Goal: Task Accomplishment & Management: Complete application form

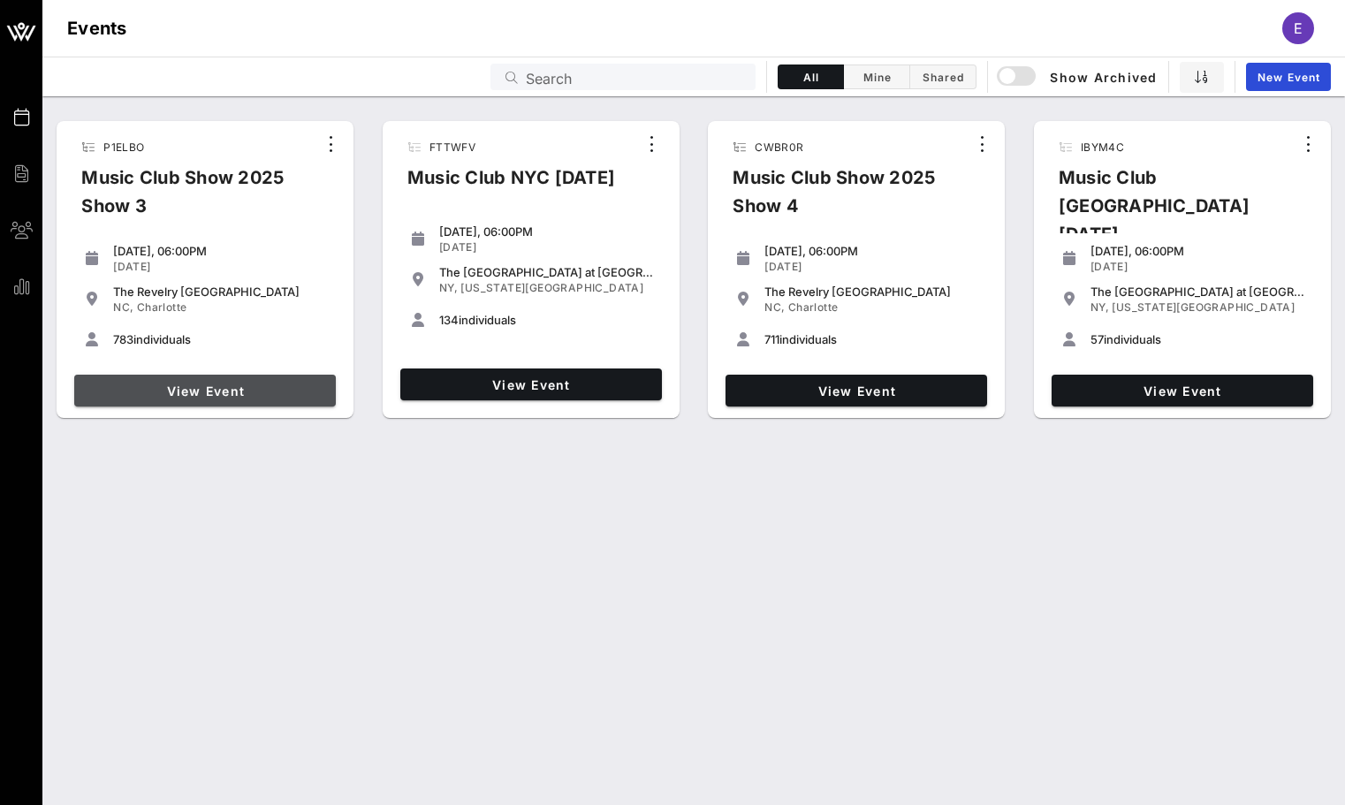
click at [236, 386] on span "View Event" at bounding box center [204, 390] width 247 height 15
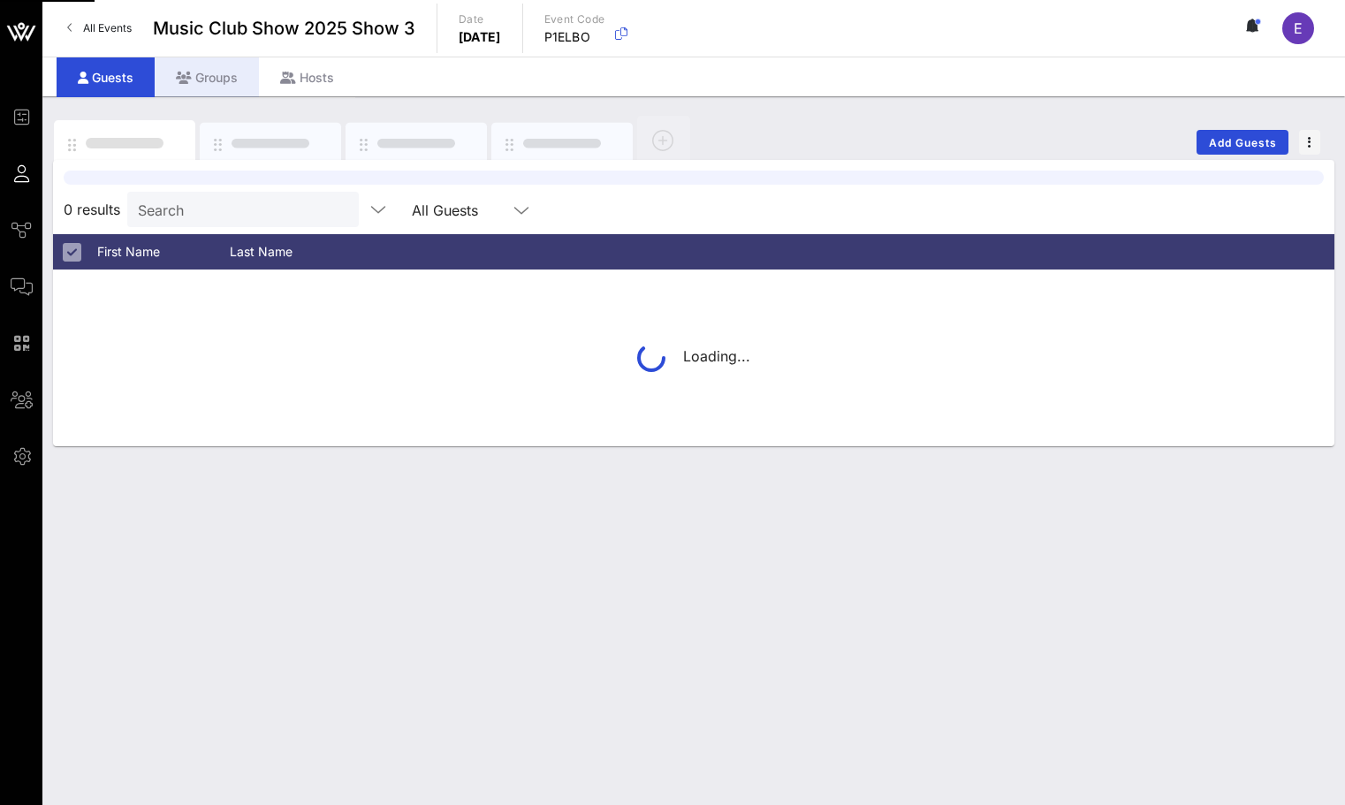
click at [232, 79] on div "Groups" at bounding box center [207, 77] width 104 height 40
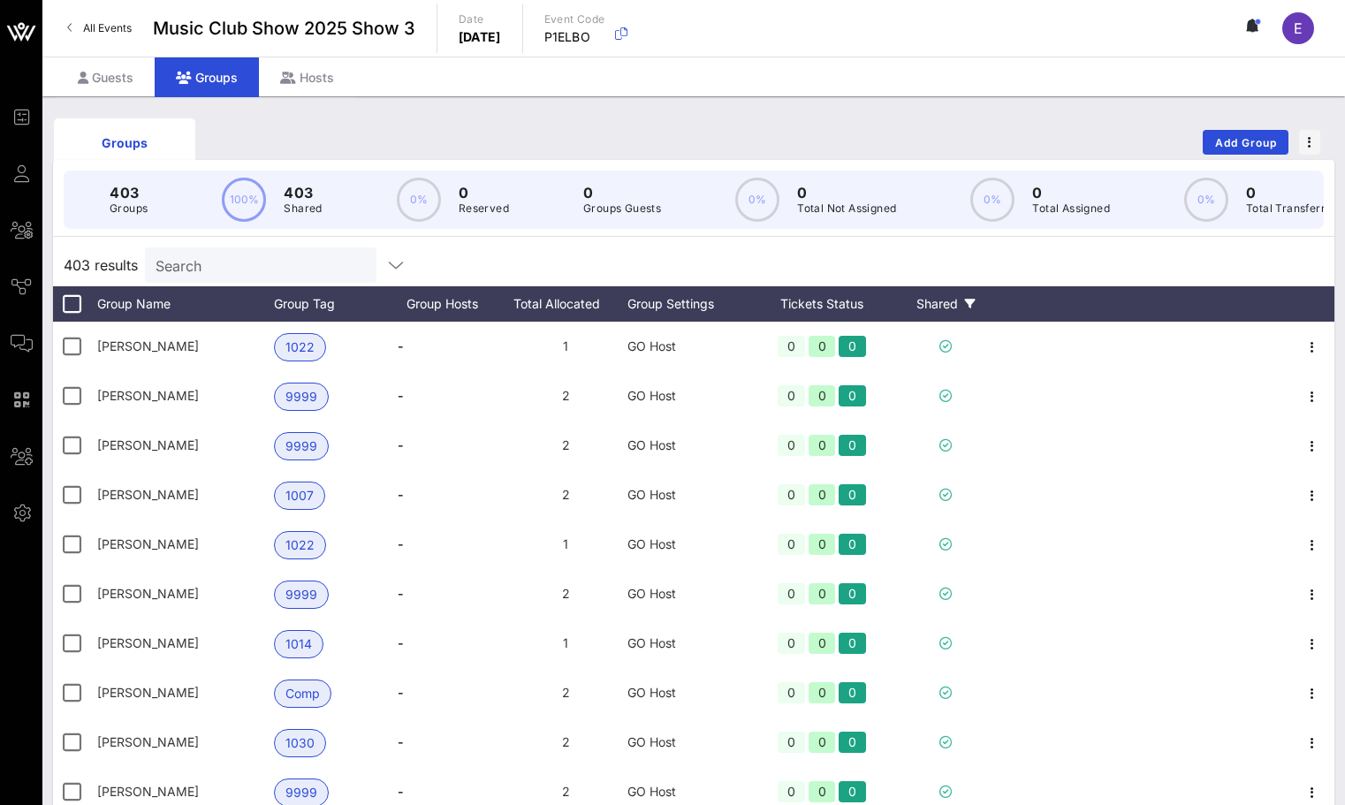
click at [946, 303] on div "Shared" at bounding box center [945, 303] width 106 height 35
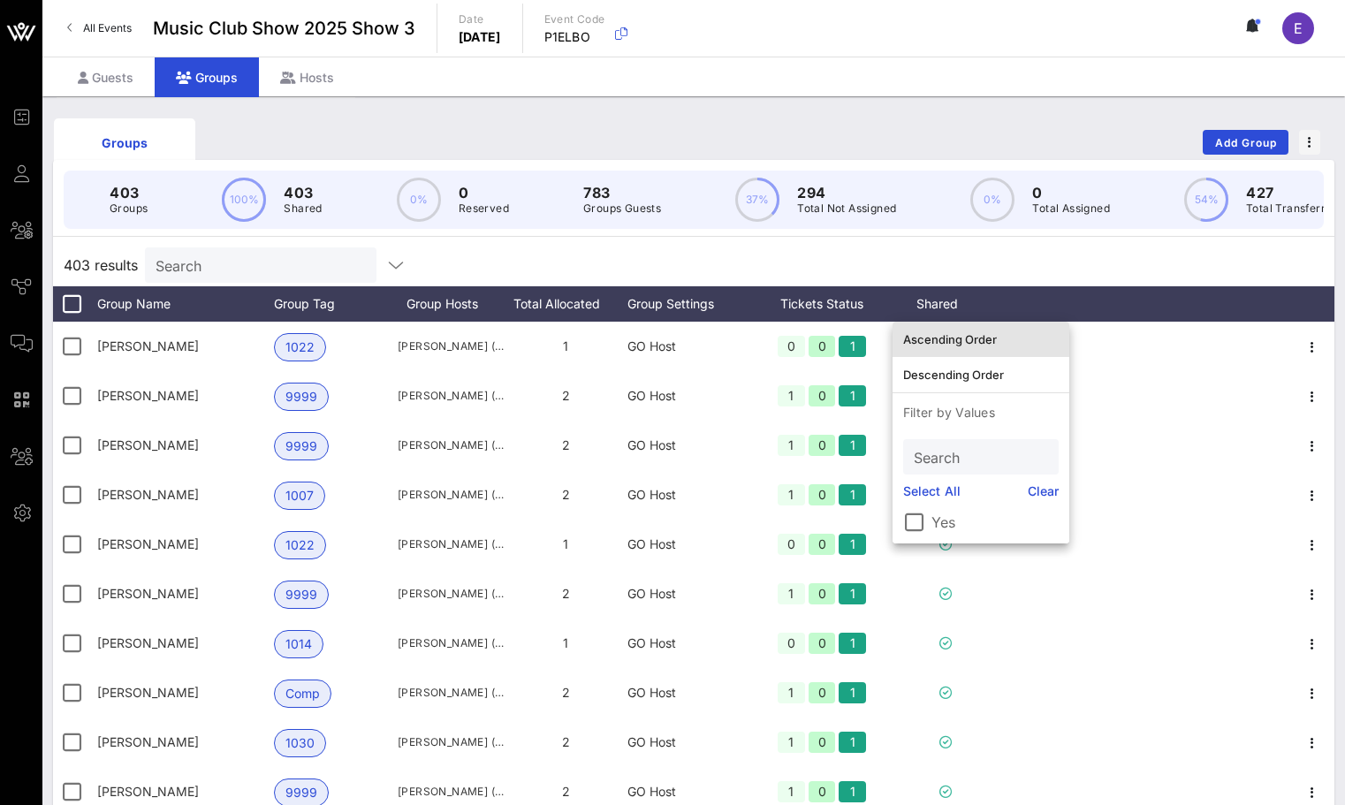
click at [956, 329] on div "Ascending Order" at bounding box center [981, 339] width 156 height 28
click at [960, 257] on div "403 results Search" at bounding box center [693, 265] width 1281 height 42
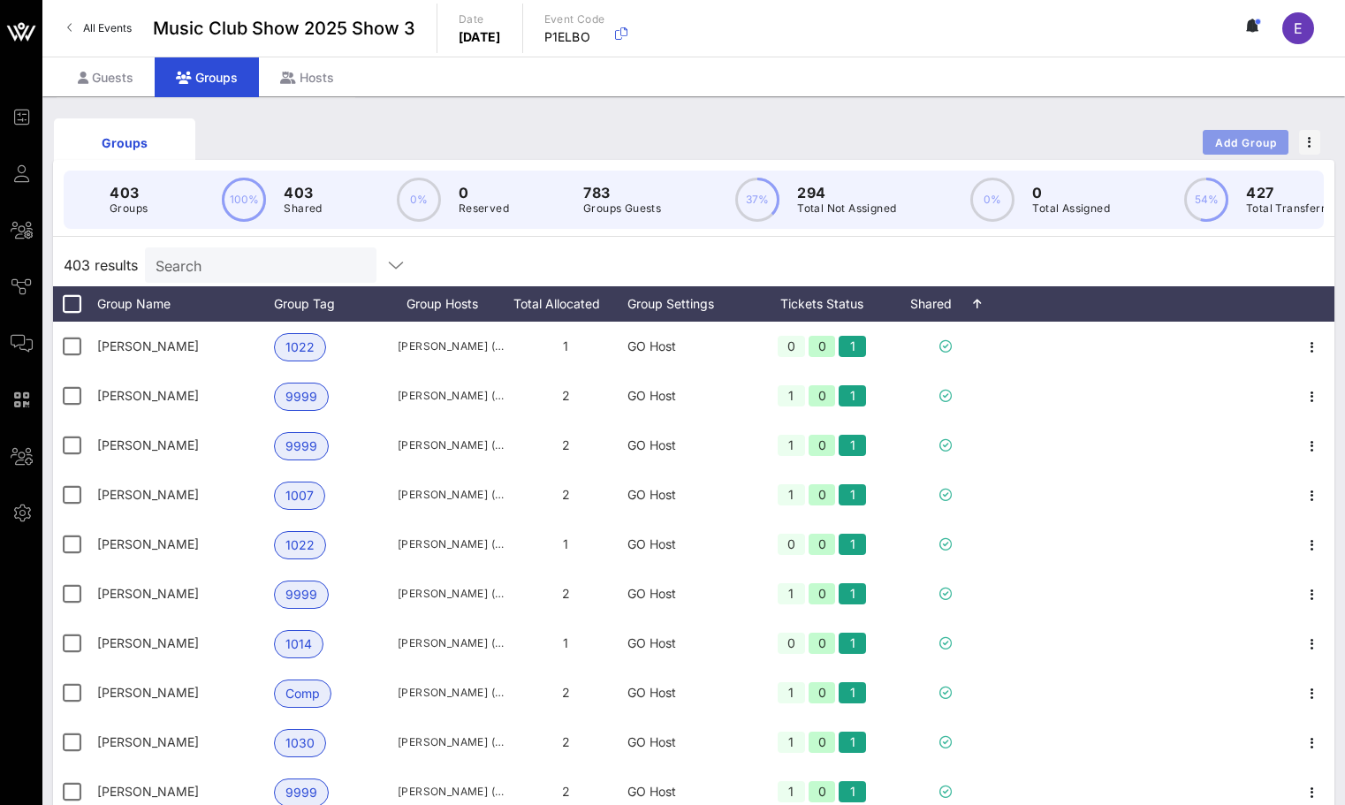
click at [1218, 133] on button "Add Group" at bounding box center [1246, 142] width 86 height 25
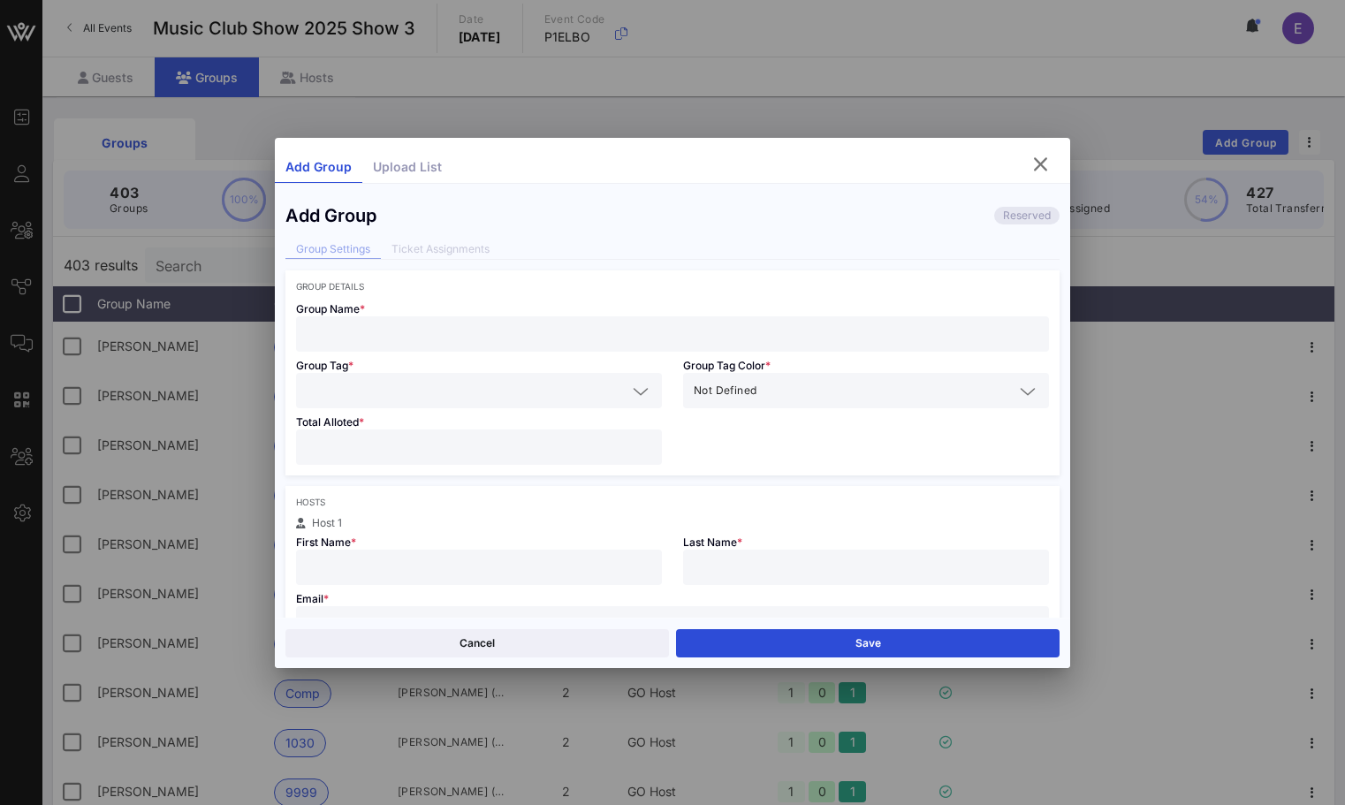
click at [470, 346] on div at bounding box center [673, 333] width 732 height 35
paste input "[PERSON_NAME][EMAIL_ADDRESS][DOMAIN_NAME]"
type input "[PERSON_NAME][EMAIL_ADDRESS][DOMAIN_NAME]"
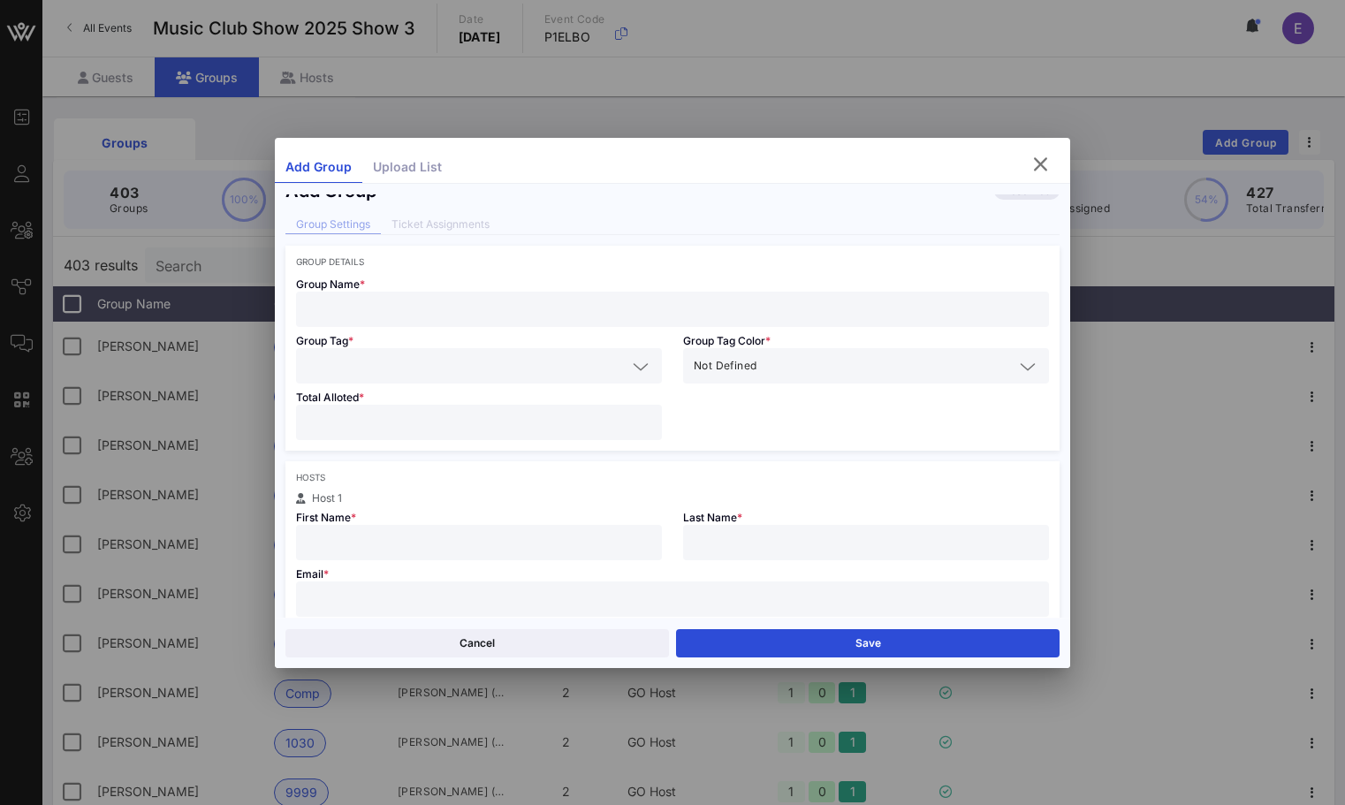
scroll to position [72, 0]
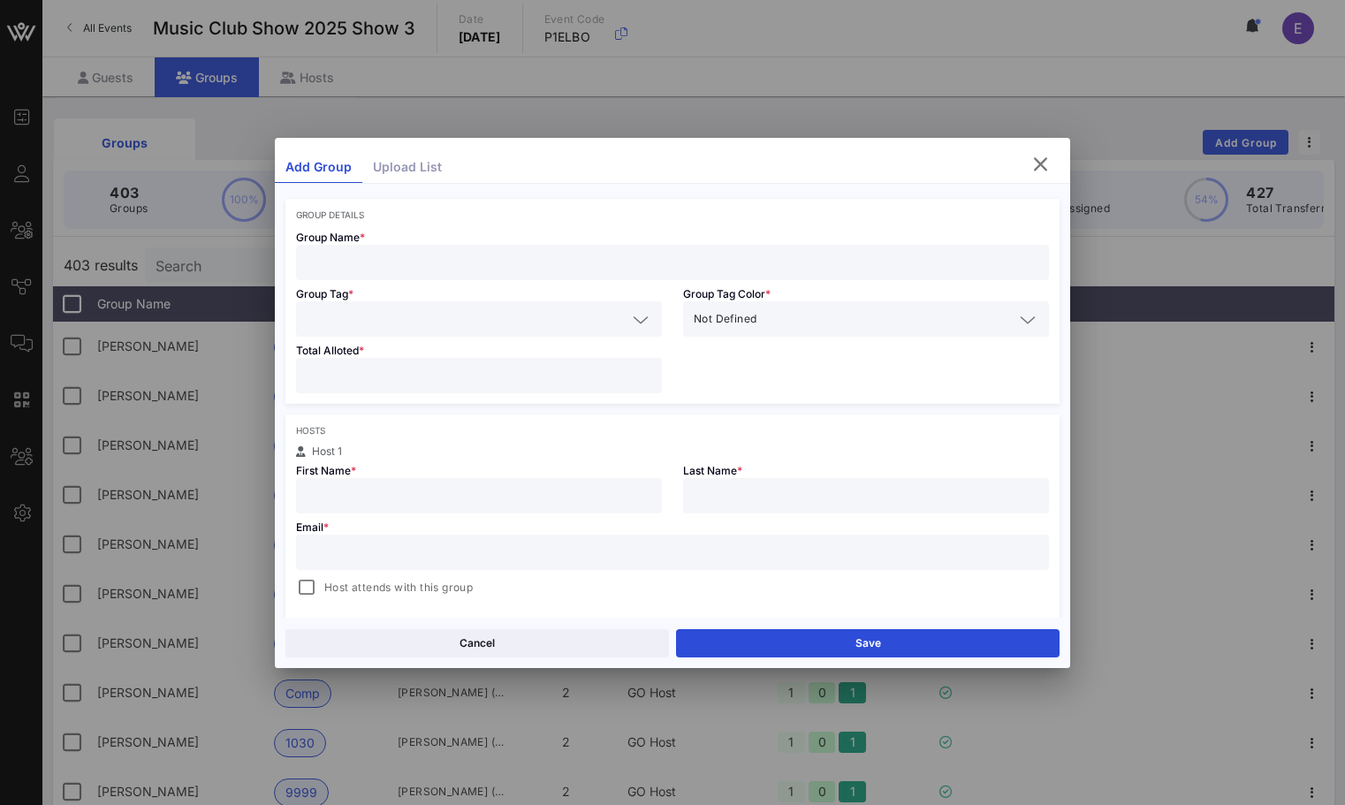
click at [477, 540] on div at bounding box center [673, 552] width 732 height 35
paste input "[PERSON_NAME][EMAIL_ADDRESS][DOMAIN_NAME]"
type input "[PERSON_NAME][EMAIL_ADDRESS][DOMAIN_NAME]"
click at [458, 507] on div at bounding box center [479, 495] width 345 height 35
type input "Ben"
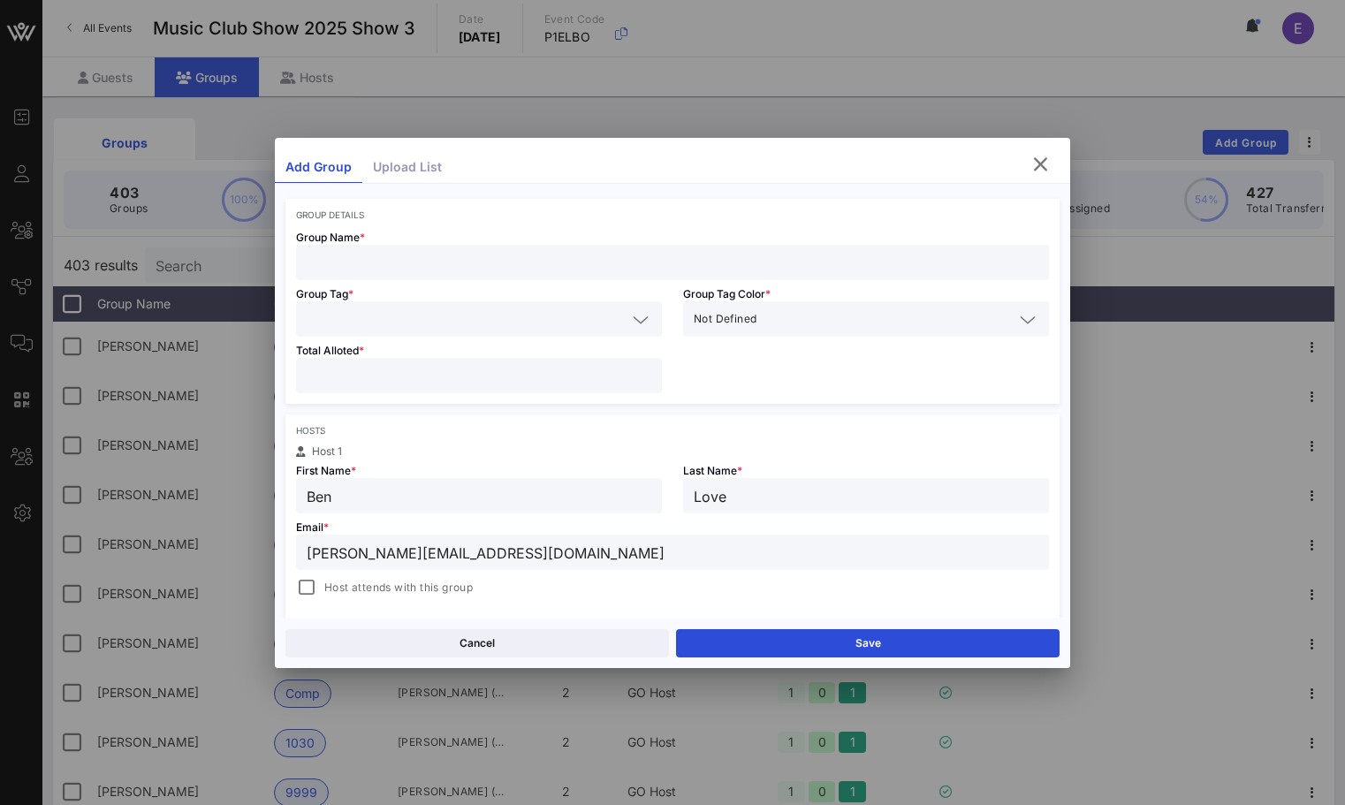
type input "Love"
click at [344, 362] on div at bounding box center [479, 375] width 345 height 35
type input "*"
click at [344, 311] on input "text" at bounding box center [467, 318] width 320 height 23
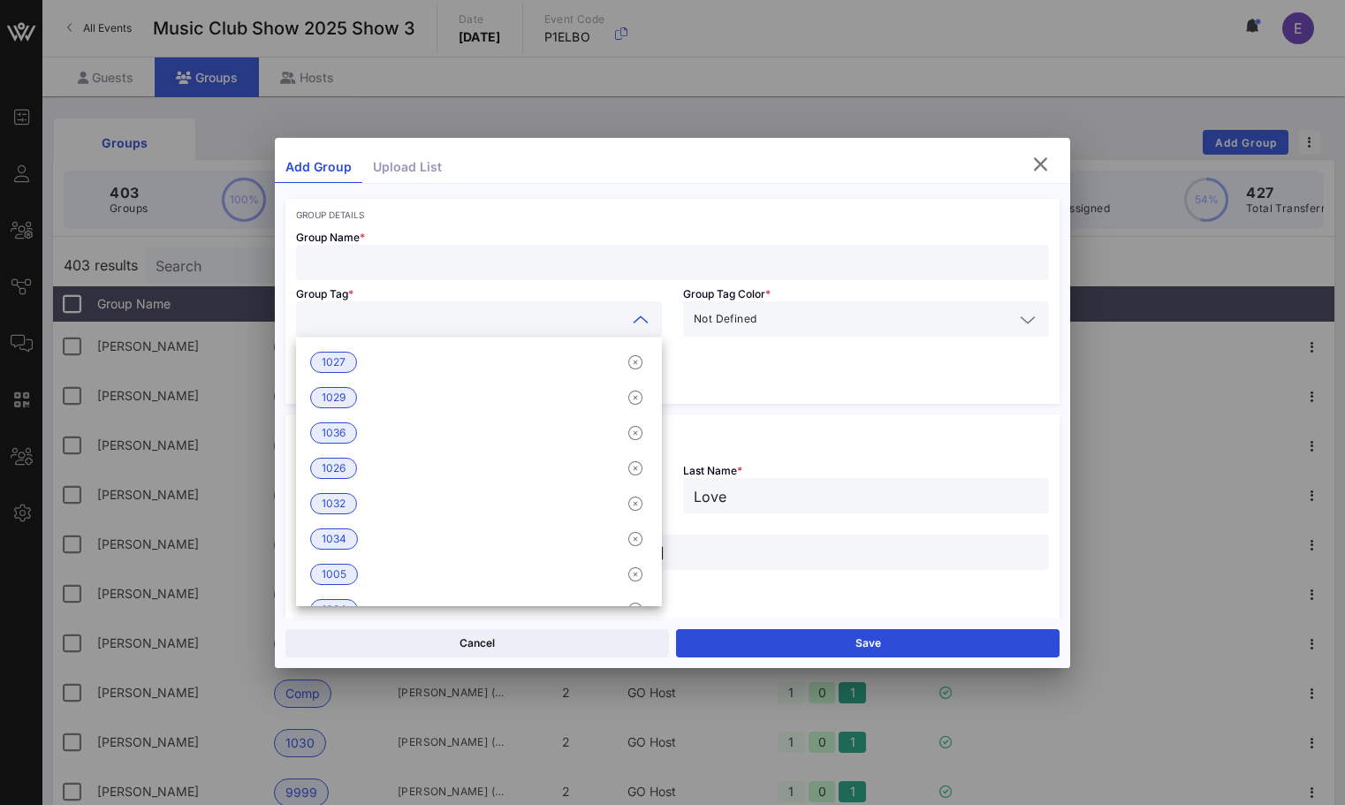
type input "0"
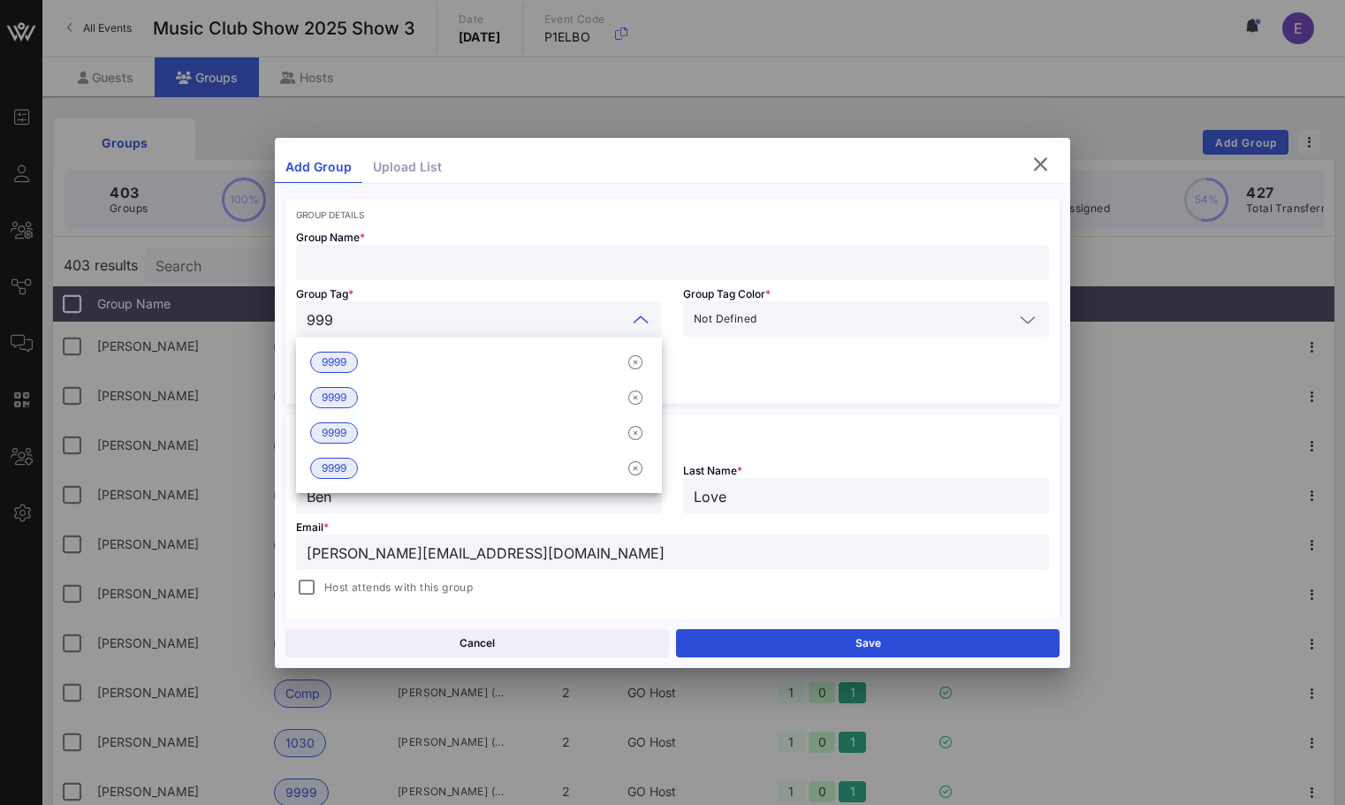
type input "9999"
click at [330, 354] on span "9999" at bounding box center [334, 362] width 25 height 19
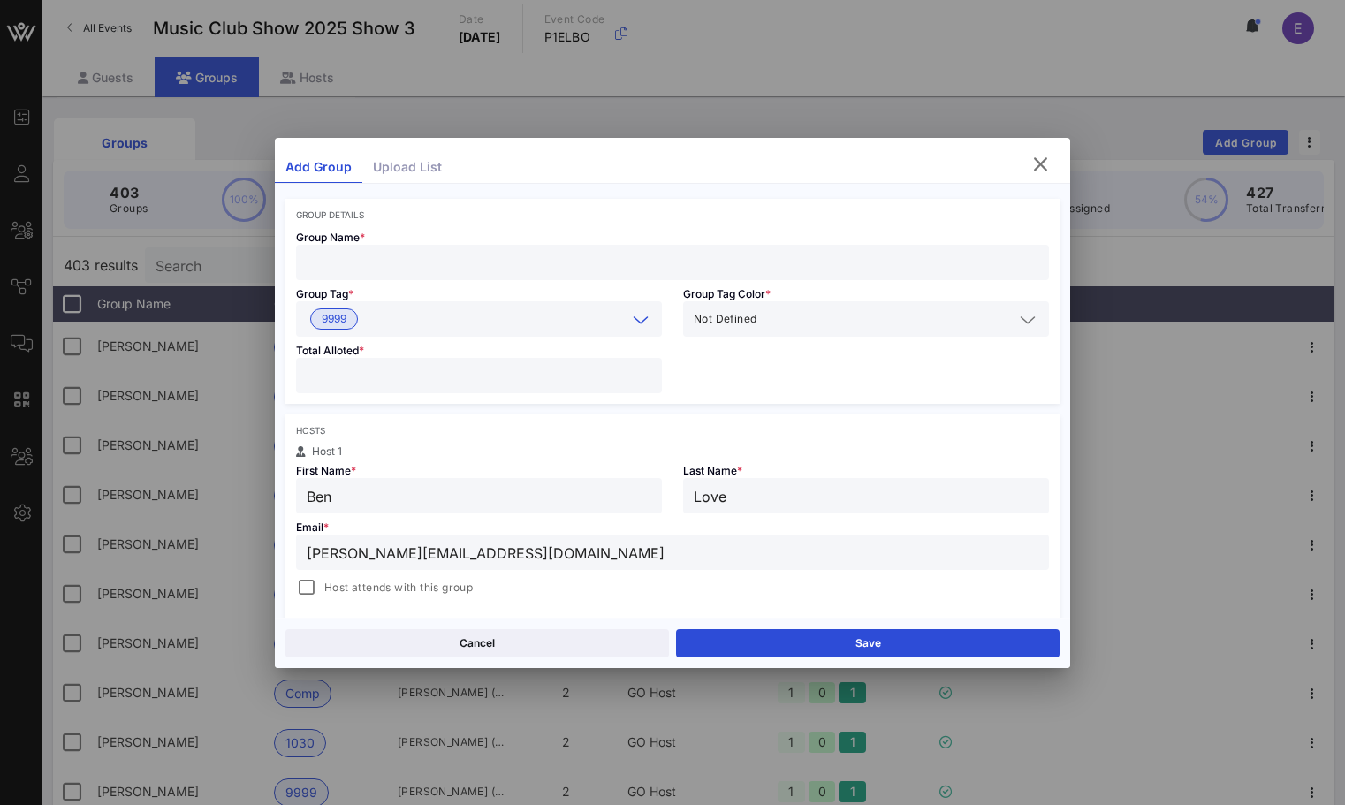
click at [332, 254] on input "text" at bounding box center [673, 262] width 732 height 23
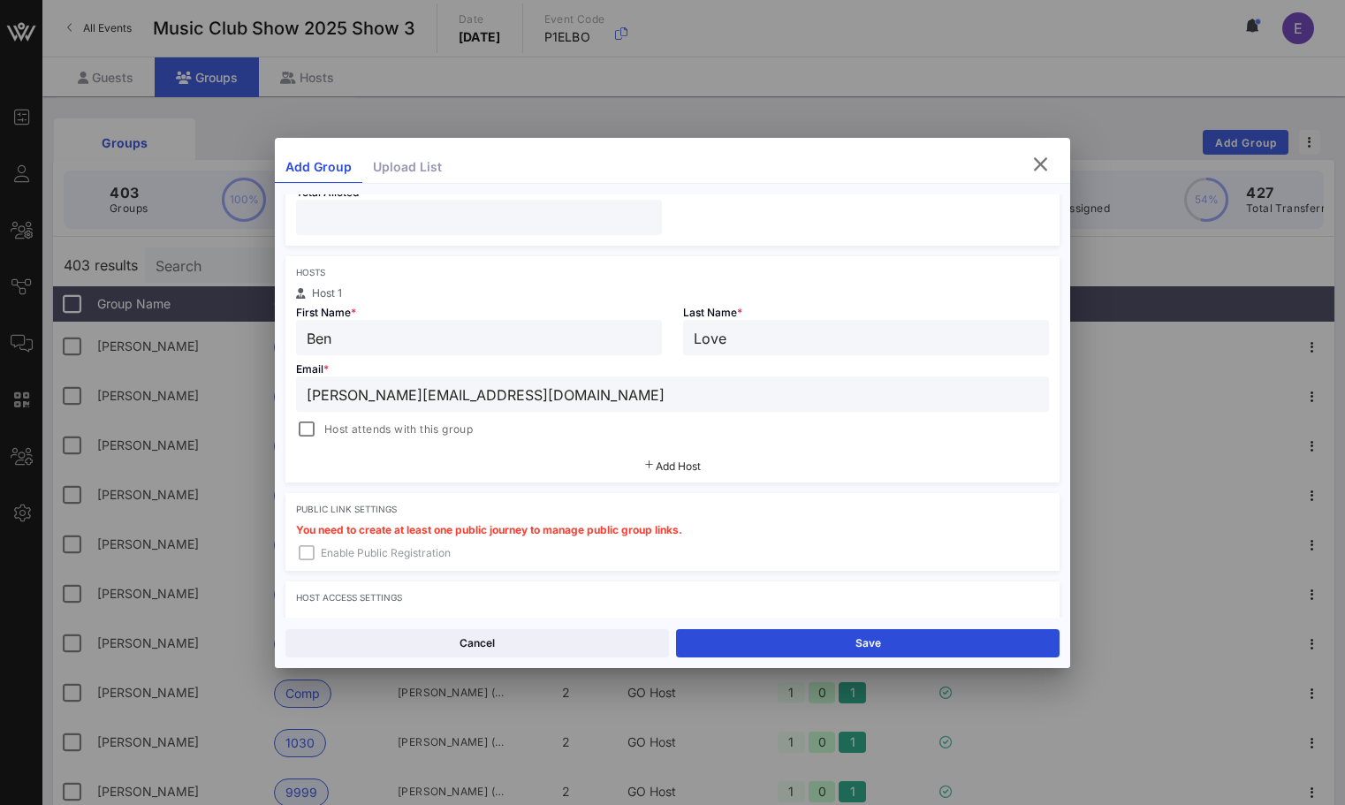
scroll to position [406, 0]
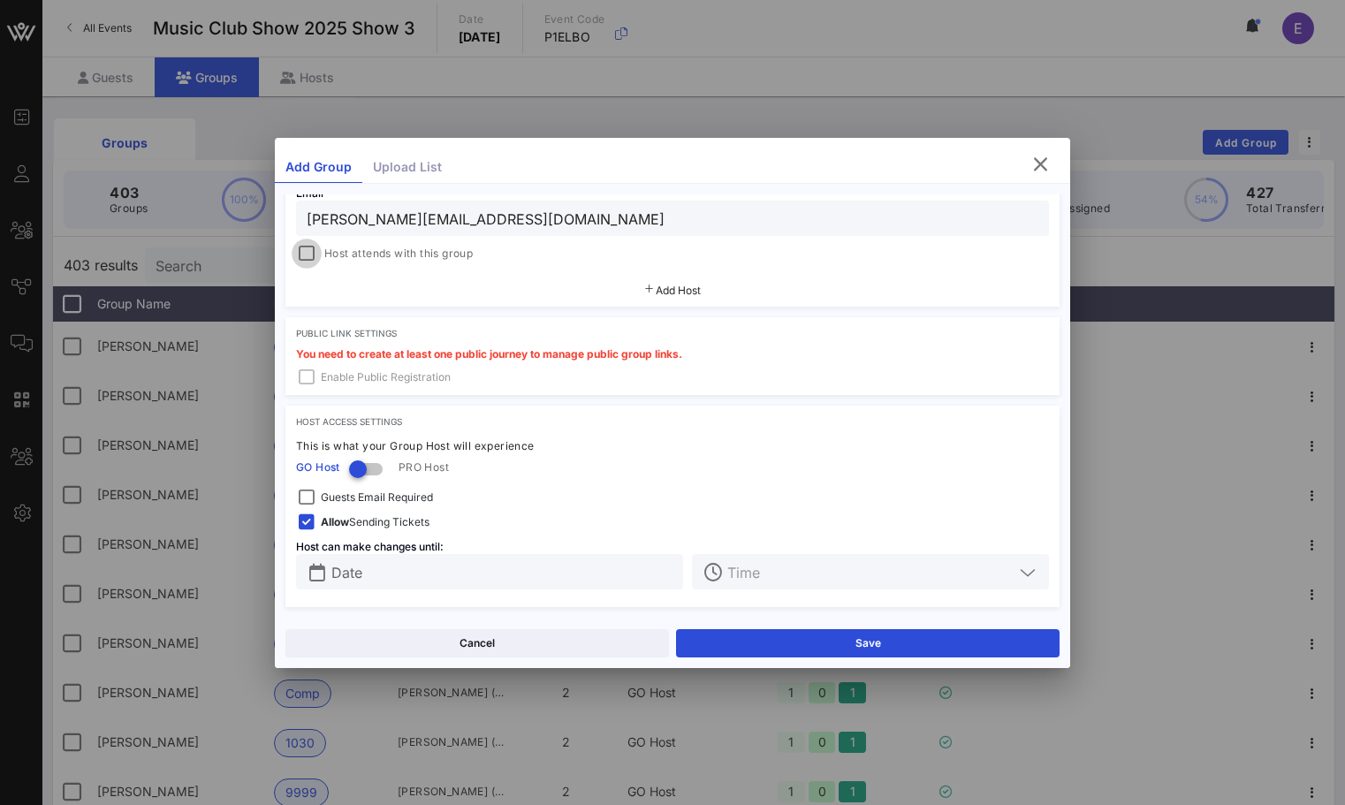
type input "[PERSON_NAME]"
click at [303, 251] on div at bounding box center [306, 253] width 25 height 25
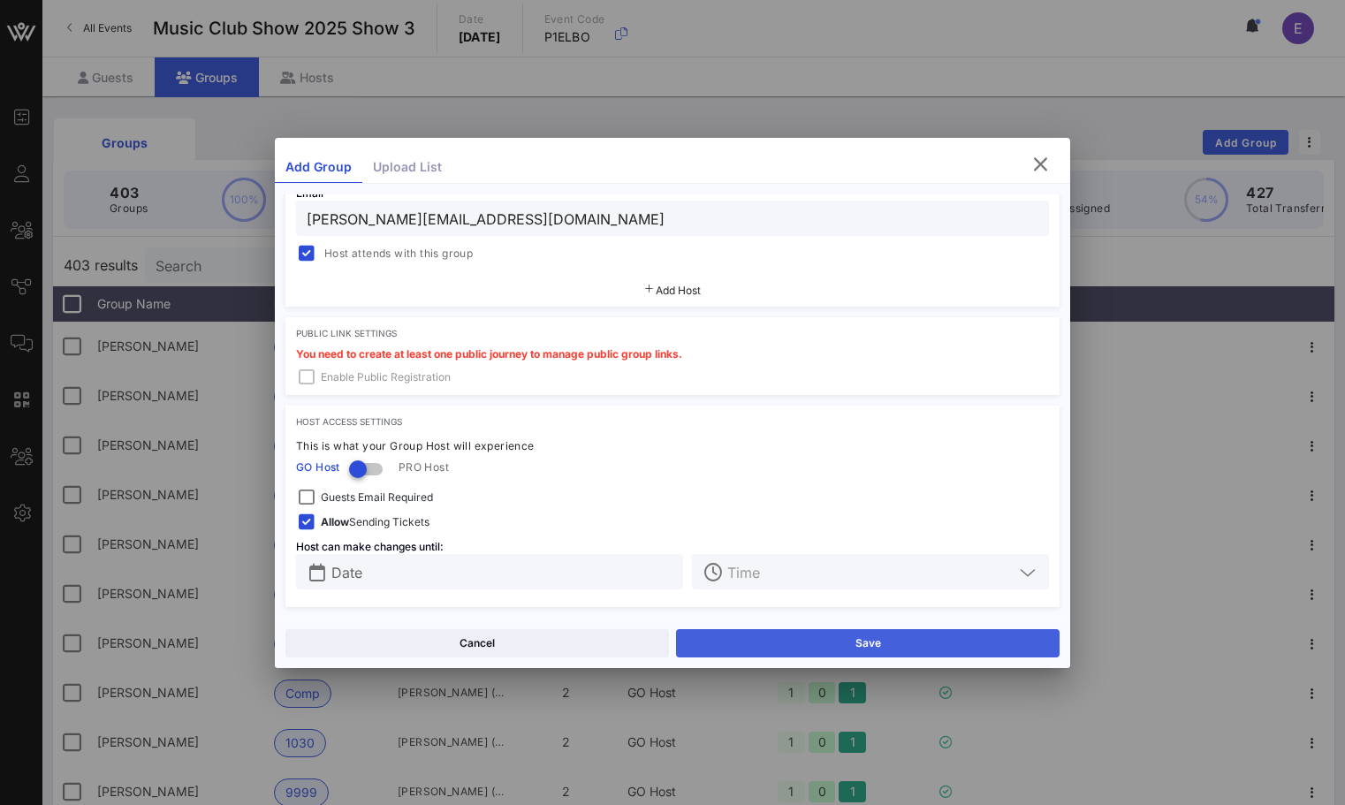
click at [721, 630] on button "Save" at bounding box center [867, 643] width 383 height 28
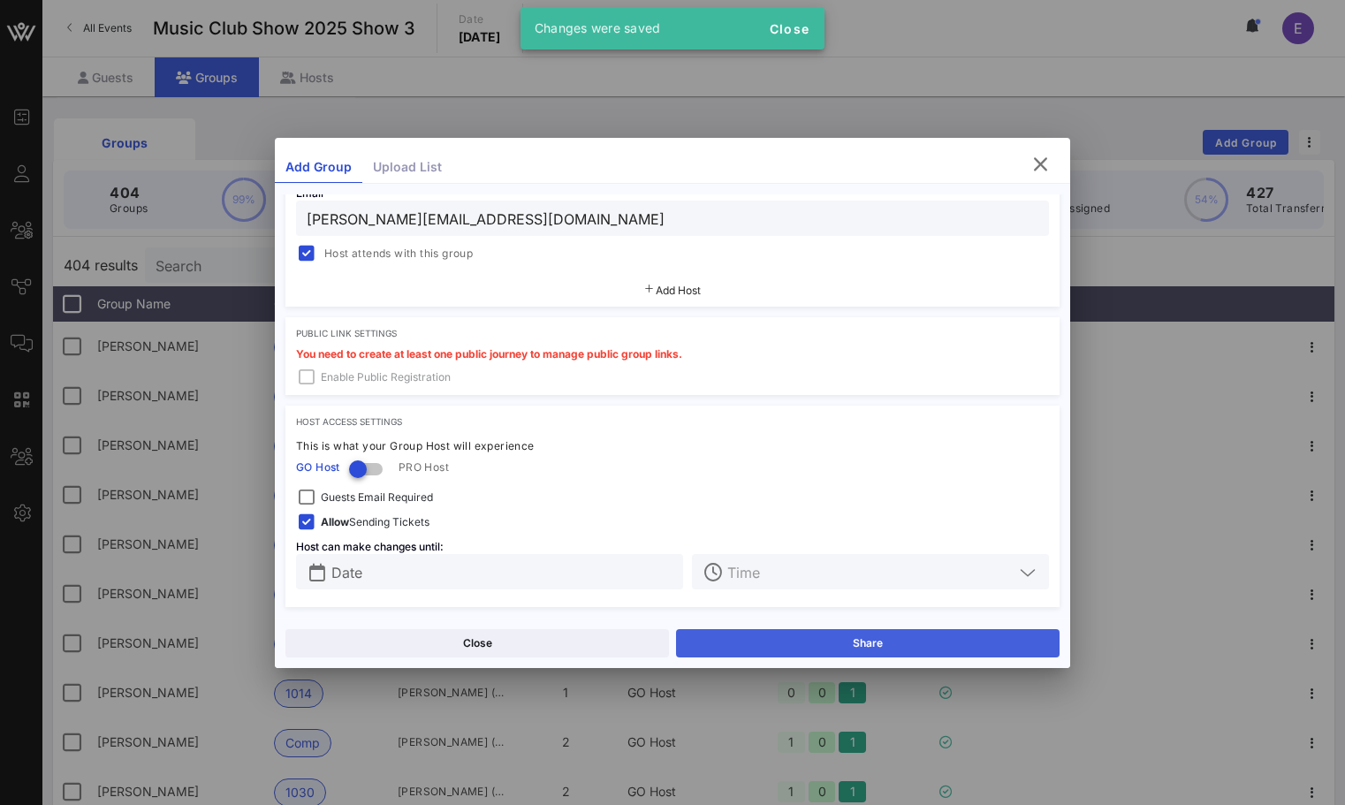
click at [733, 642] on button "Share" at bounding box center [867, 643] width 383 height 28
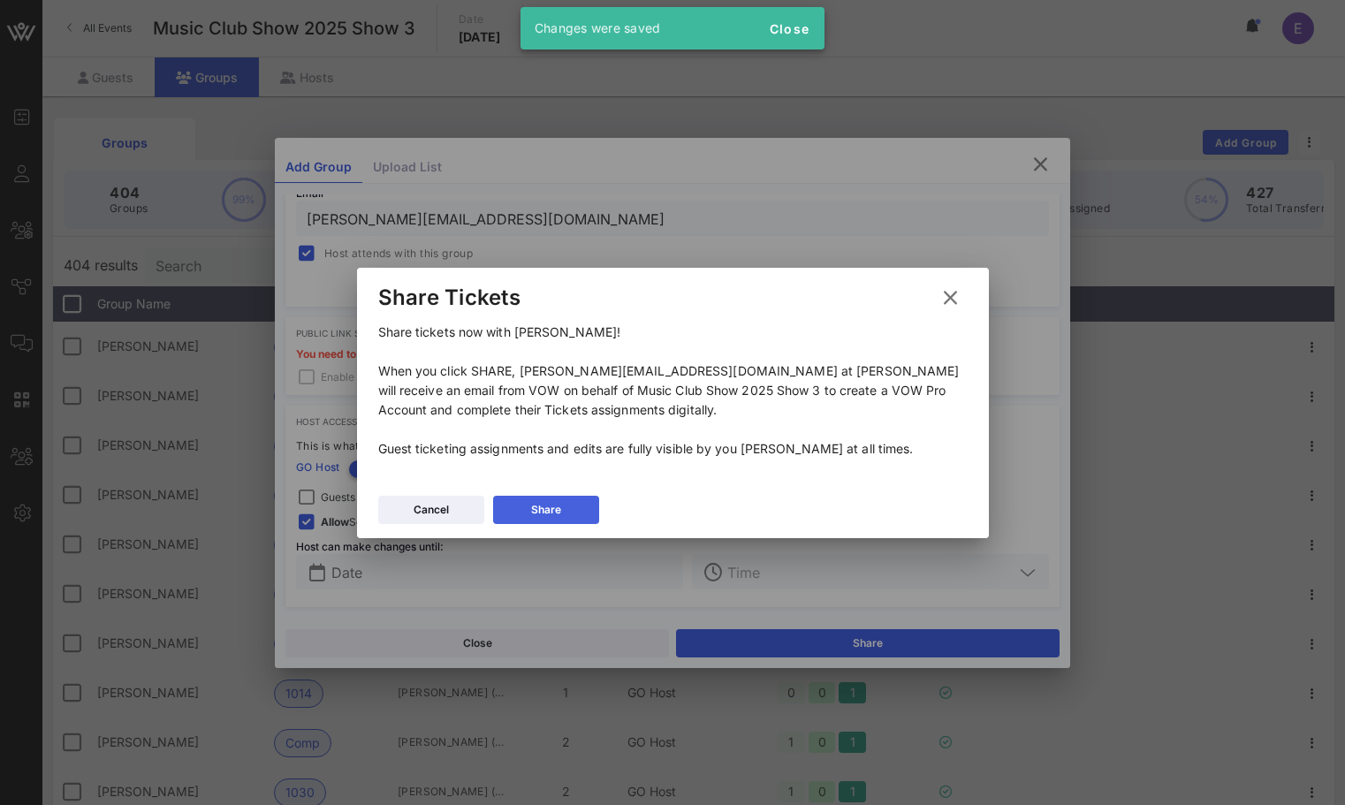
click at [547, 498] on button "Share" at bounding box center [546, 510] width 106 height 28
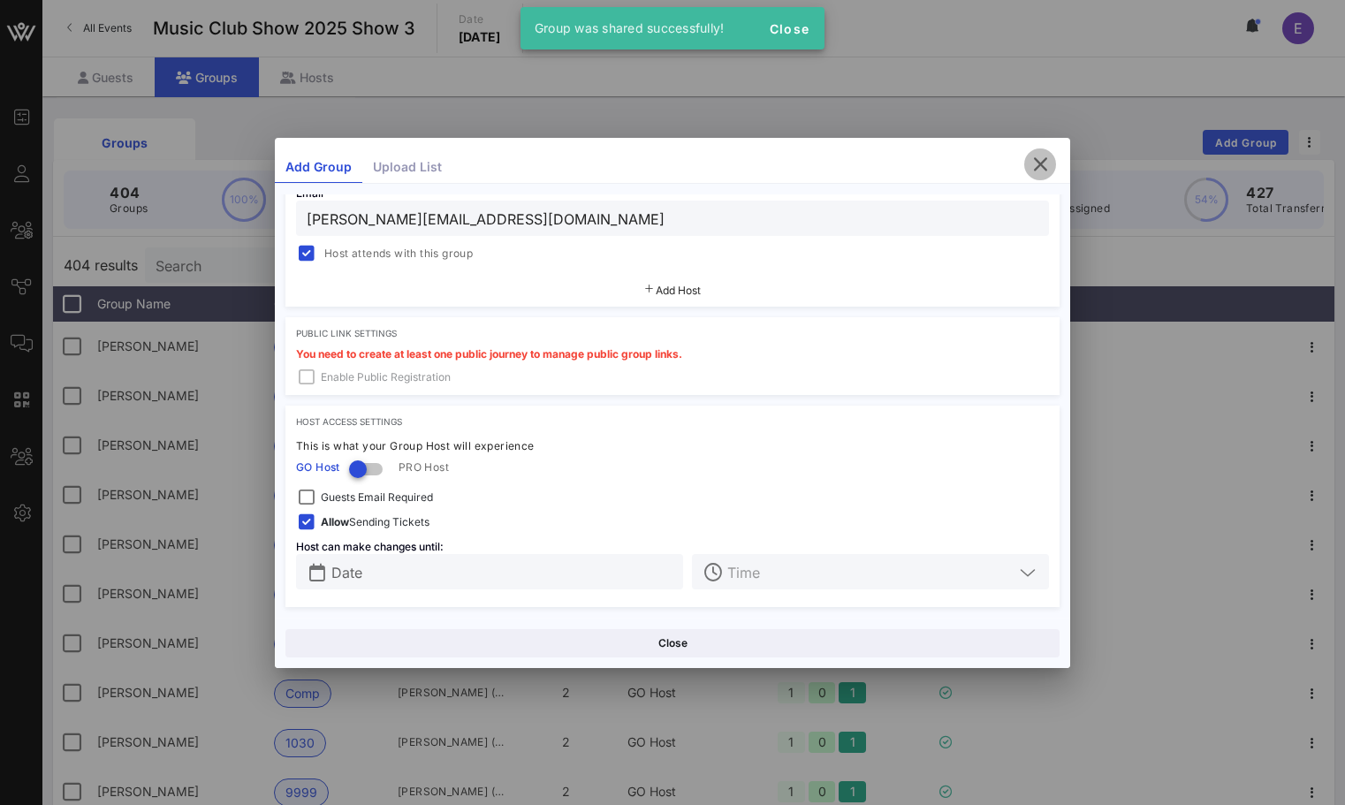
click at [1036, 166] on icon "button" at bounding box center [1039, 164] width 21 height 21
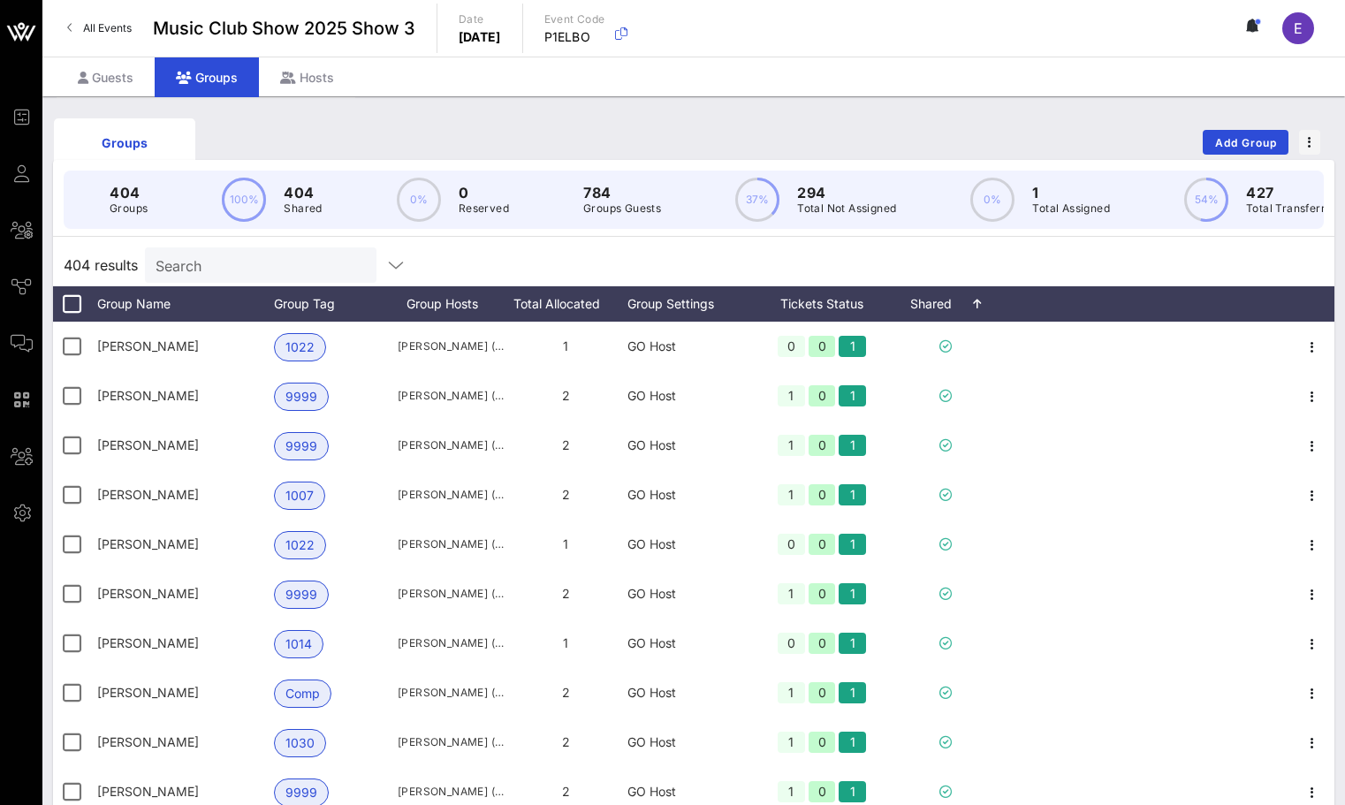
click at [111, 11] on div "All Events Music Club Show 2025 Show 3 Date [DATE] Event Code P1ELBO E" at bounding box center [693, 28] width 1302 height 57
click at [114, 27] on span "All Events" at bounding box center [107, 27] width 49 height 13
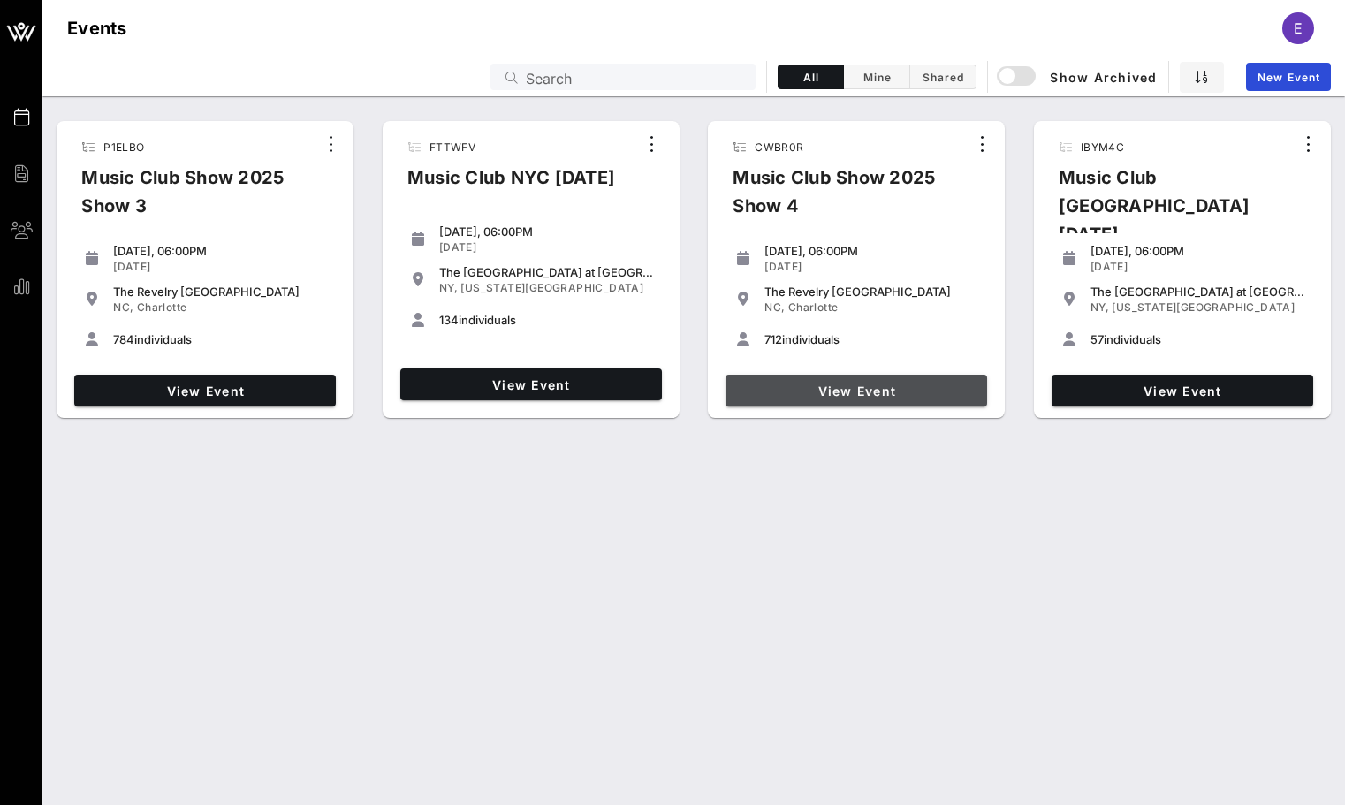
click at [957, 391] on span "View Event" at bounding box center [856, 390] width 247 height 15
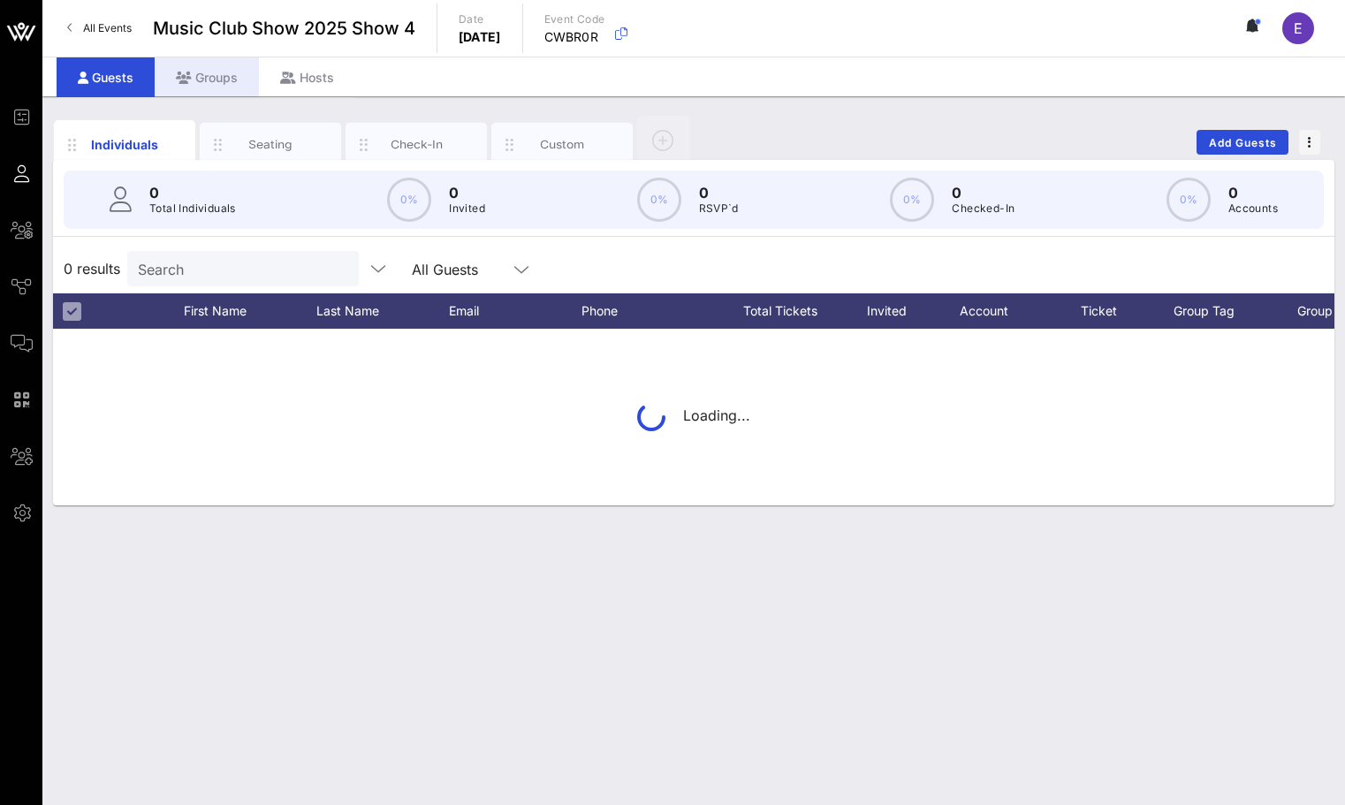
click at [194, 82] on div "Groups" at bounding box center [207, 77] width 104 height 40
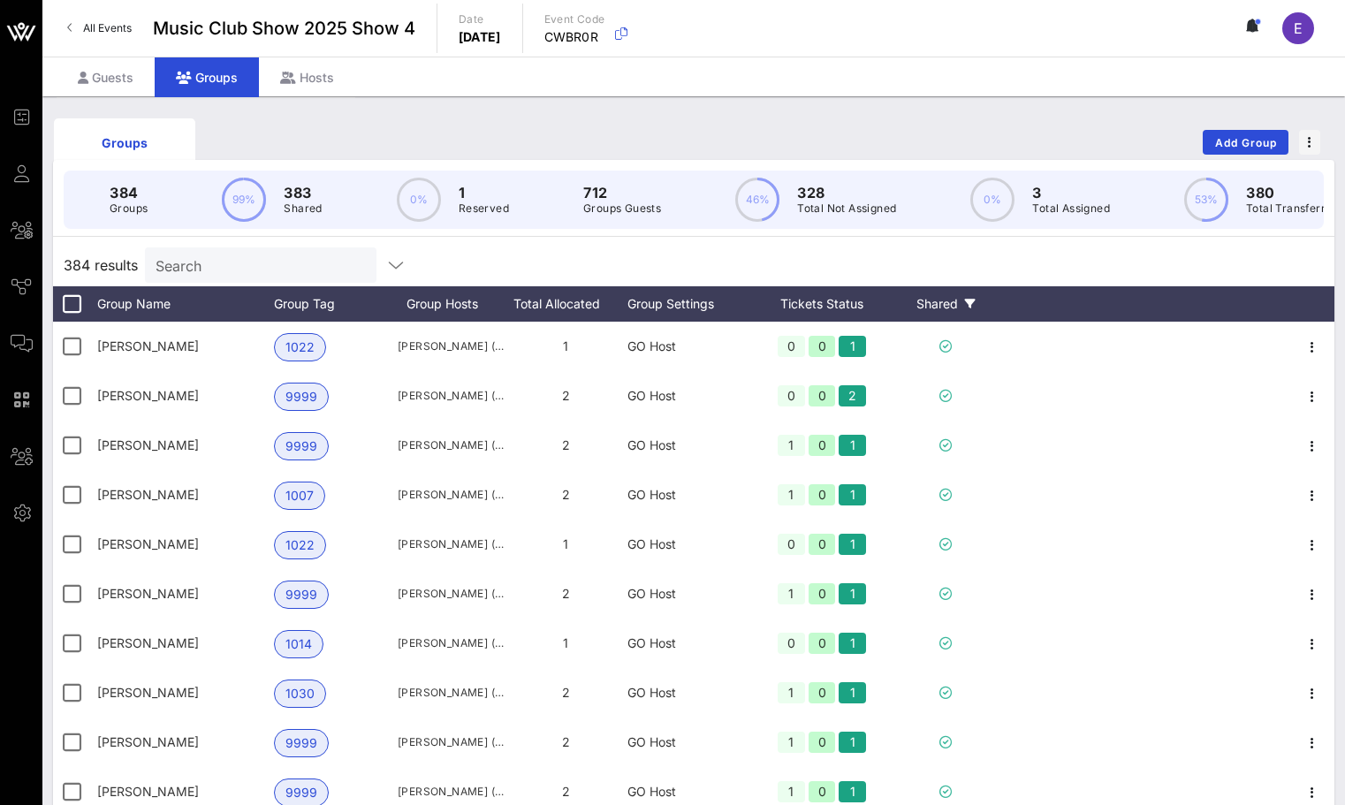
click at [951, 305] on div "Shared" at bounding box center [945, 303] width 106 height 35
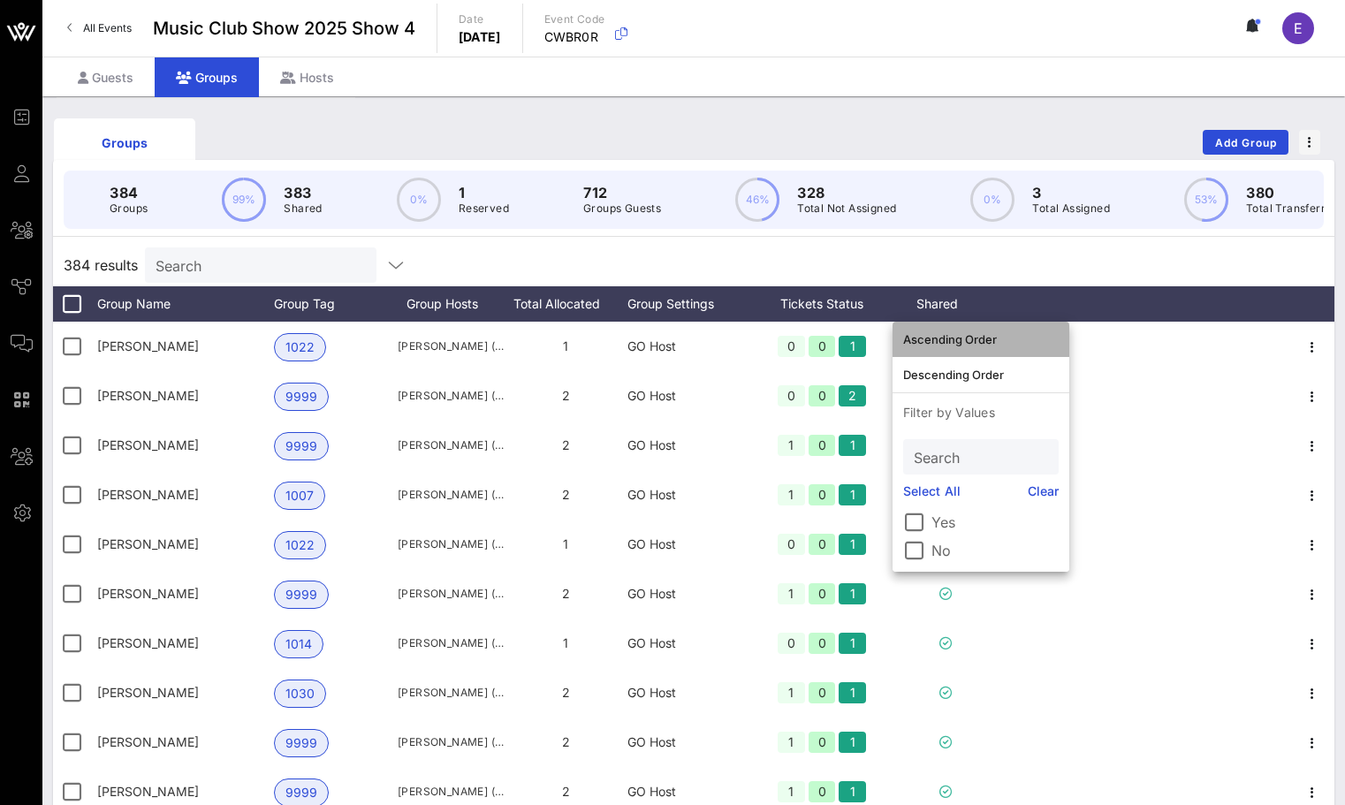
click at [951, 330] on div "Ascending Order" at bounding box center [981, 339] width 156 height 28
click at [1026, 271] on div "384 results Search" at bounding box center [693, 265] width 1281 height 42
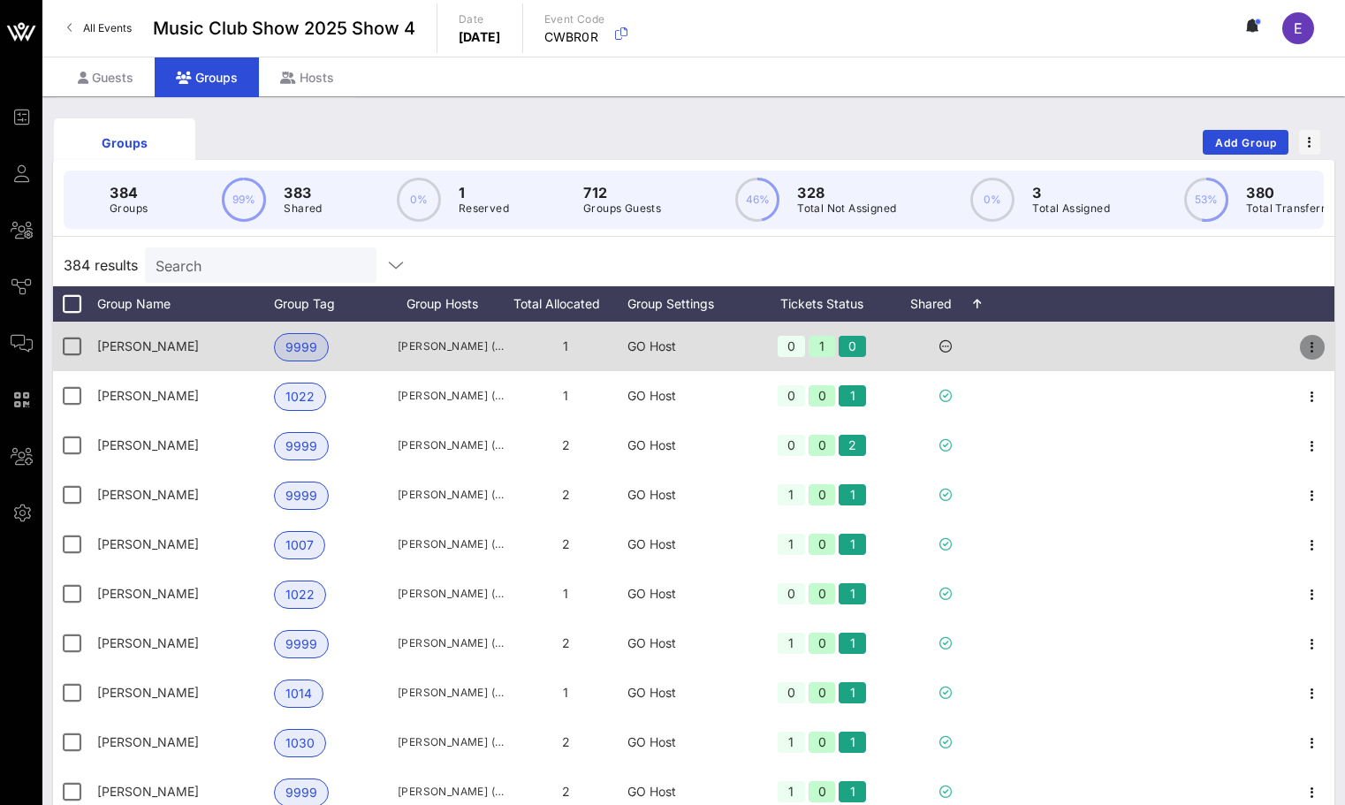
click at [1319, 346] on icon "button" at bounding box center [1312, 347] width 21 height 21
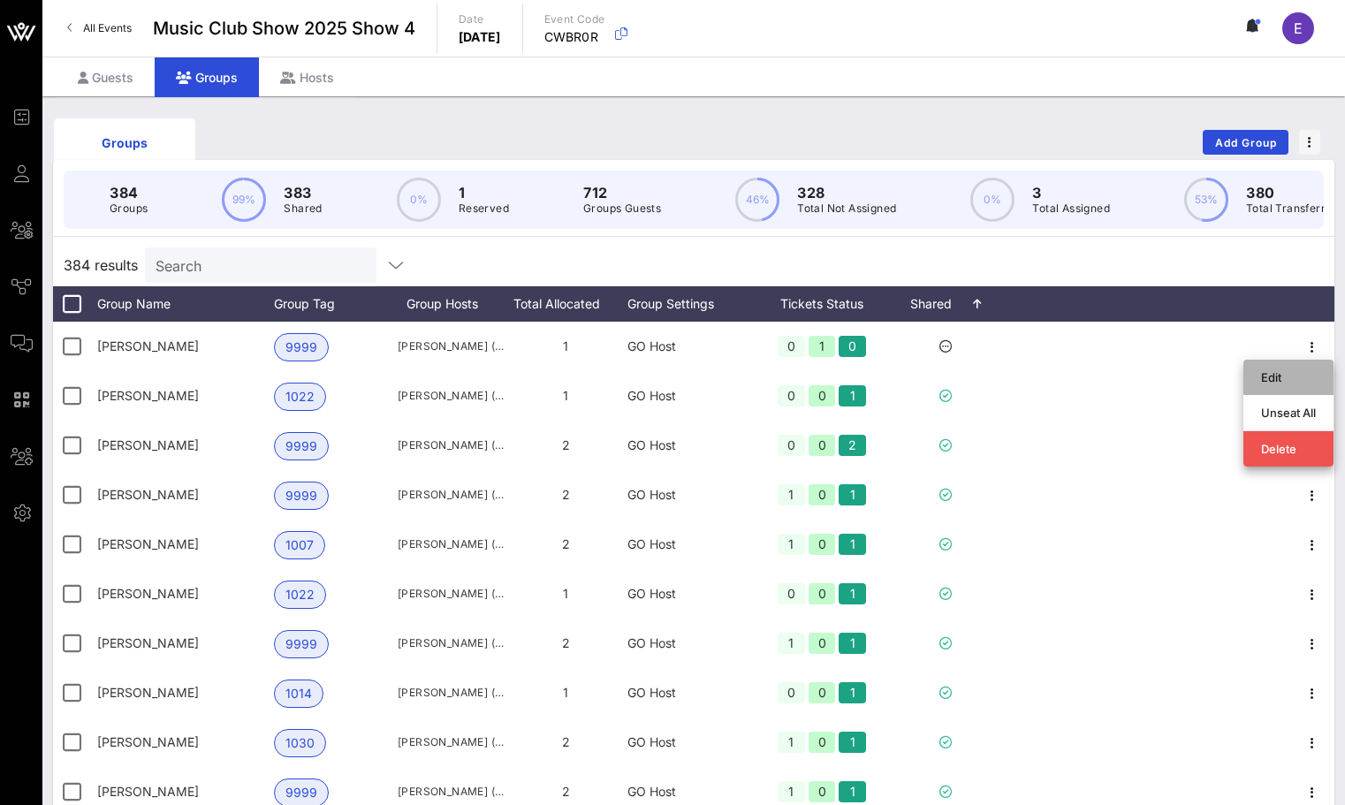
click at [1289, 376] on div "Edit" at bounding box center [1288, 377] width 55 height 14
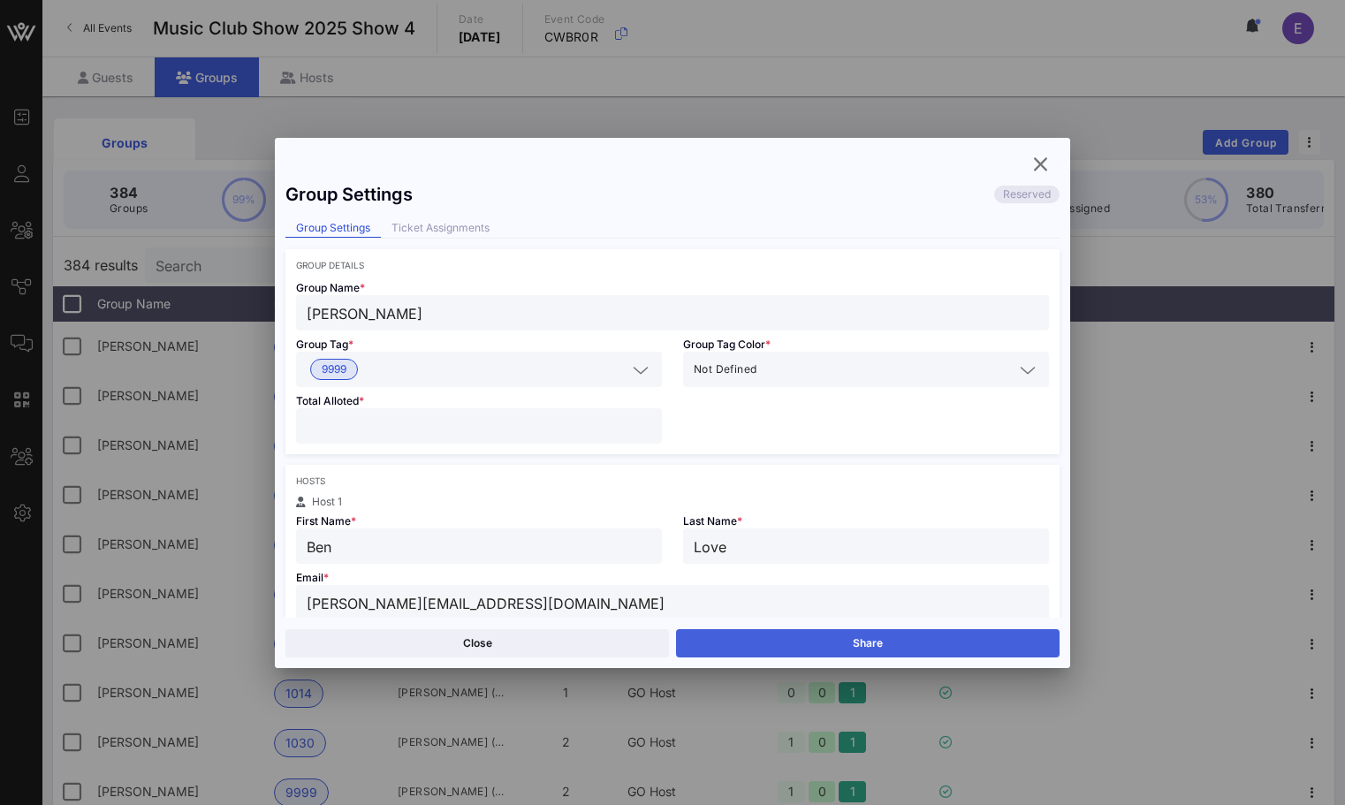
click at [778, 631] on button "Share" at bounding box center [867, 643] width 383 height 28
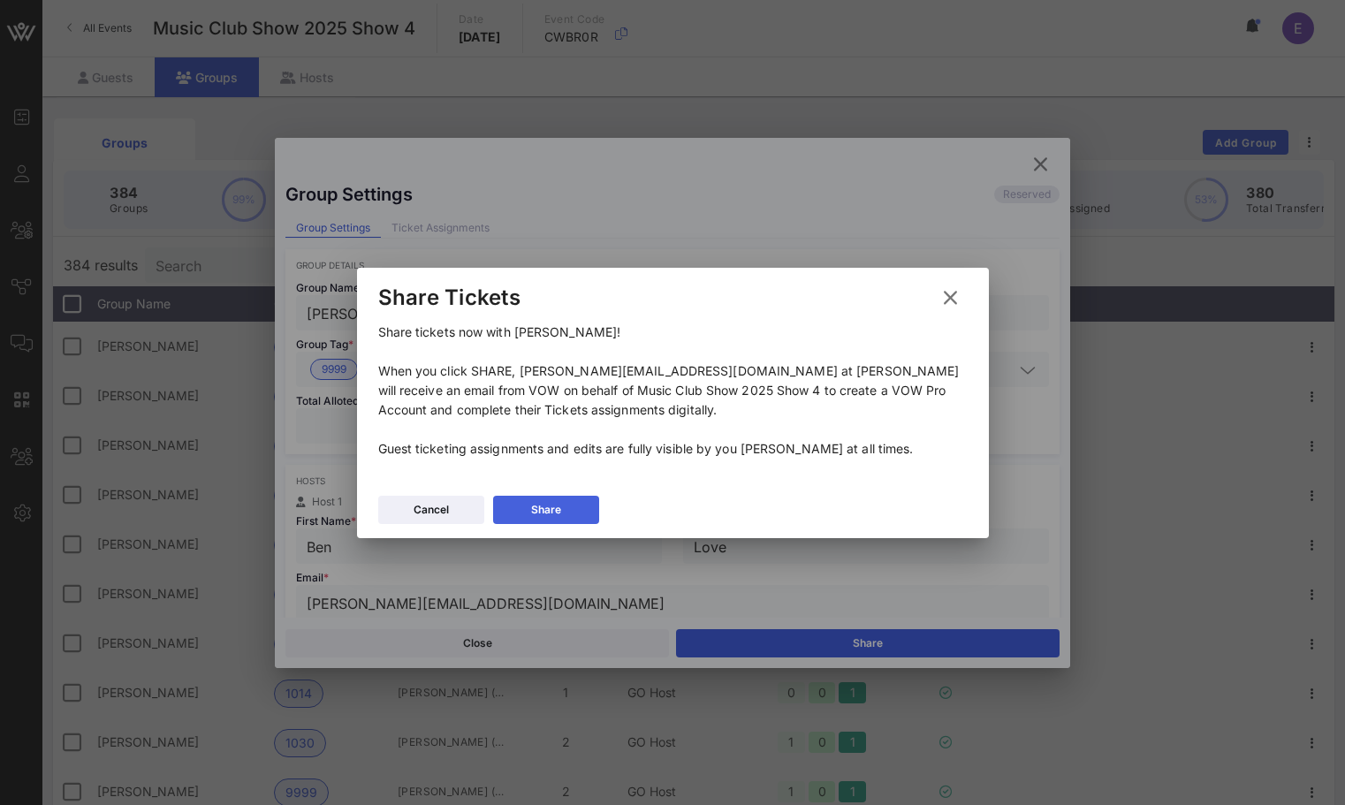
click at [545, 504] on icon at bounding box center [545, 509] width 13 height 11
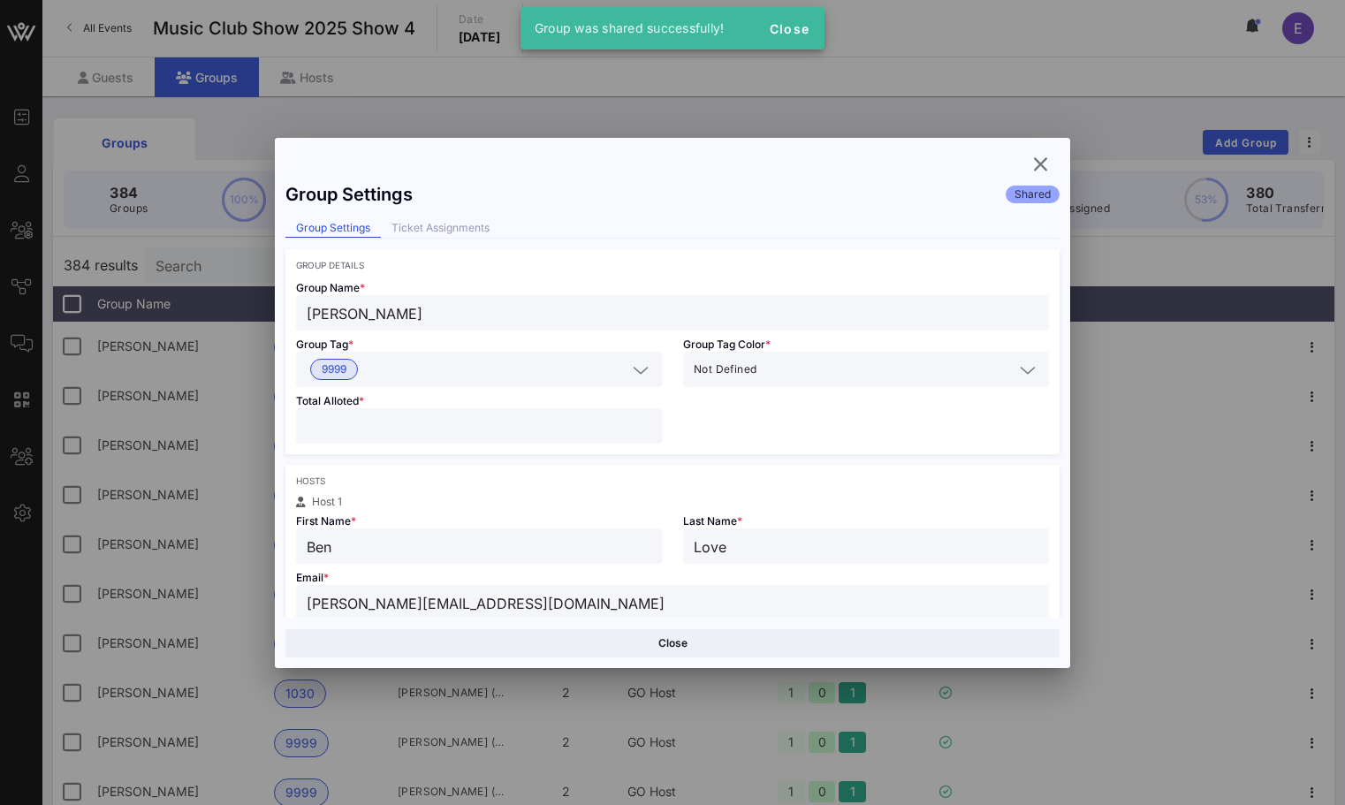
click at [1021, 163] on div "Group Settings Shared Group Settings Ticket Assignments Group Details Group Nam…" at bounding box center [672, 403] width 795 height 530
click at [1037, 161] on icon "button" at bounding box center [1039, 164] width 21 height 21
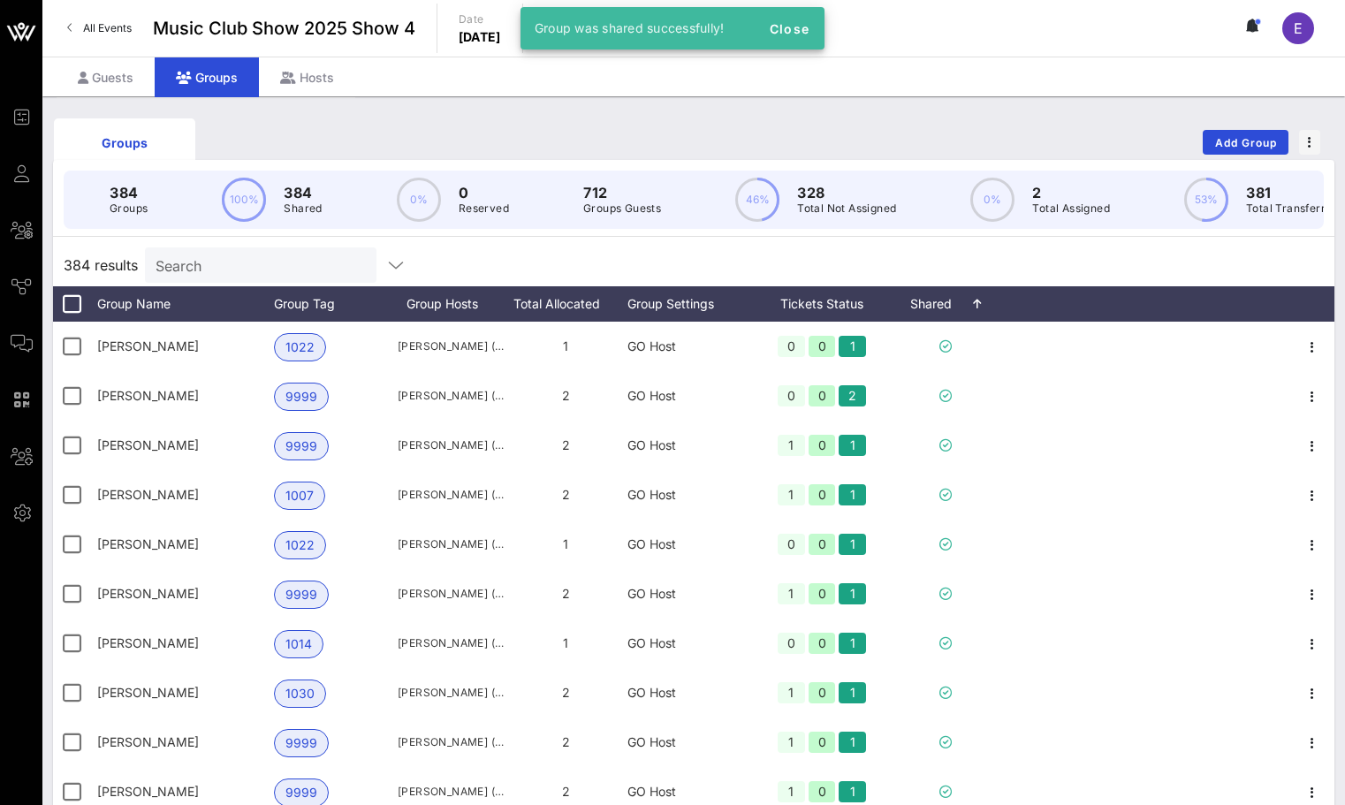
click at [111, 23] on span "All Events" at bounding box center [107, 27] width 49 height 13
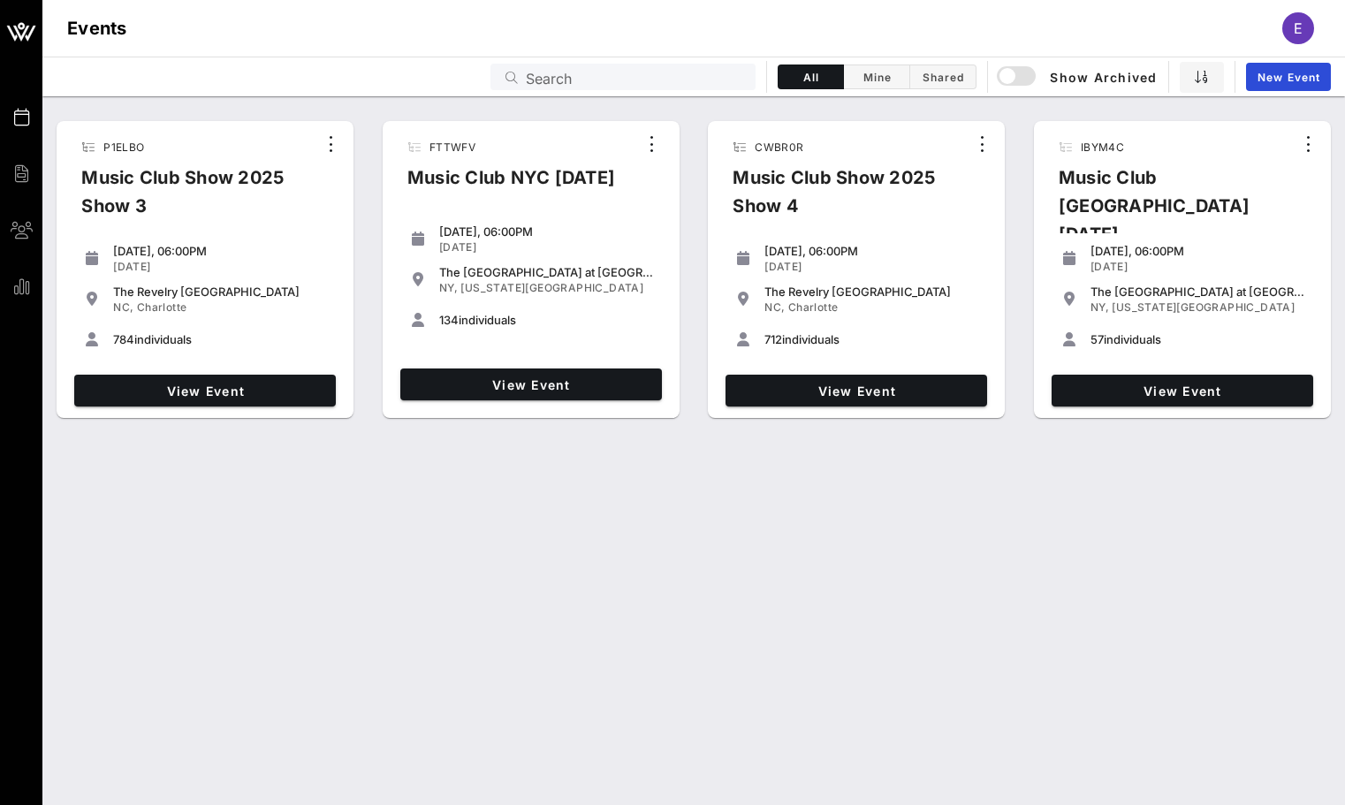
click at [623, 365] on div "View Event" at bounding box center [531, 384] width 276 height 46
click at [621, 370] on link "View Event" at bounding box center [531, 384] width 262 height 32
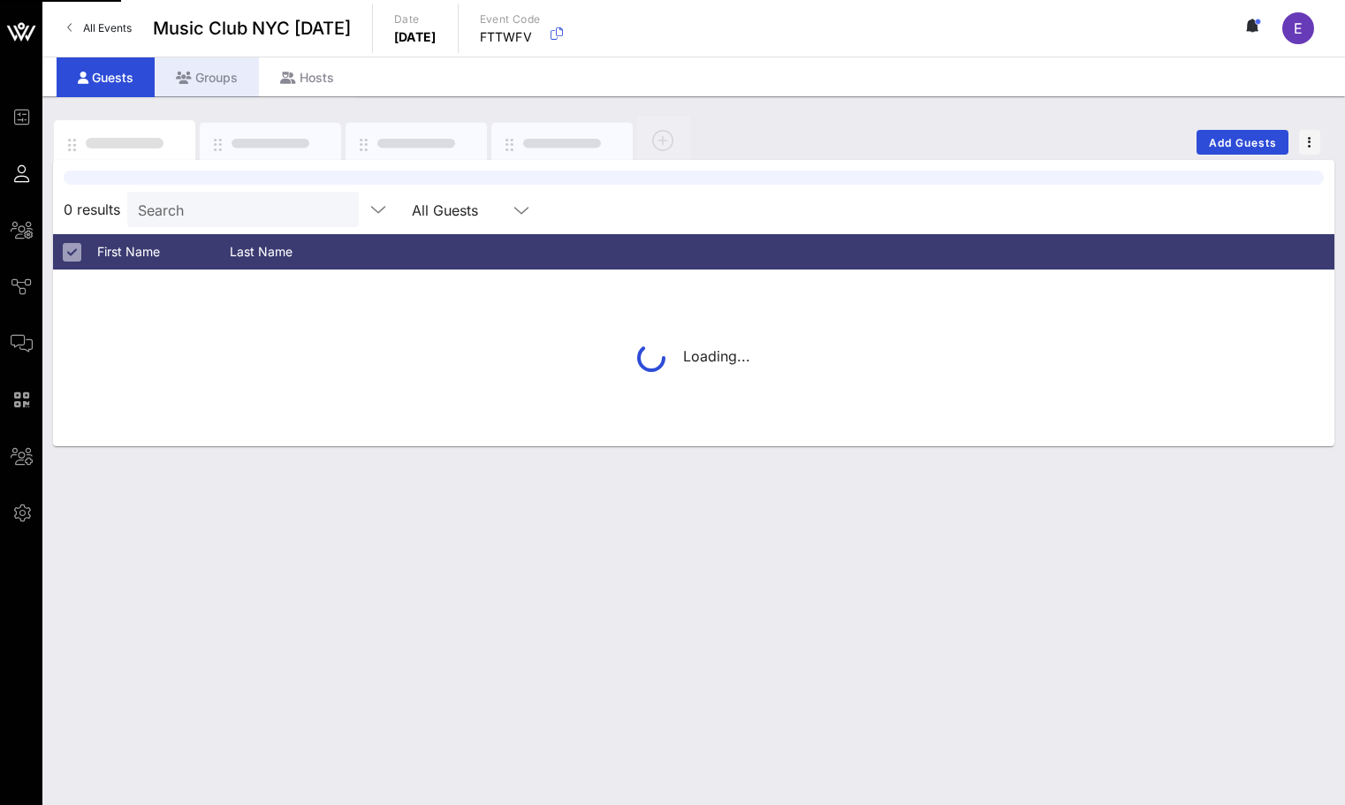
click at [232, 78] on div "Groups" at bounding box center [207, 77] width 104 height 40
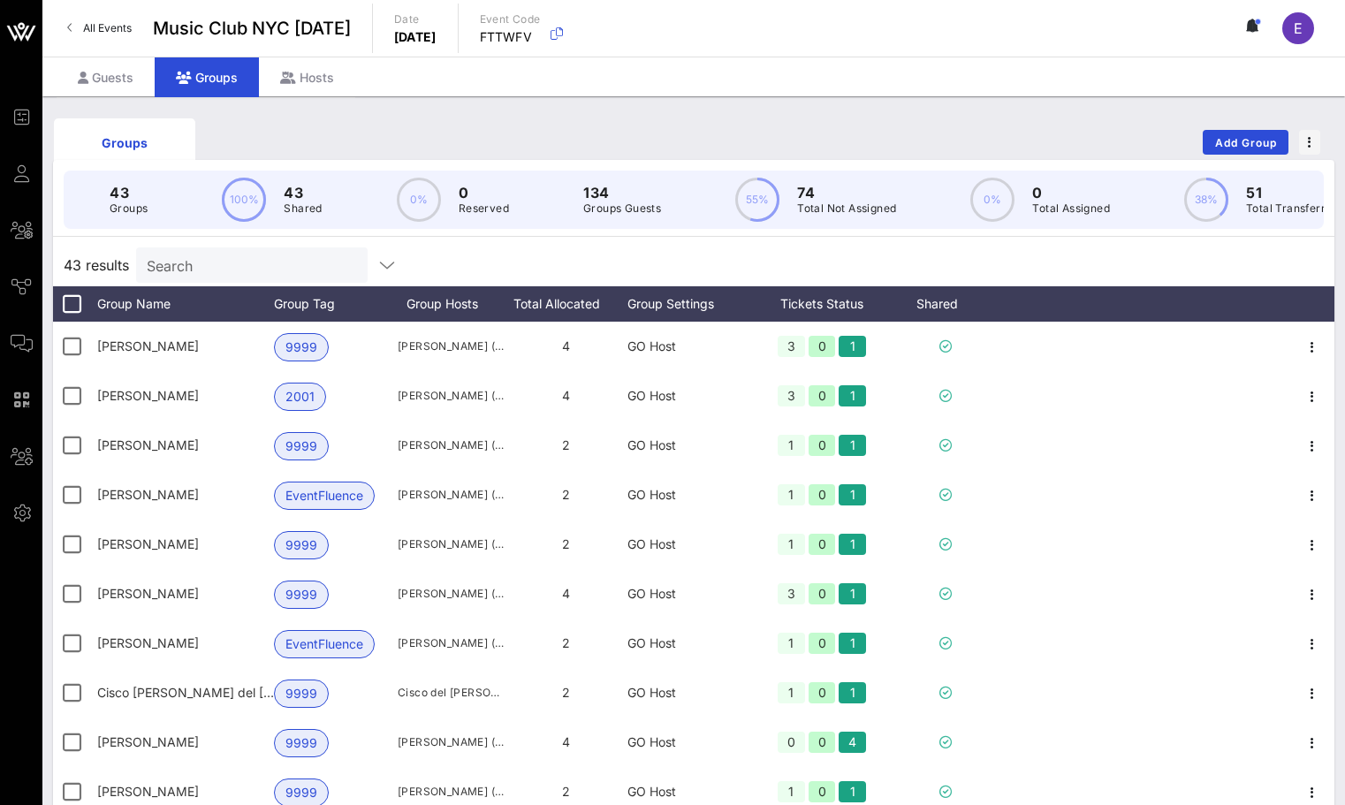
click at [201, 262] on input "Search" at bounding box center [250, 265] width 207 height 23
click at [1228, 140] on span "Add Group" at bounding box center [1246, 142] width 64 height 13
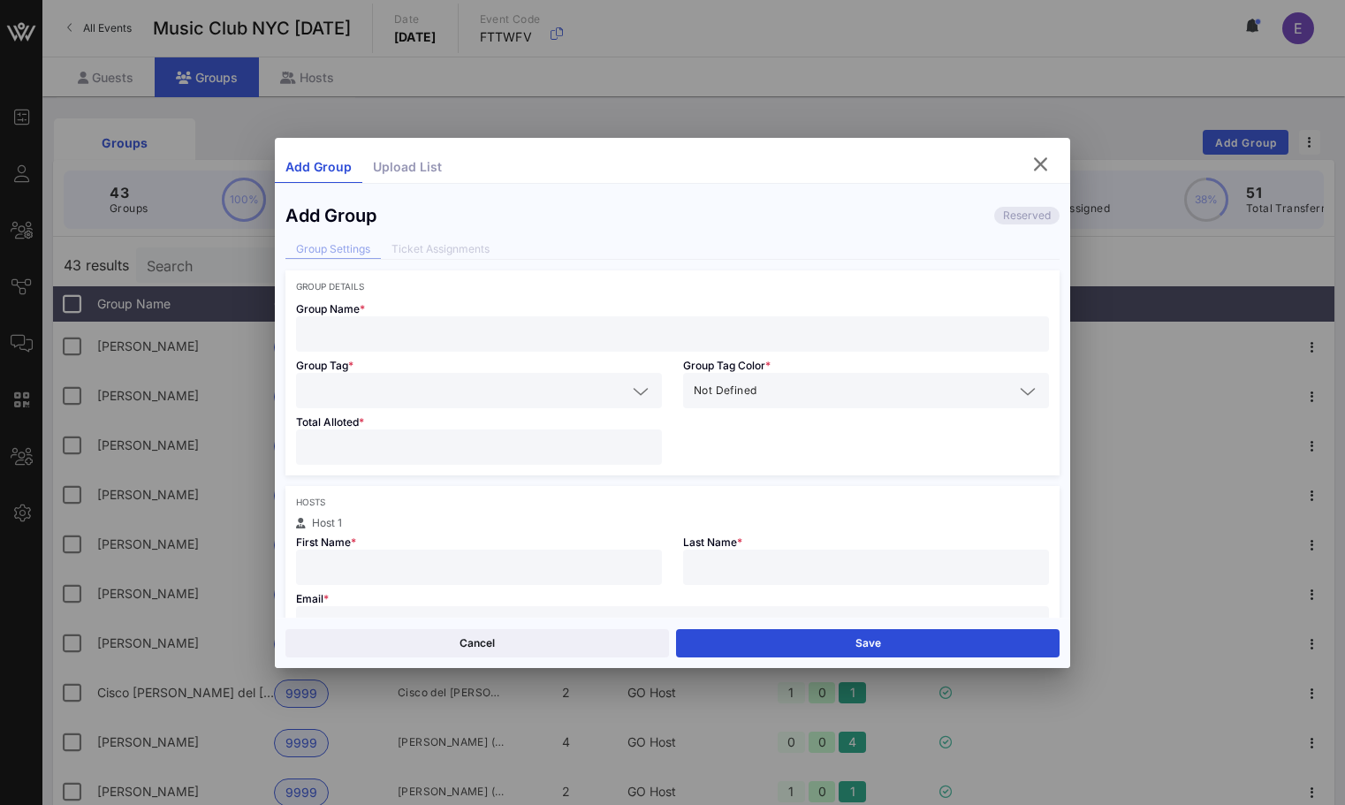
click at [591, 316] on div at bounding box center [673, 333] width 732 height 35
paste input "[EMAIL_ADDRESS][DOMAIN_NAME]"
type input "[EMAIL_ADDRESS][DOMAIN_NAME]"
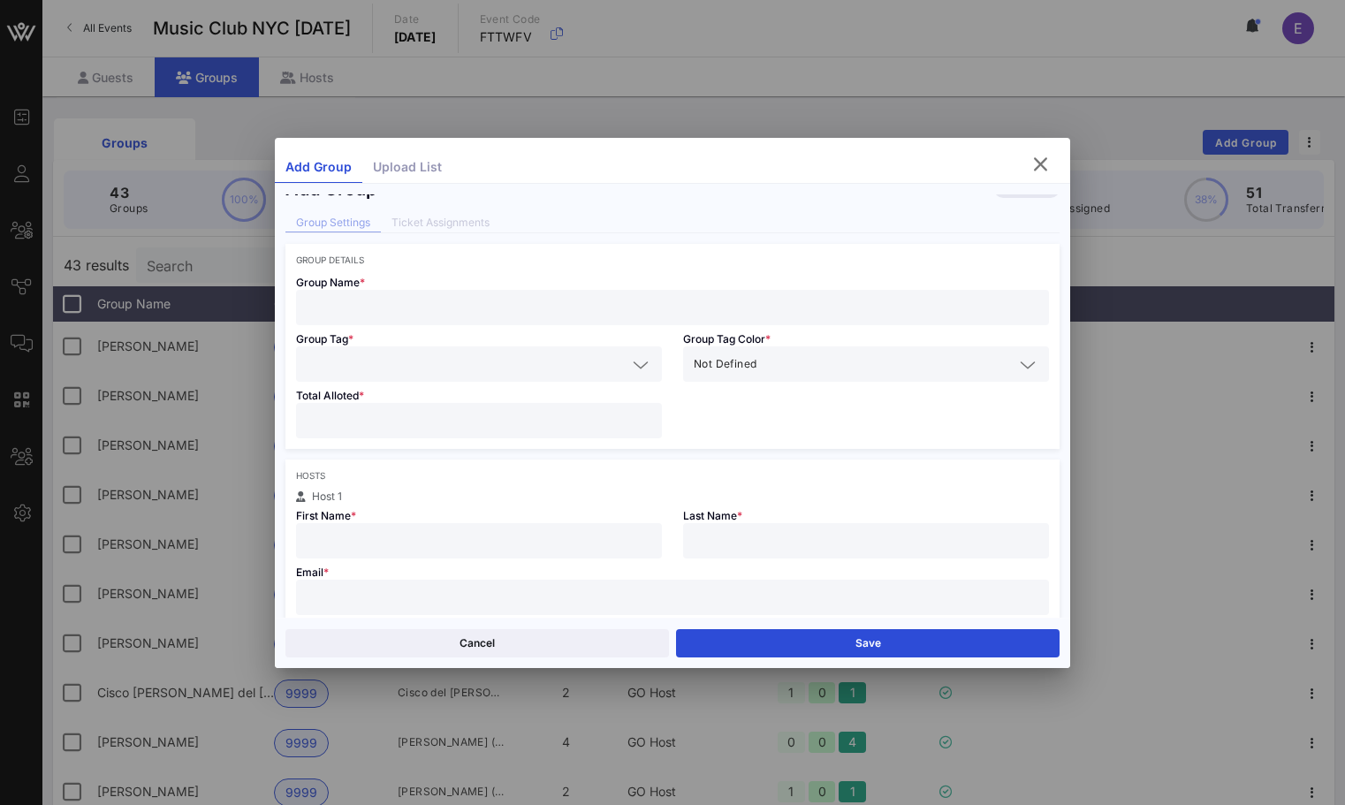
scroll to position [27, 0]
click at [432, 588] on input "text" at bounding box center [673, 596] width 732 height 23
paste input "[EMAIL_ADDRESS][DOMAIN_NAME]"
type input "[EMAIL_ADDRESS][DOMAIN_NAME]"
click at [408, 560] on div "Email * [EMAIL_ADDRESS][DOMAIN_NAME] Host attends with this group" at bounding box center [672, 600] width 774 height 85
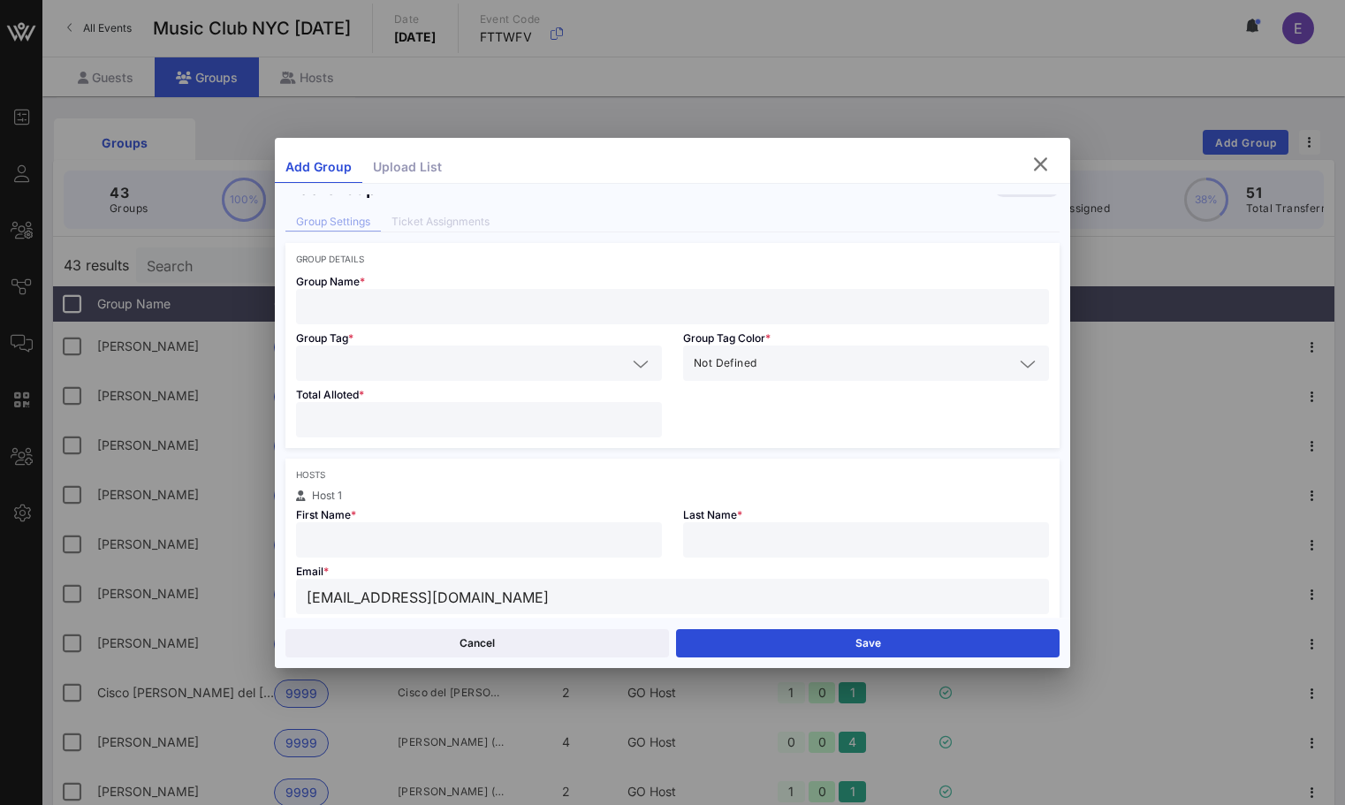
click at [406, 543] on input "text" at bounding box center [479, 539] width 345 height 23
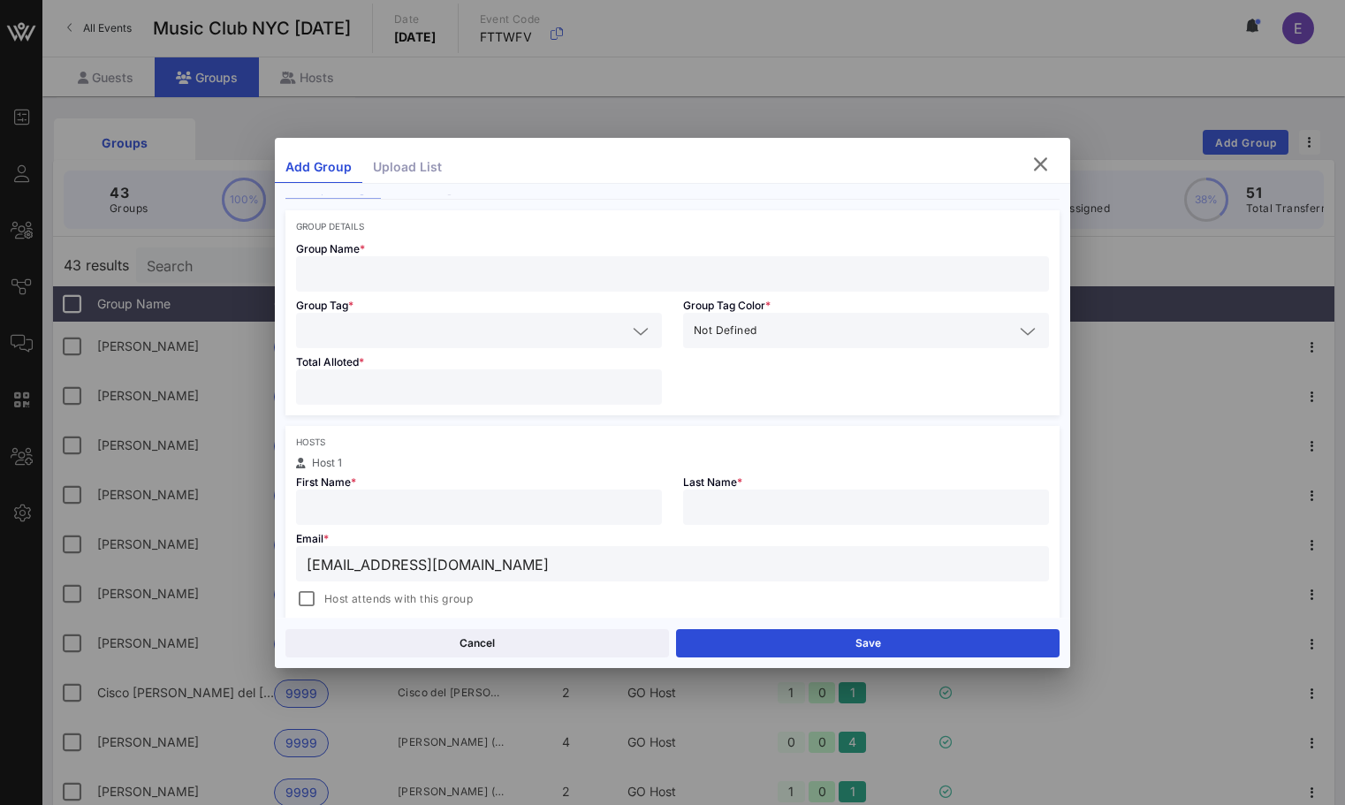
click at [440, 288] on div at bounding box center [673, 273] width 732 height 35
type input "[PERSON_NAME]"
type input "9999"
click at [383, 359] on div "9999" at bounding box center [479, 373] width 366 height 35
click at [379, 365] on div "Total Alloted *" at bounding box center [478, 381] width 387 height 67
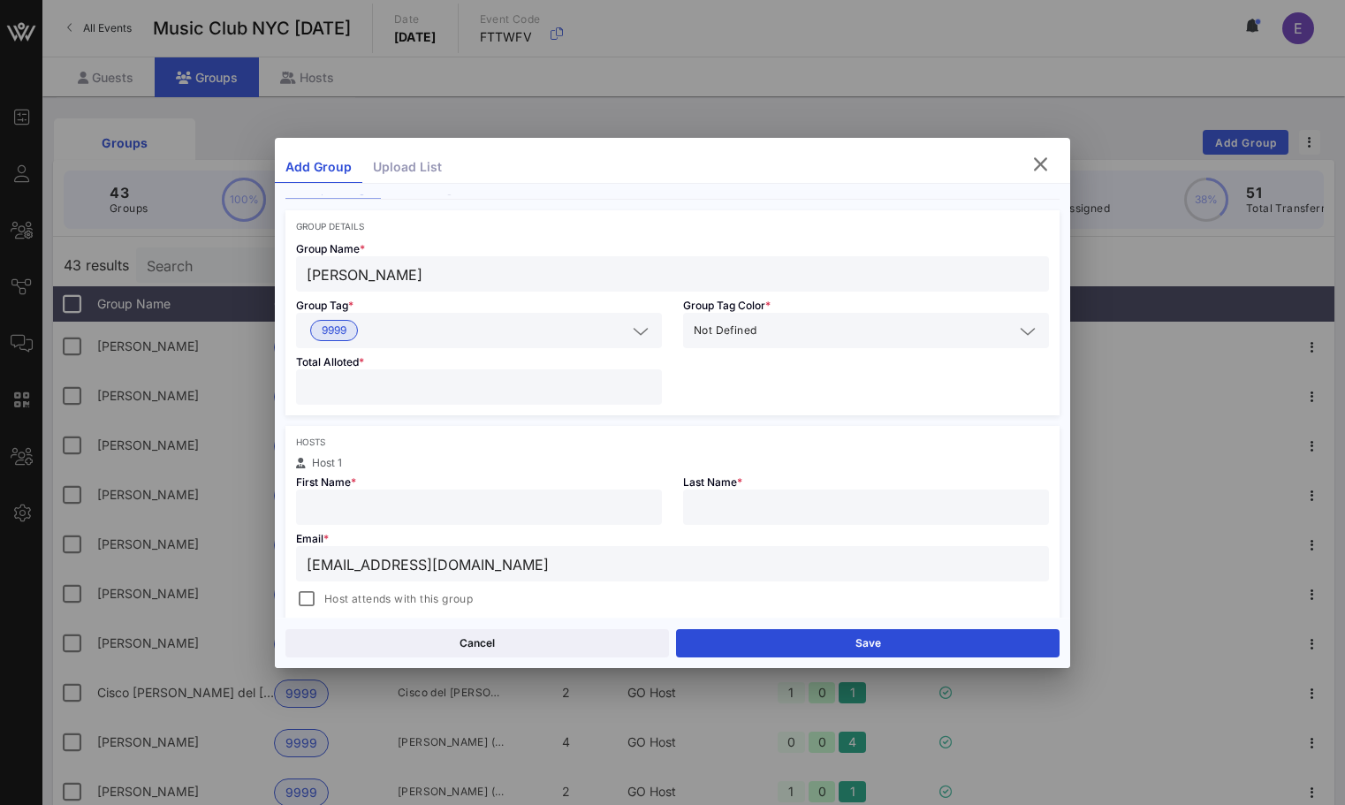
click at [376, 373] on div at bounding box center [479, 386] width 345 height 35
type input "*"
click at [391, 427] on div "Hosts Host 1 First Name * Last Name * Email * [EMAIL_ADDRESS][DOMAIN_NAME] Host…" at bounding box center [672, 539] width 774 height 226
click at [402, 495] on div at bounding box center [479, 507] width 345 height 35
type input "[PERSON_NAME]"
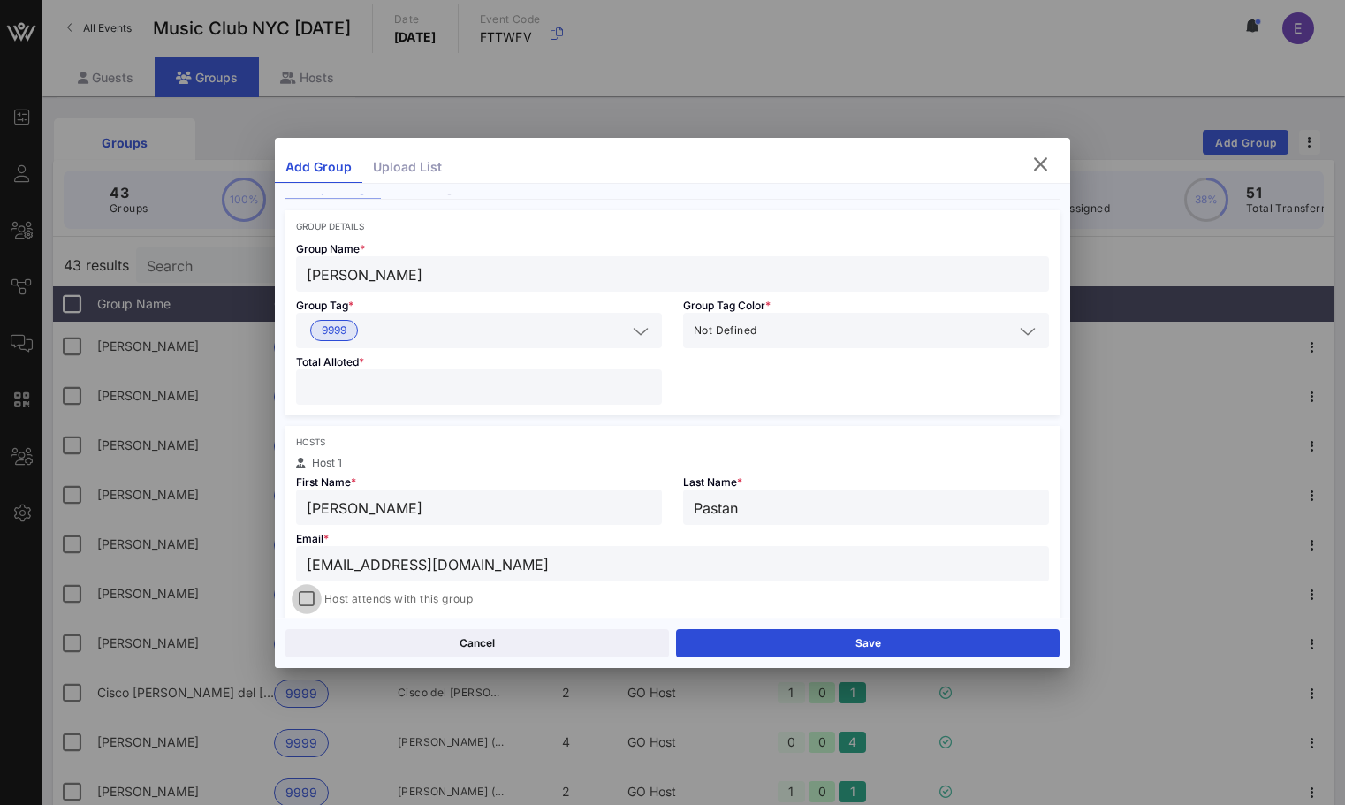
type input "Pastan"
click at [307, 590] on div at bounding box center [306, 599] width 25 height 25
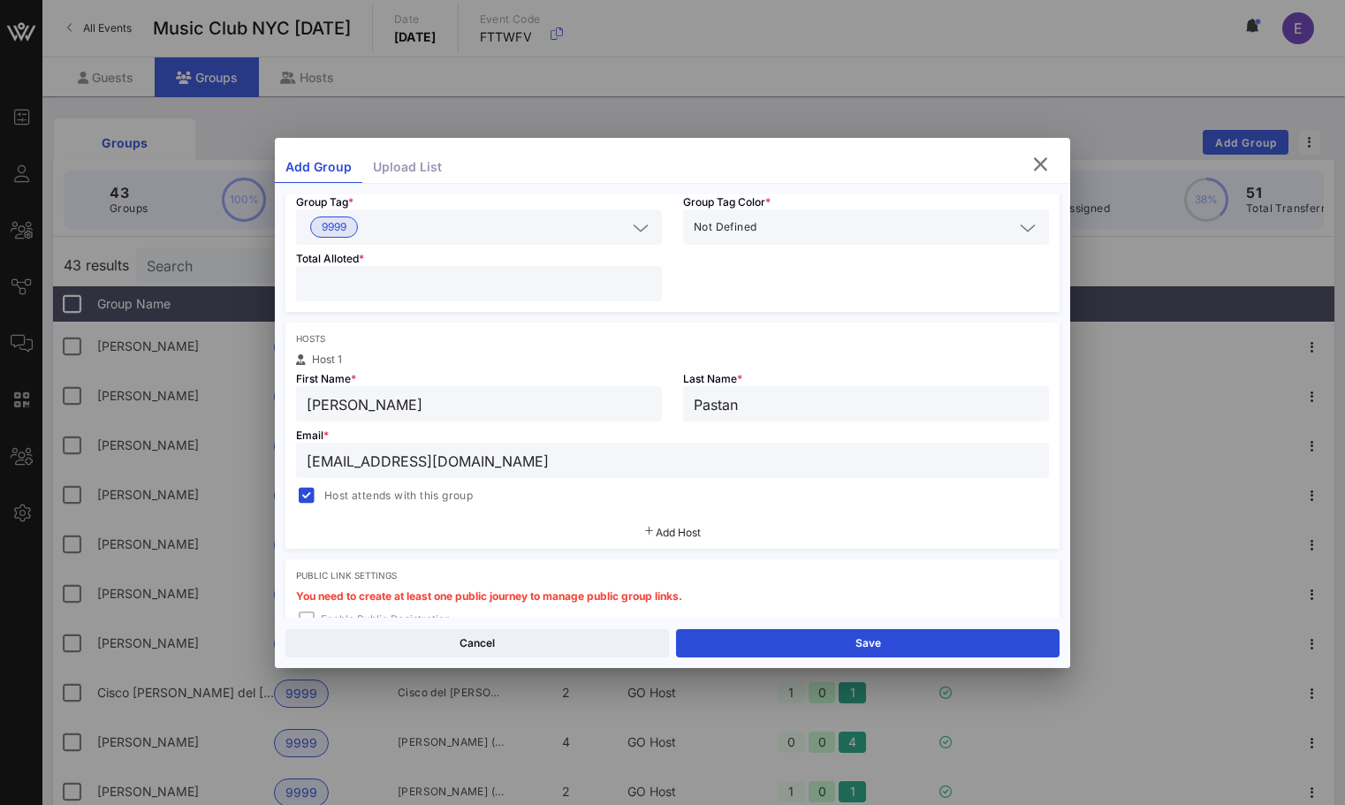
scroll to position [0, 0]
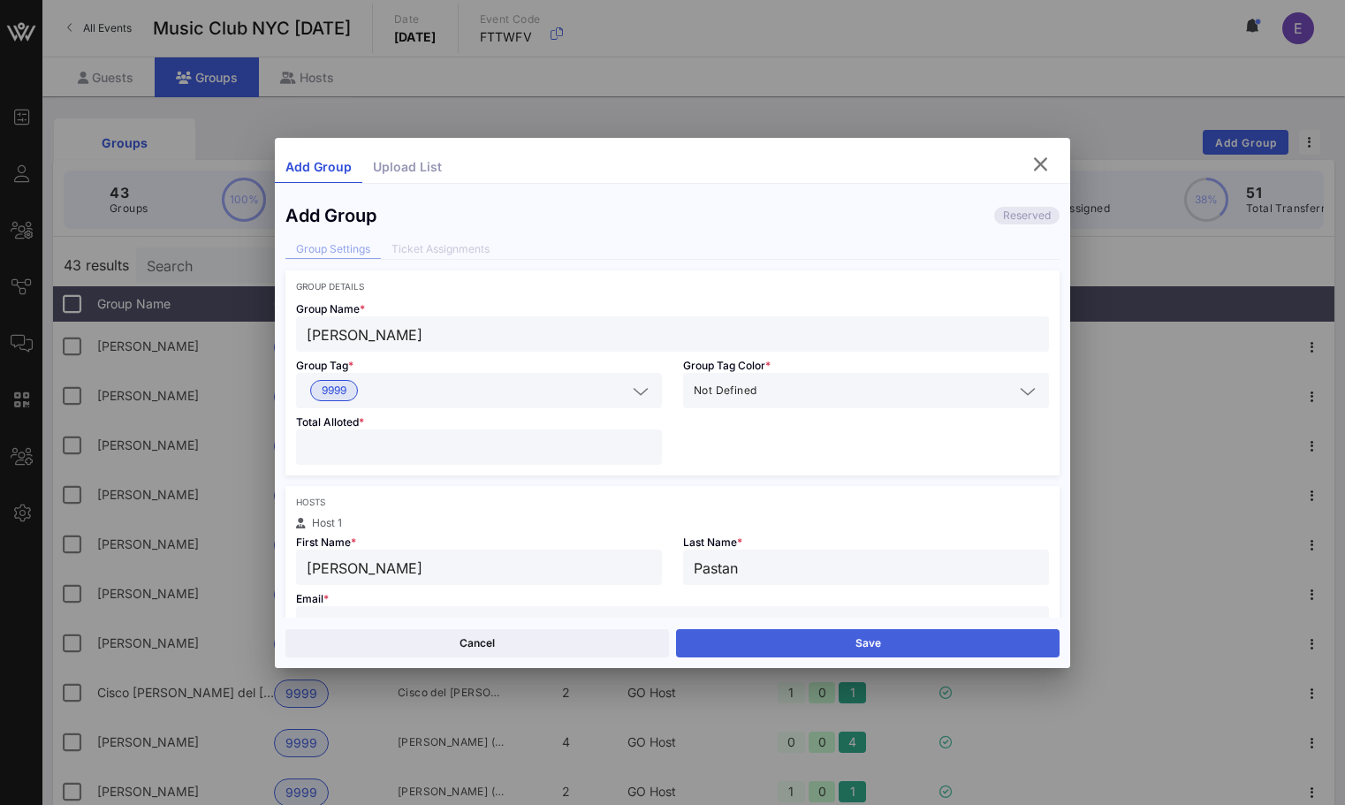
click at [740, 633] on button "Save" at bounding box center [867, 643] width 383 height 28
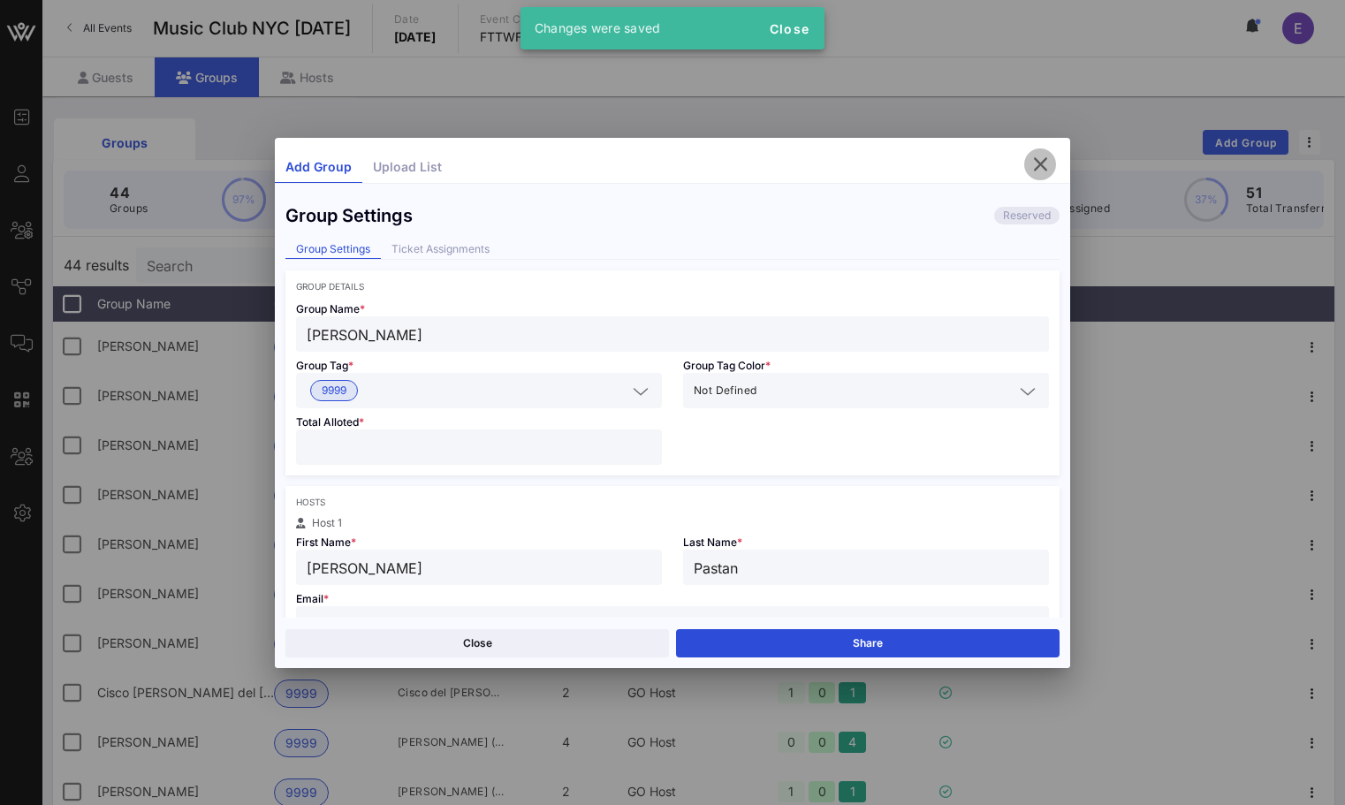
click at [1035, 168] on icon "button" at bounding box center [1039, 164] width 21 height 21
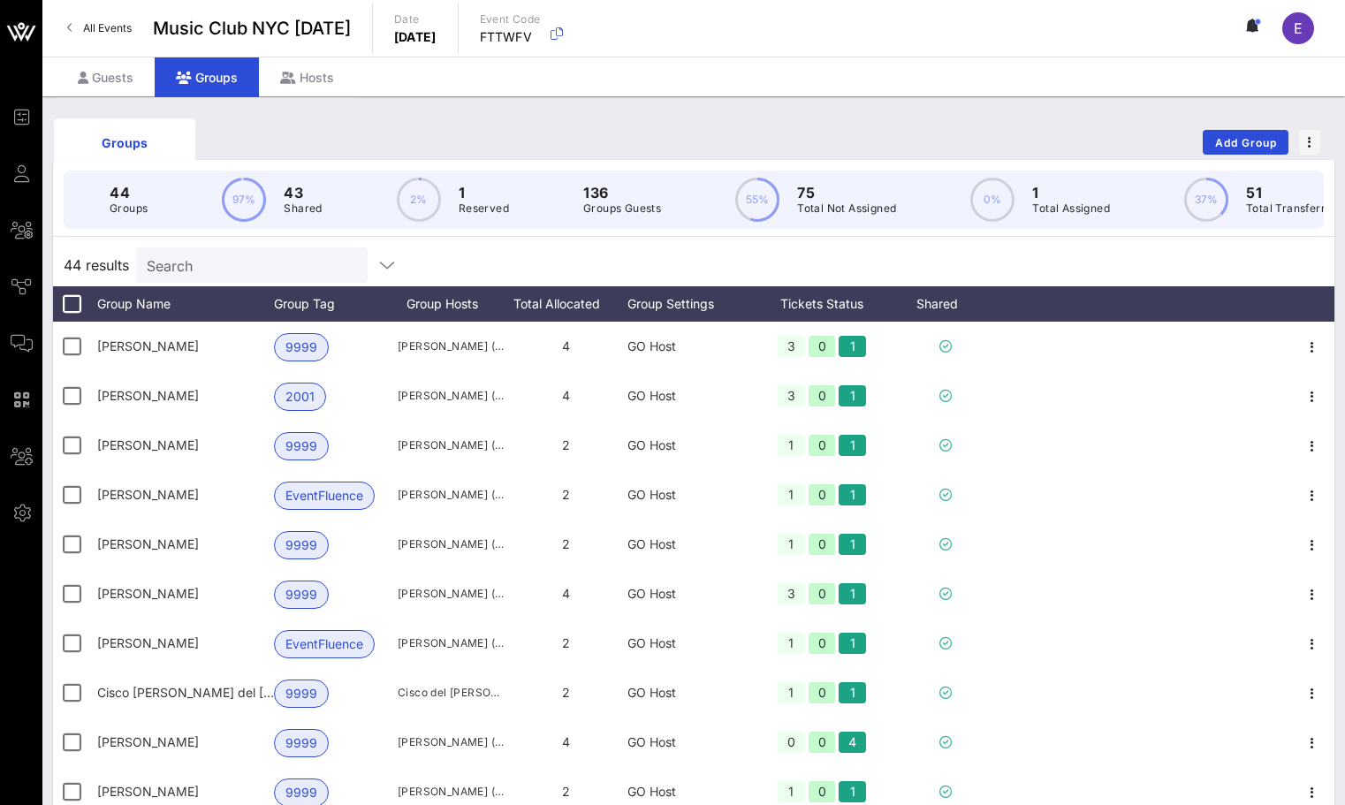
click at [289, 266] on input "Search" at bounding box center [250, 265] width 207 height 23
click at [1233, 148] on span "Add Group" at bounding box center [1246, 142] width 64 height 13
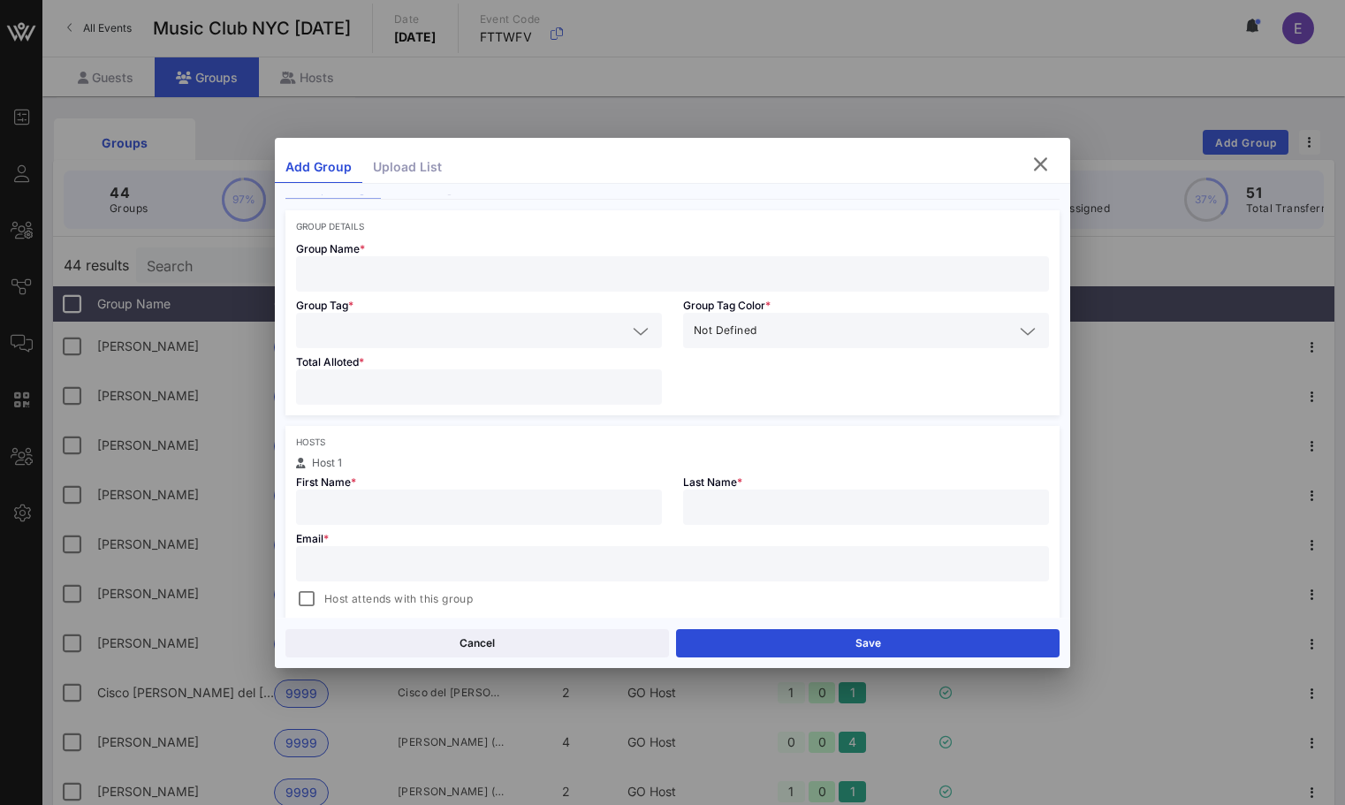
scroll to position [68, 0]
click at [427, 557] on input "text" at bounding box center [673, 555] width 732 height 23
paste input "[EMAIL_ADDRESS][DOMAIN_NAME]"
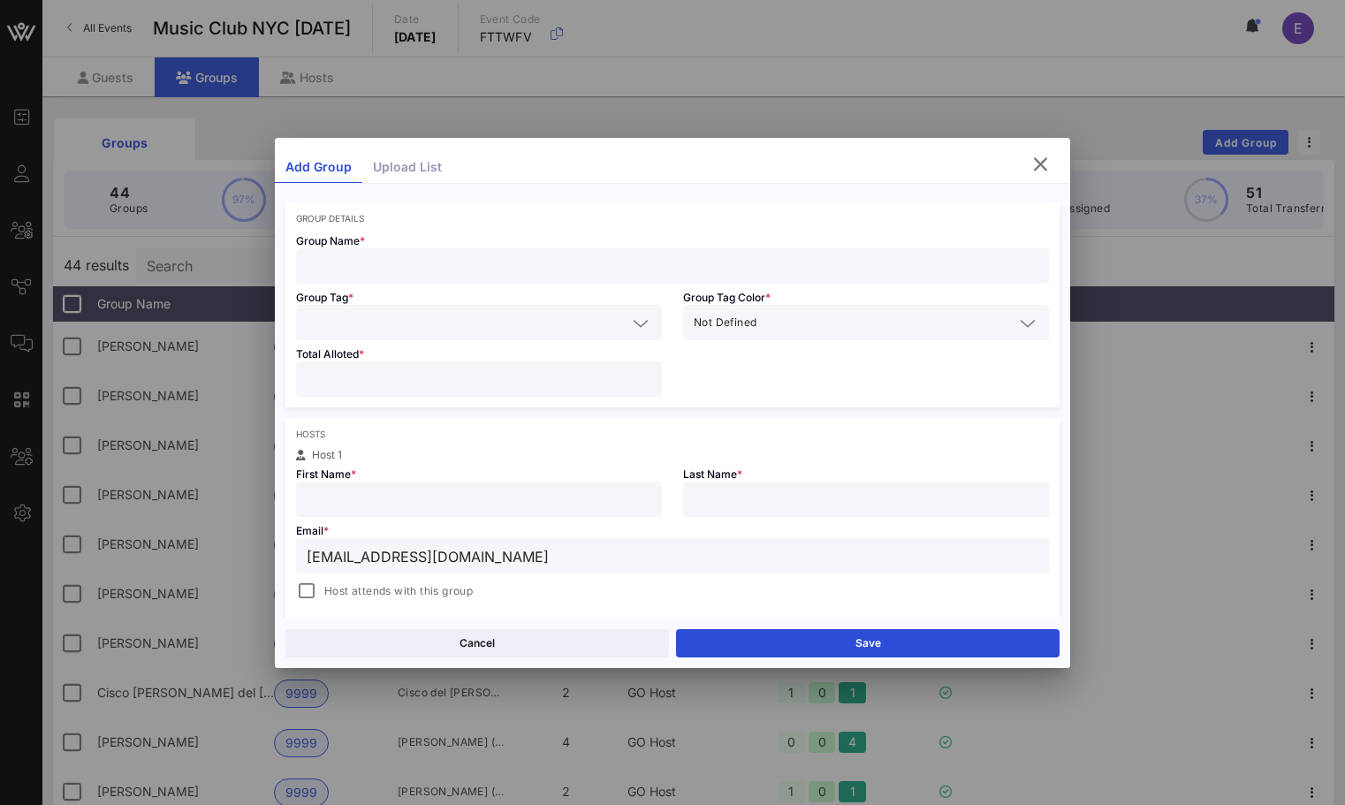
type input "[EMAIL_ADDRESS][DOMAIN_NAME]"
click at [409, 512] on div at bounding box center [479, 499] width 345 height 35
type input "[PERSON_NAME]"
click at [337, 267] on input "text" at bounding box center [673, 265] width 732 height 23
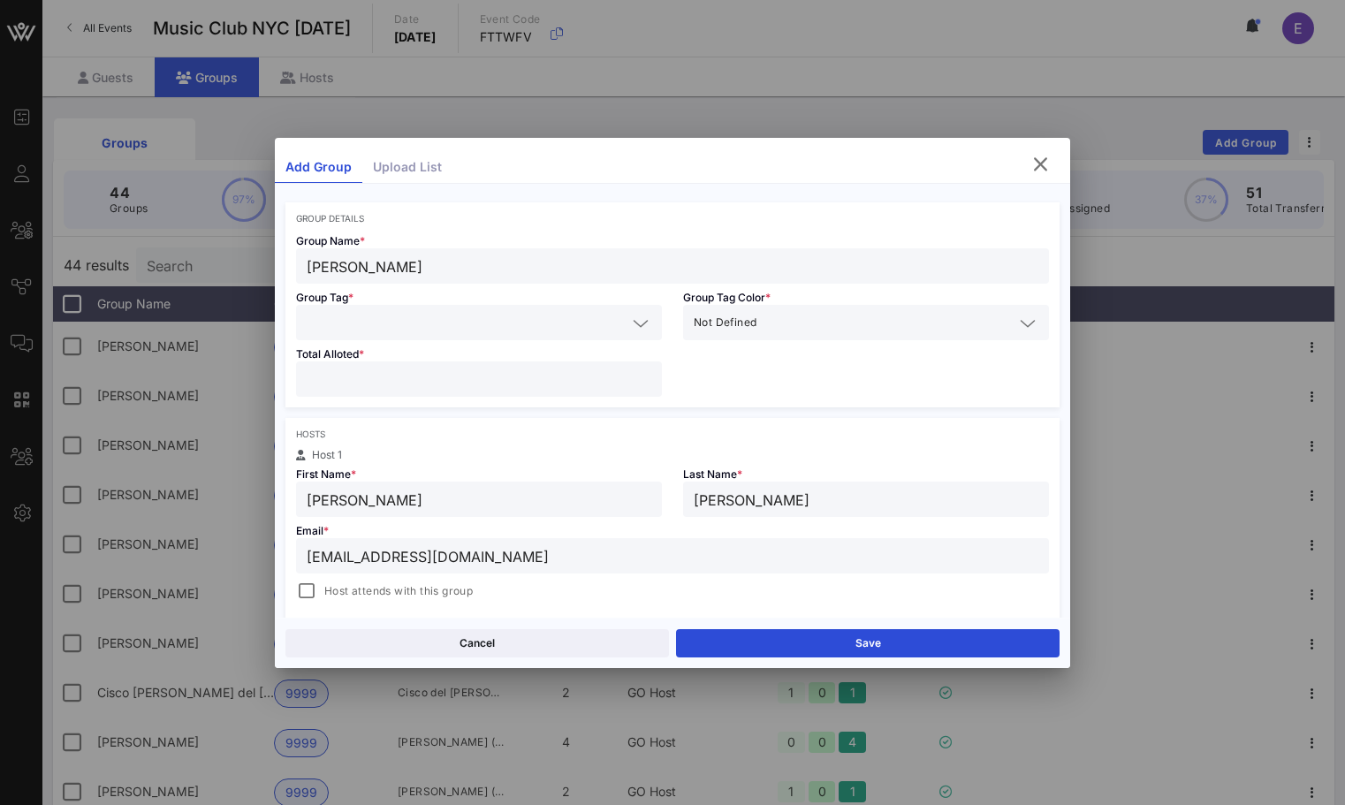
type input "[PERSON_NAME]"
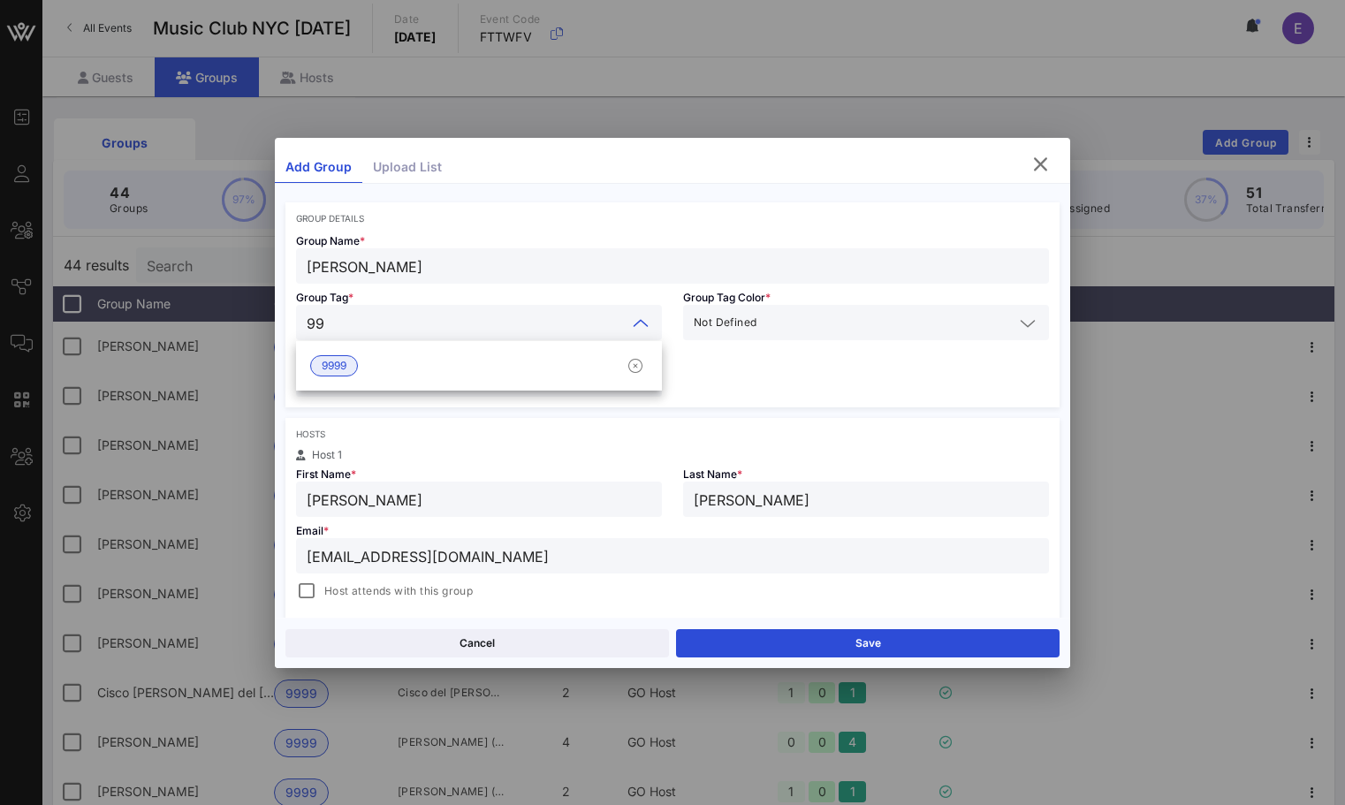
type input "999"
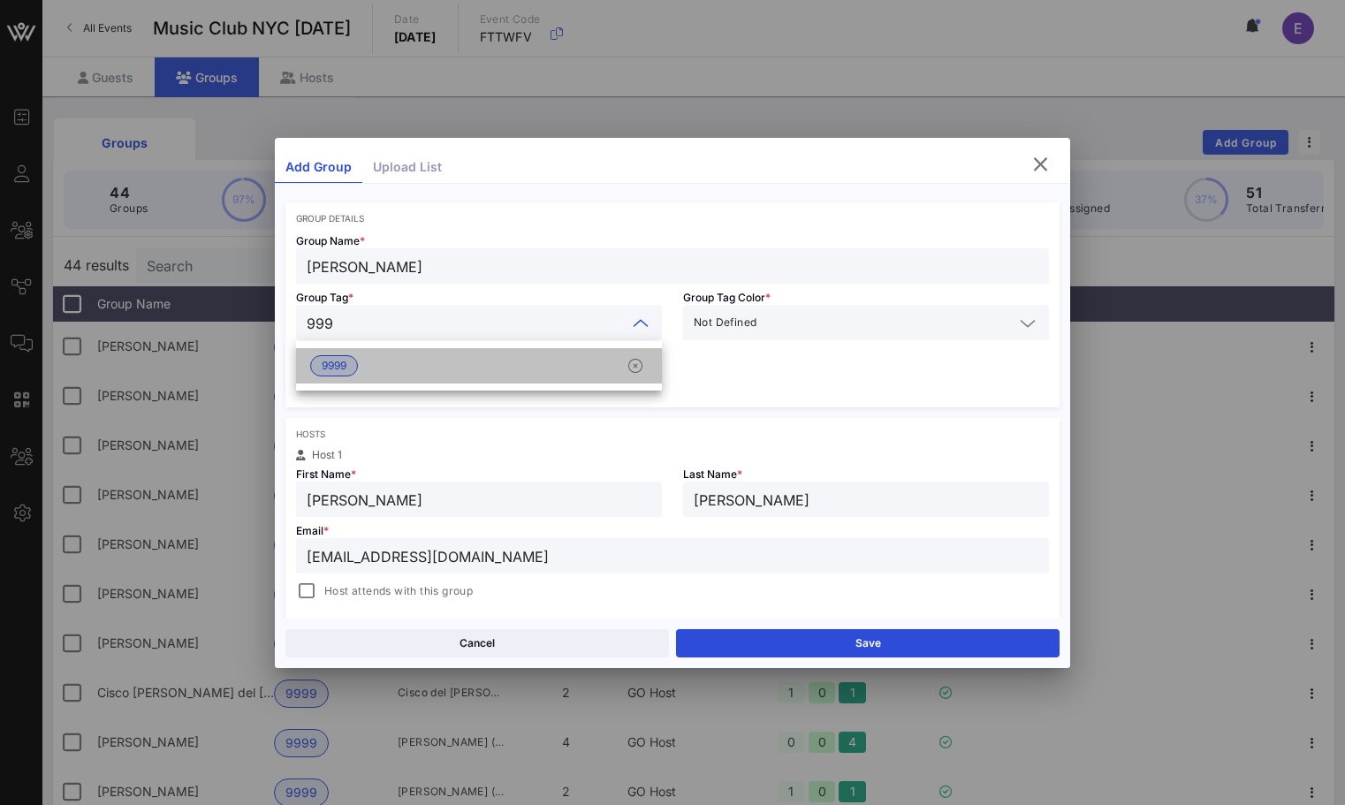
click at [333, 368] on span "9999" at bounding box center [334, 365] width 25 height 19
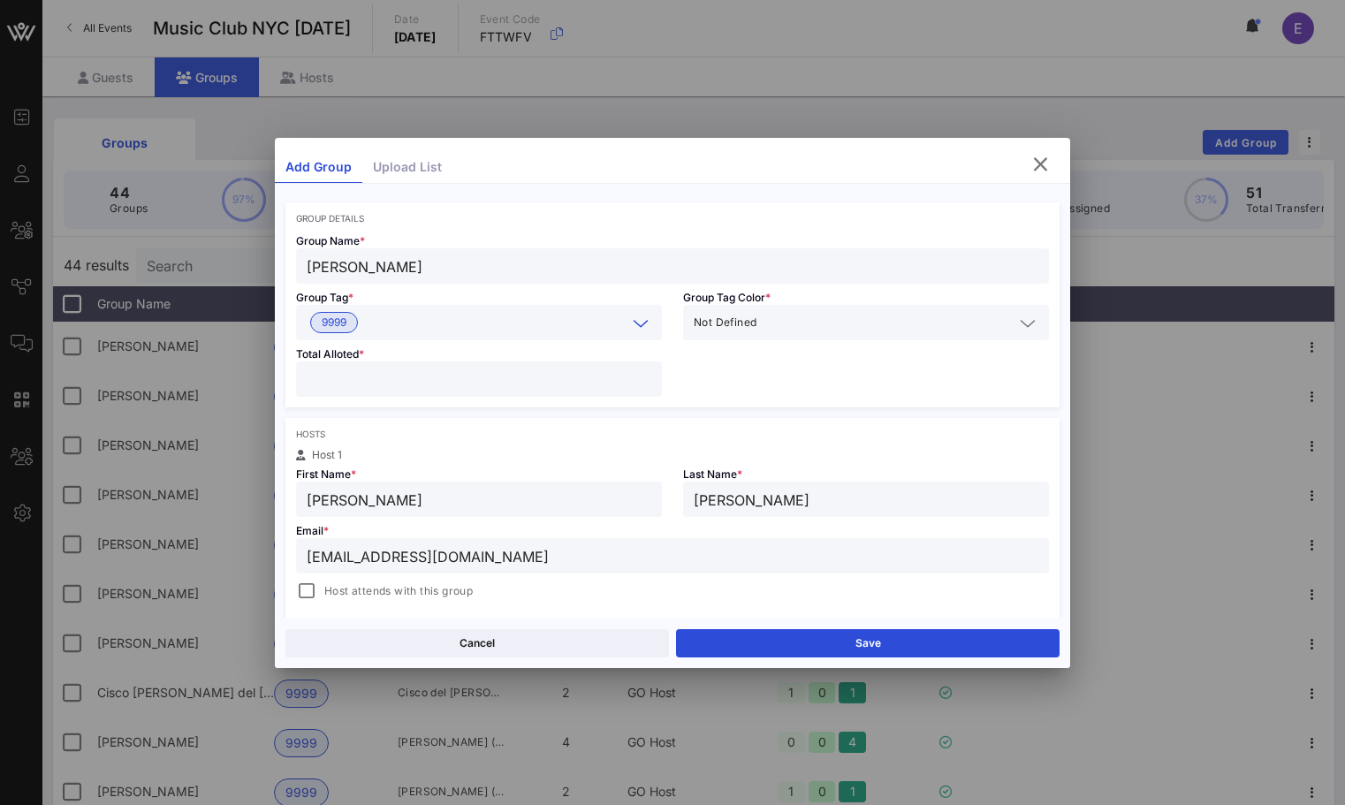
click at [333, 370] on input "number" at bounding box center [479, 379] width 345 height 23
type input "*"
click at [341, 421] on div "Hosts Host 1 First Name * [PERSON_NAME] Last Name * [PERSON_NAME] Email * [EMAI…" at bounding box center [672, 531] width 774 height 226
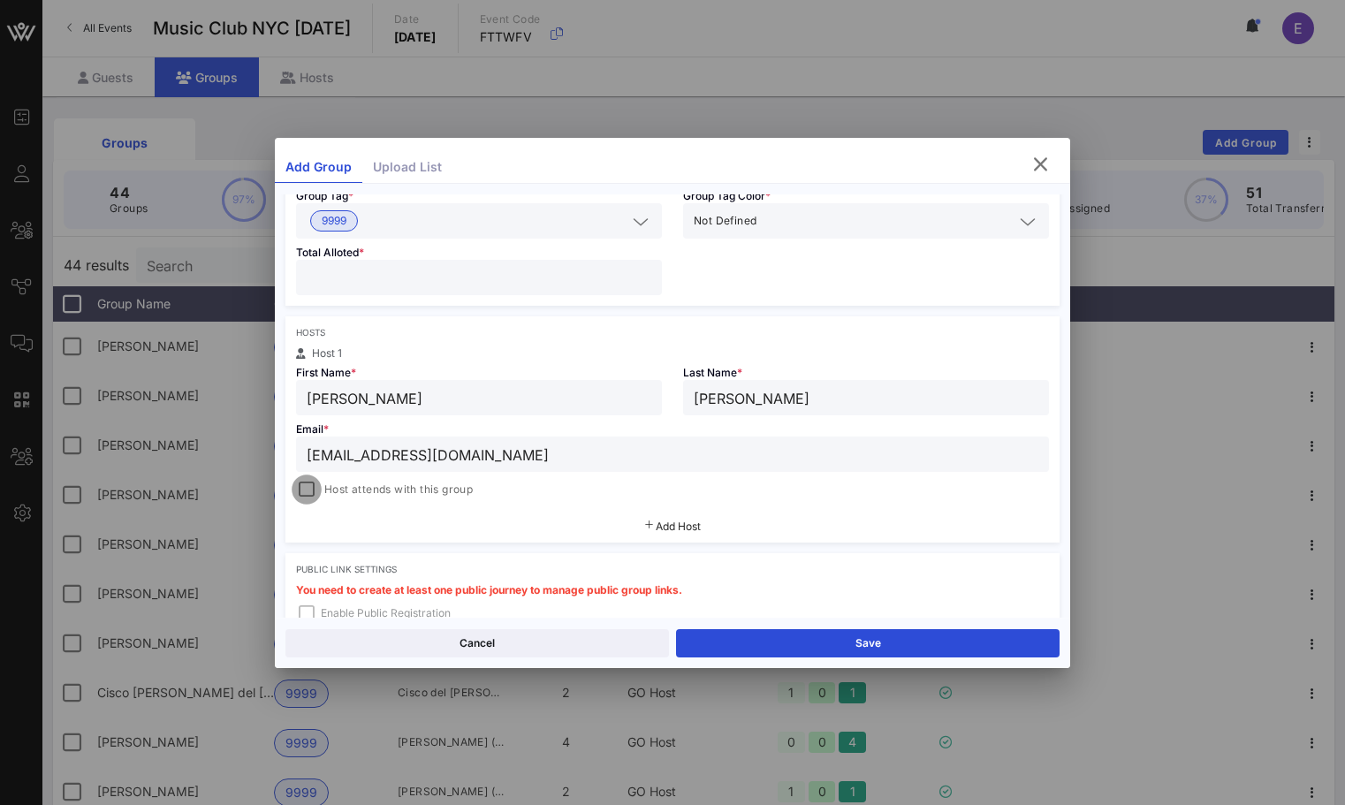
click at [307, 490] on div at bounding box center [306, 489] width 25 height 25
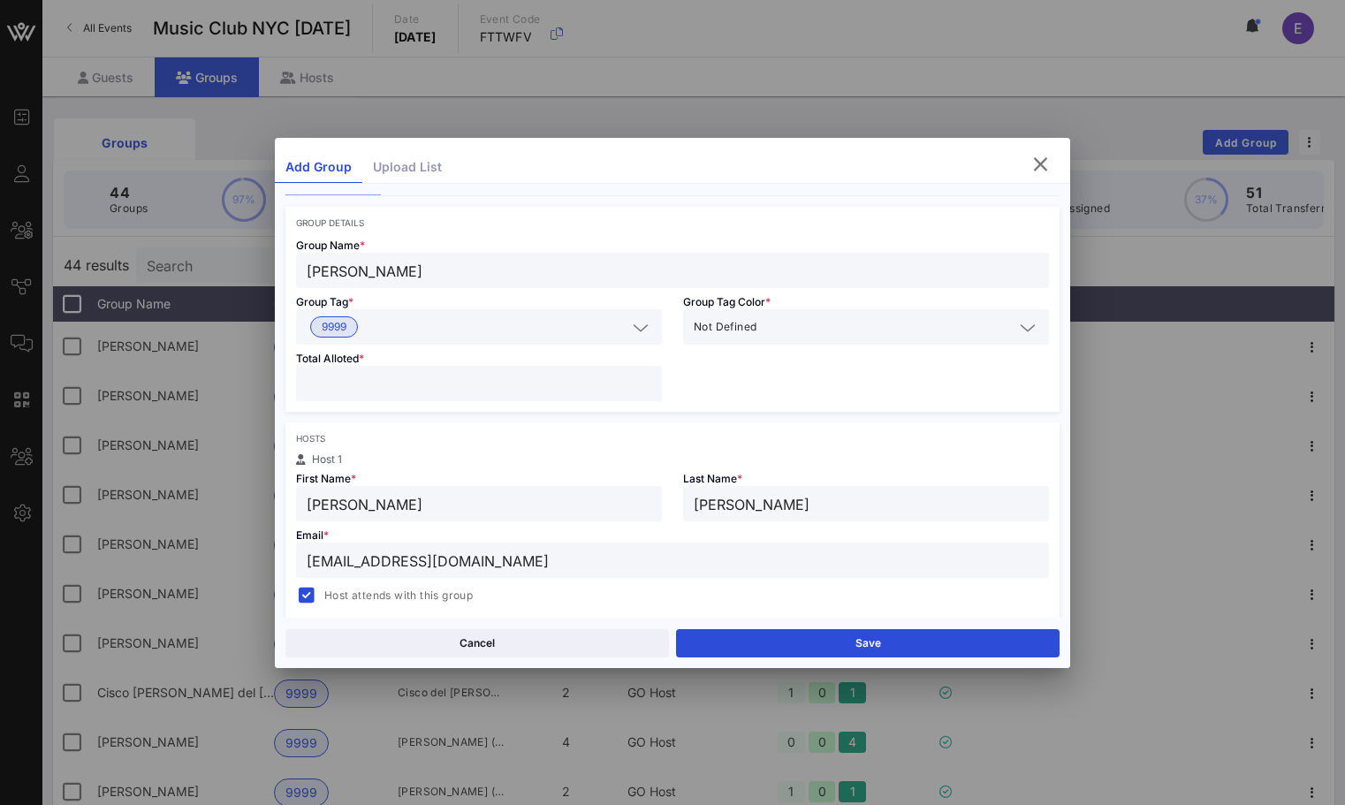
scroll to position [62, 0]
click at [715, 637] on button "Save" at bounding box center [867, 643] width 383 height 28
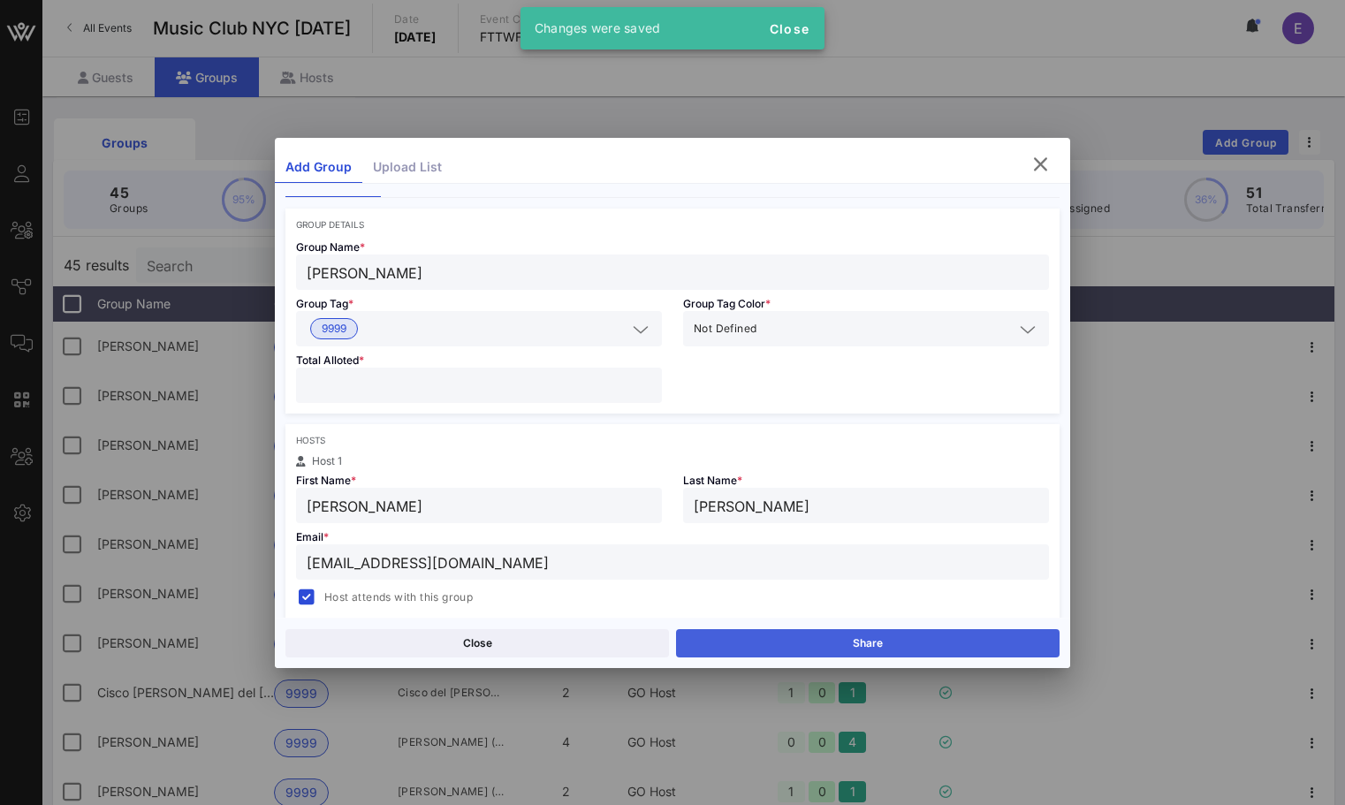
click at [743, 631] on button "Share" at bounding box center [867, 643] width 383 height 28
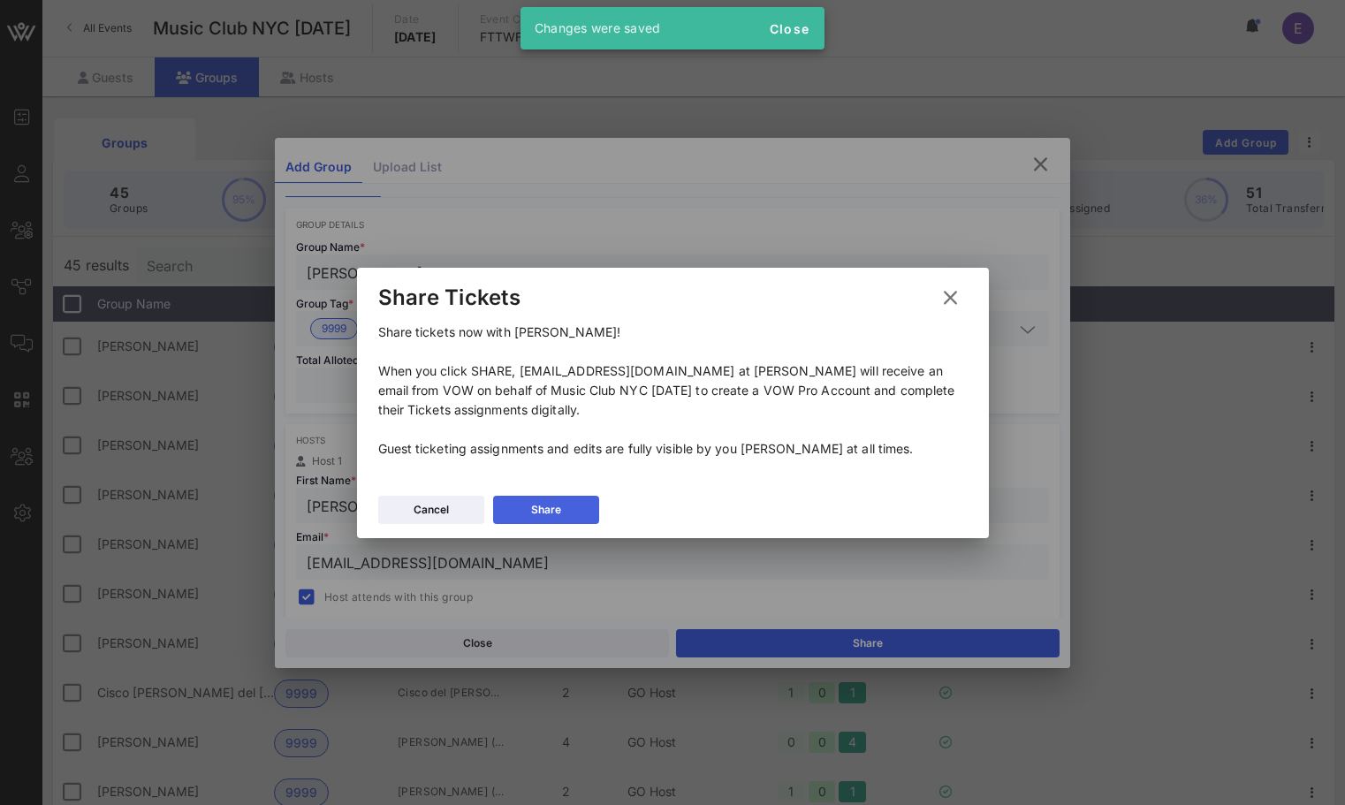
click at [575, 504] on button "Share" at bounding box center [546, 510] width 106 height 28
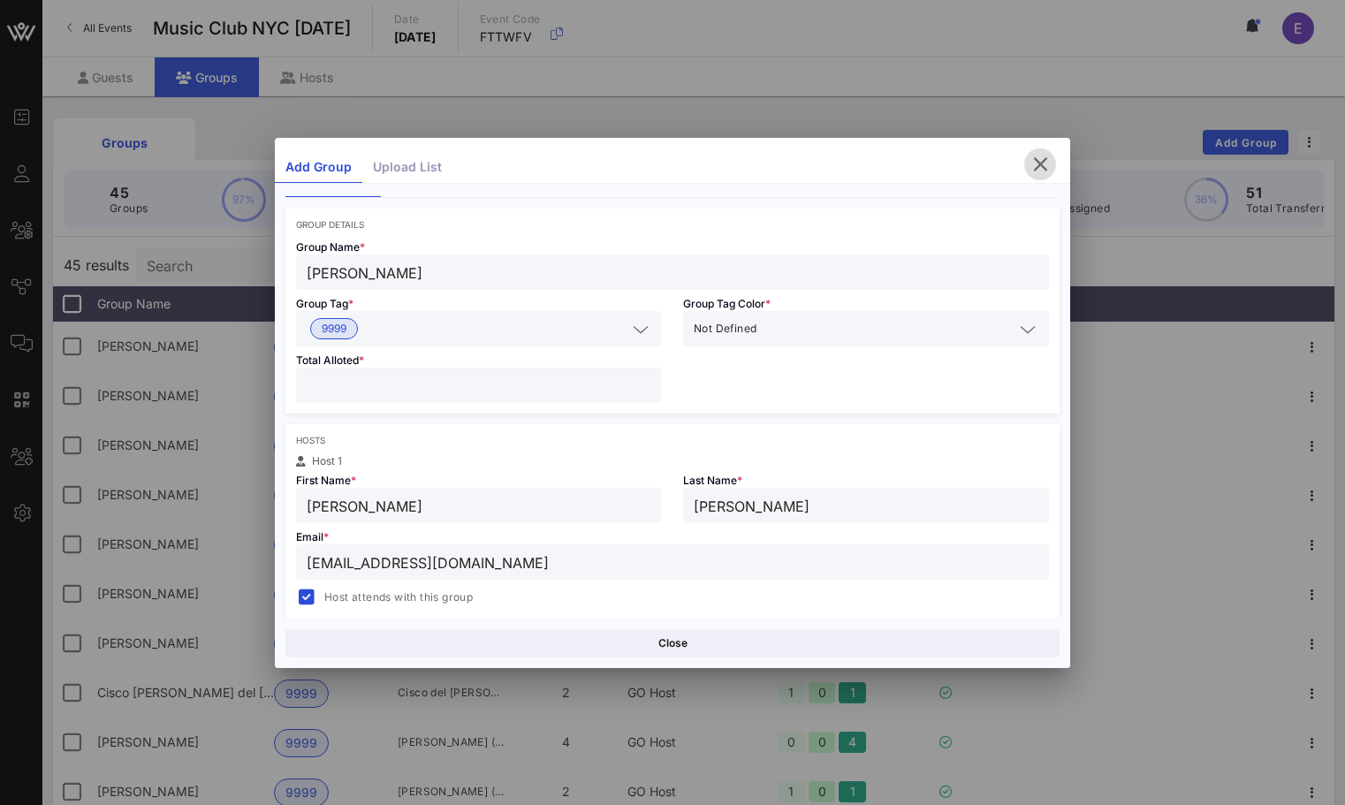
click at [1033, 171] on icon "button" at bounding box center [1039, 164] width 21 height 21
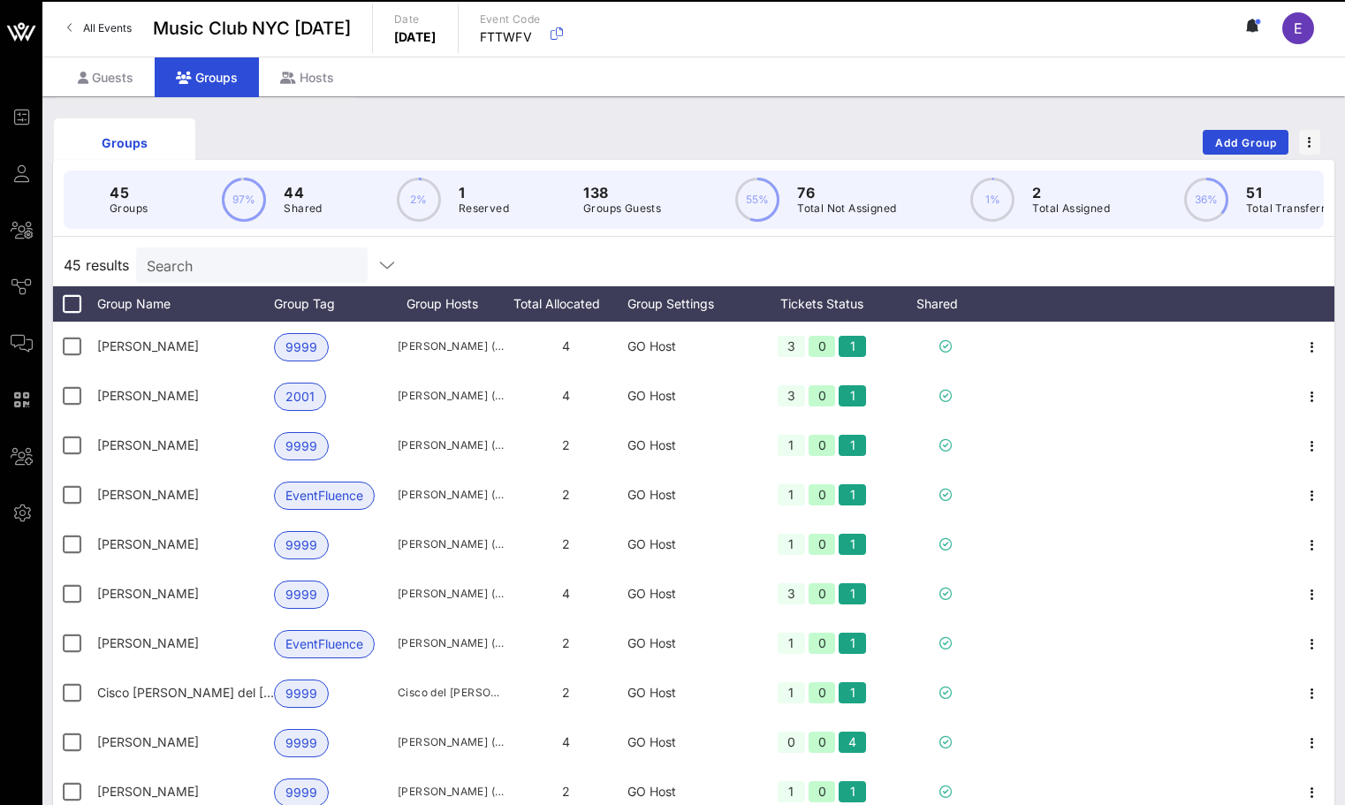
click at [118, 37] on link "All Events" at bounding box center [100, 28] width 86 height 28
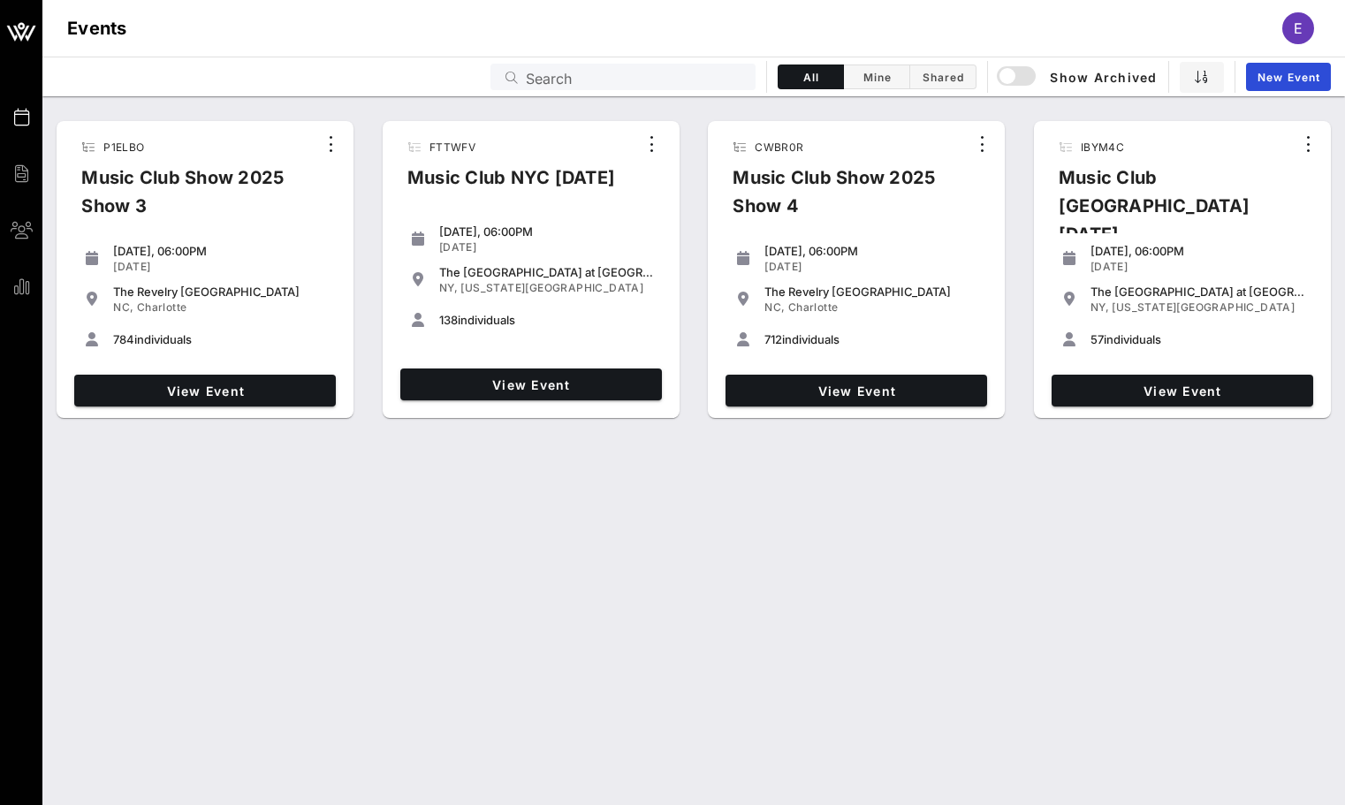
click at [254, 369] on div "View Event" at bounding box center [205, 391] width 276 height 46
click at [251, 387] on span "View Event" at bounding box center [204, 390] width 247 height 15
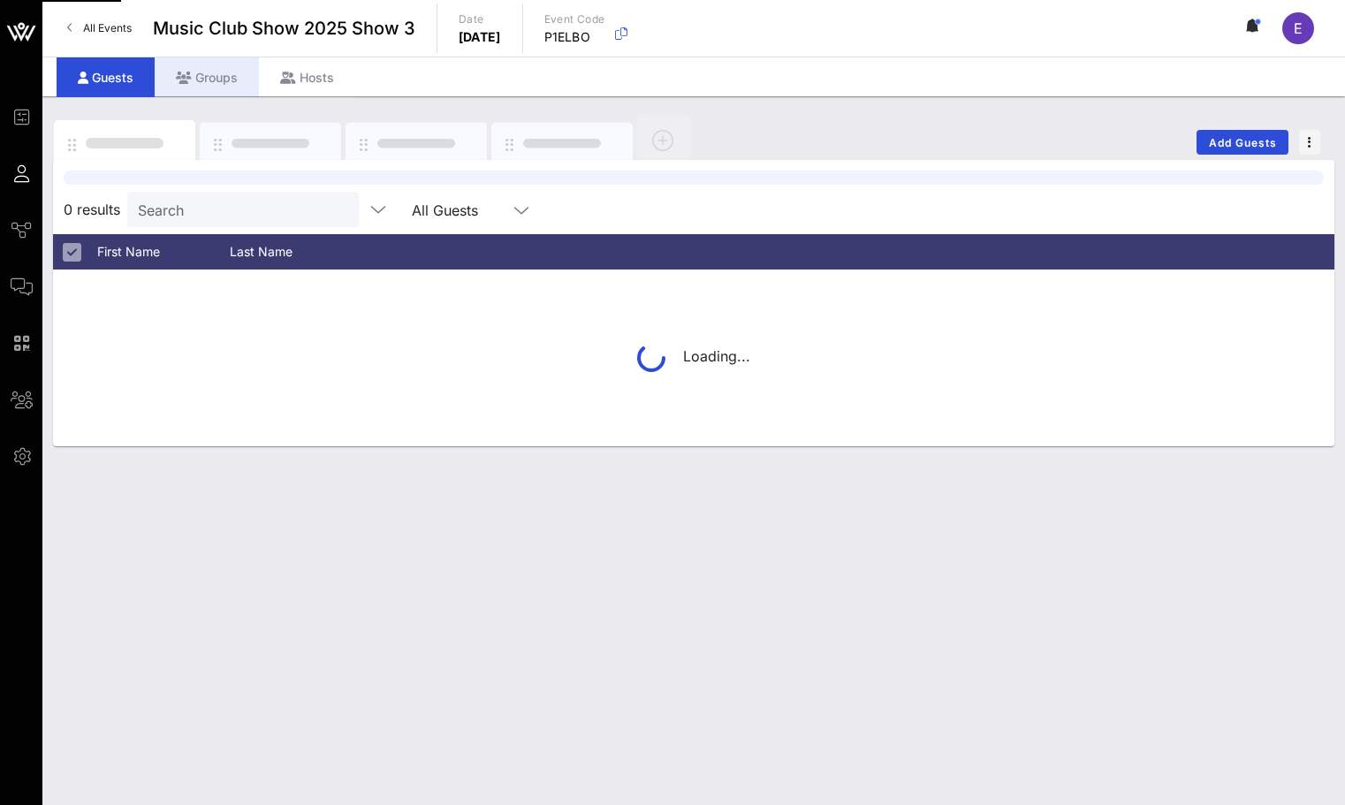
click at [220, 72] on div "Groups" at bounding box center [207, 77] width 104 height 40
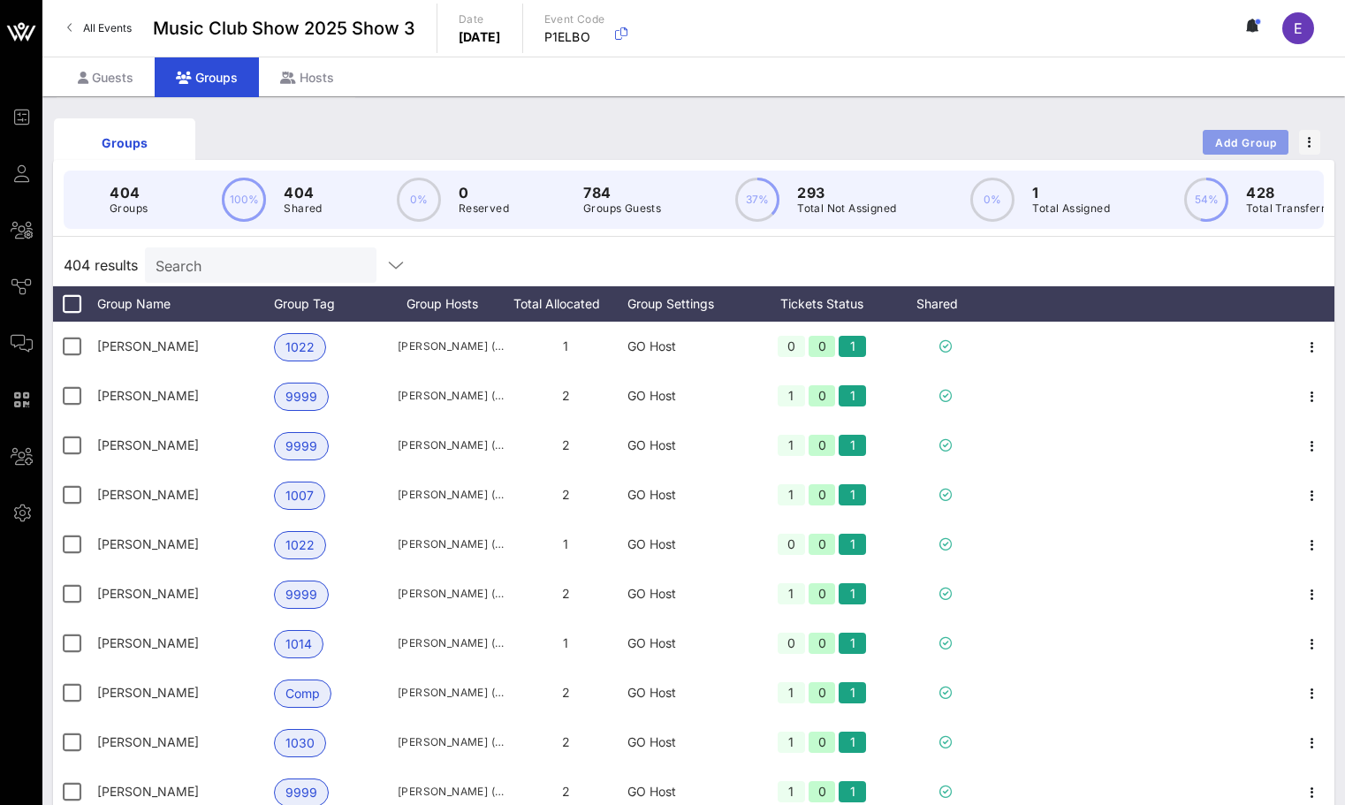
click at [1249, 133] on button "Add Group" at bounding box center [1246, 142] width 86 height 25
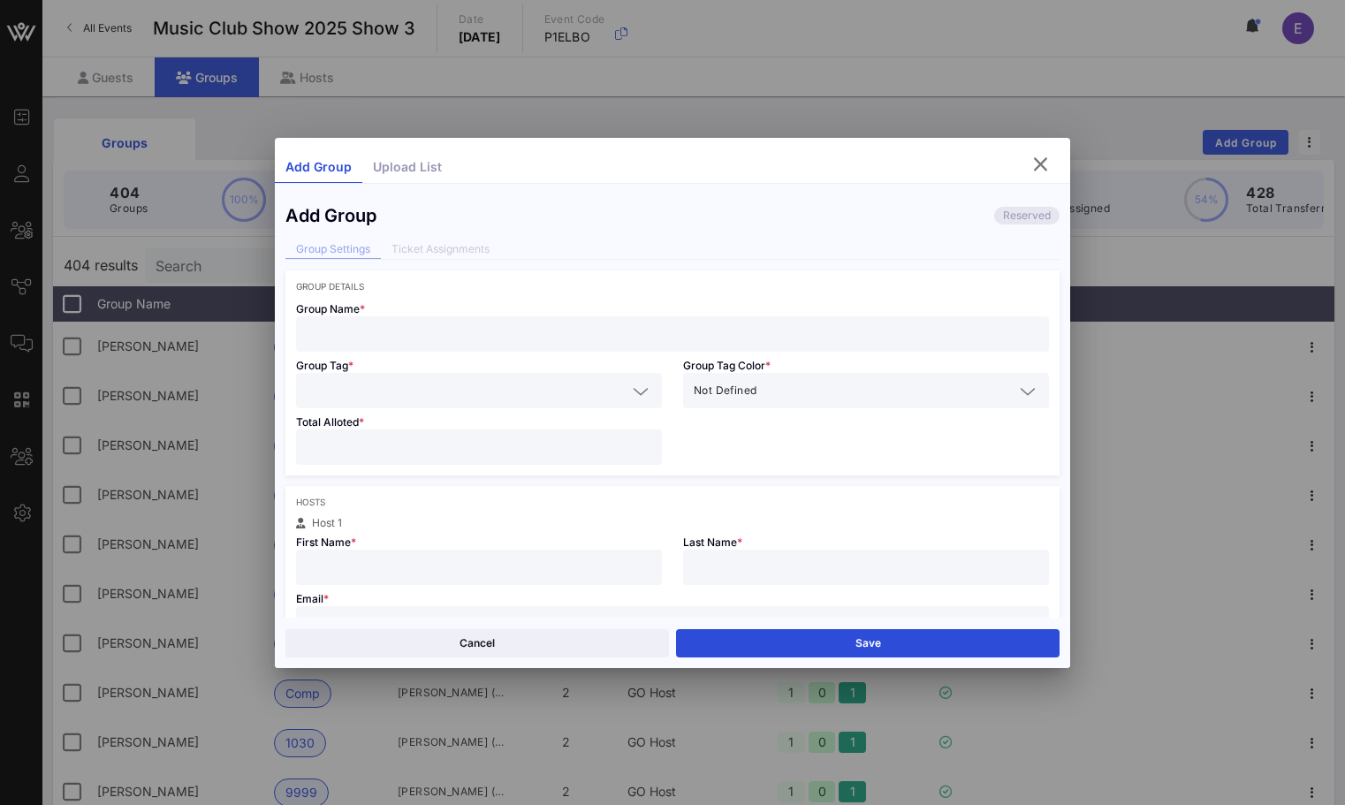
click at [597, 342] on input "text" at bounding box center [673, 334] width 732 height 23
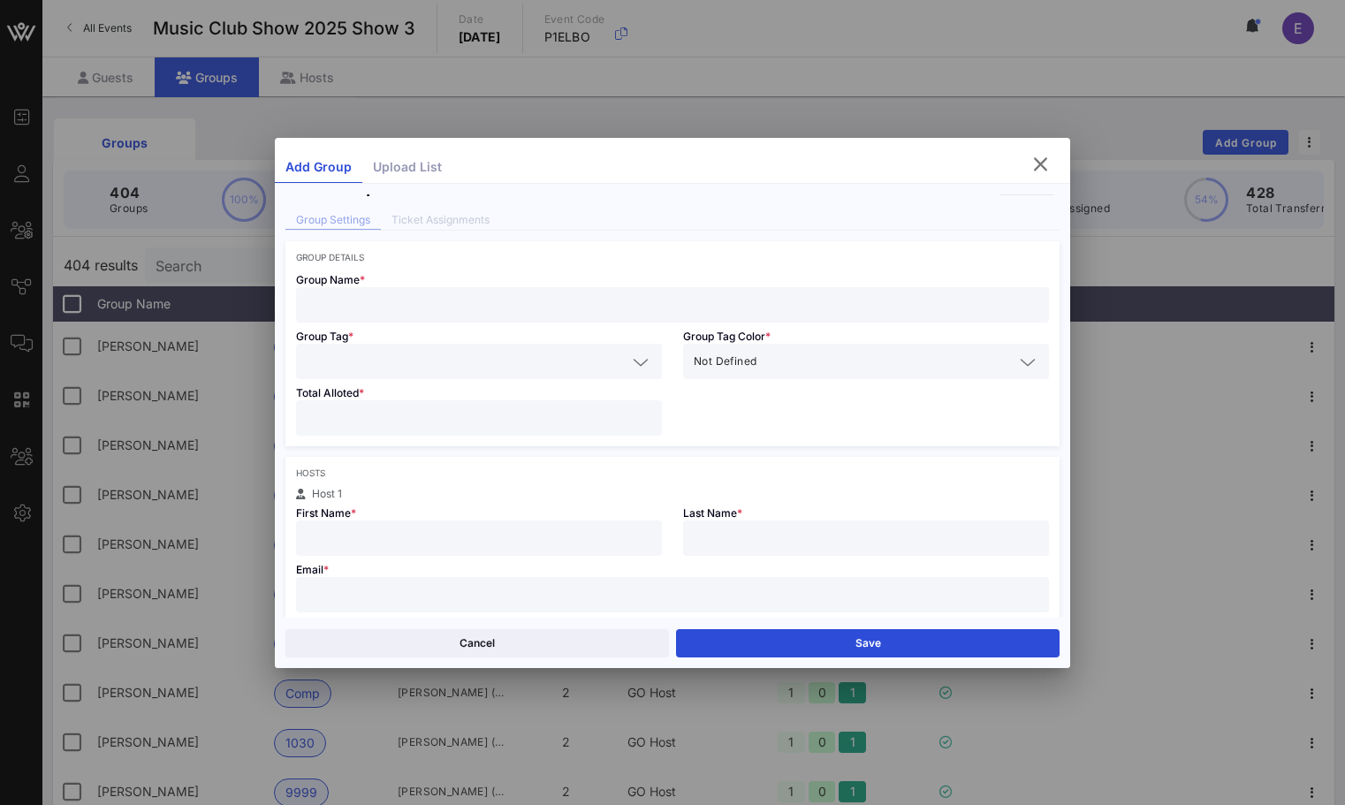
scroll to position [32, 0]
click at [399, 606] on div at bounding box center [673, 591] width 732 height 35
paste input "[EMAIL_ADDRESS][DOMAIN_NAME]"
type input "[EMAIL_ADDRESS][DOMAIN_NAME]"
click at [354, 526] on input "text" at bounding box center [479, 535] width 345 height 23
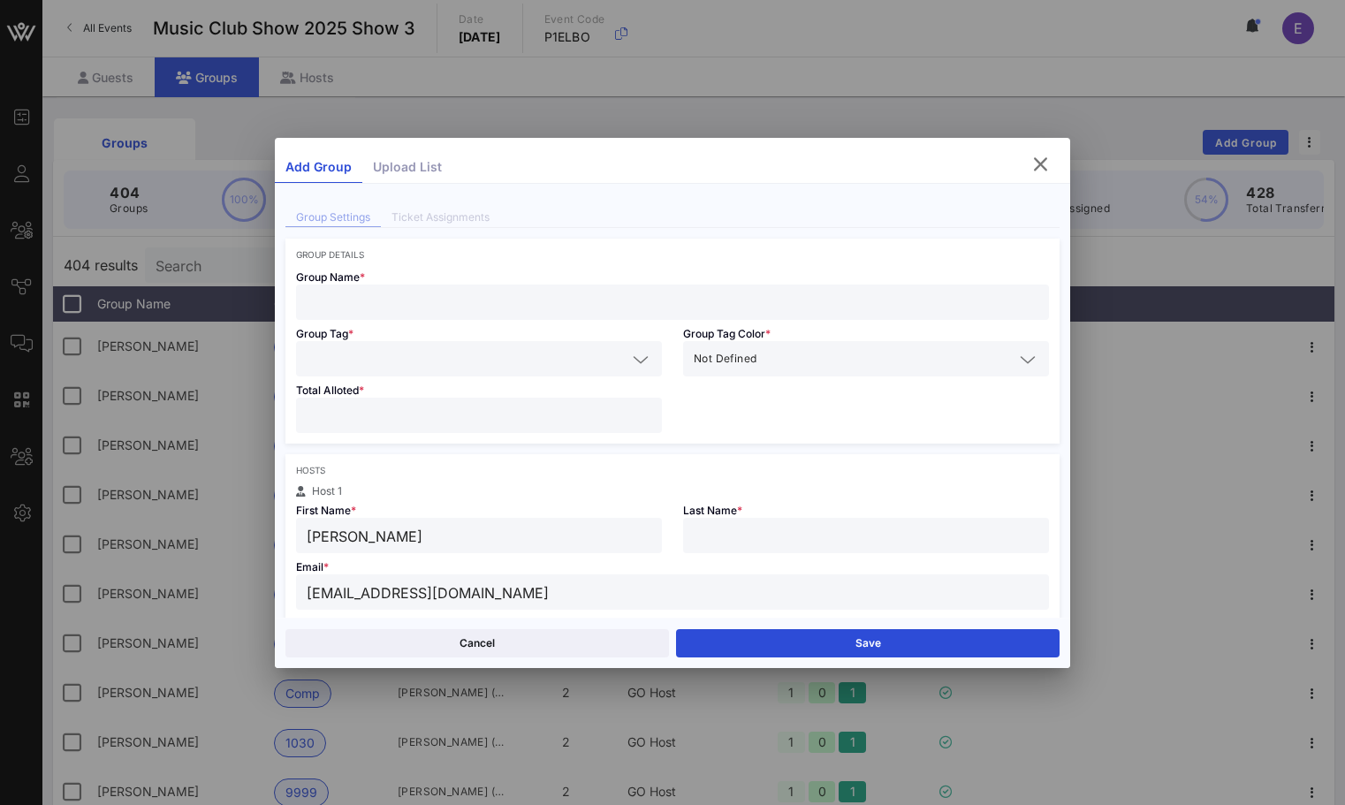
type input "[PERSON_NAME]"
click at [330, 406] on input "number" at bounding box center [479, 415] width 345 height 23
type input "**"
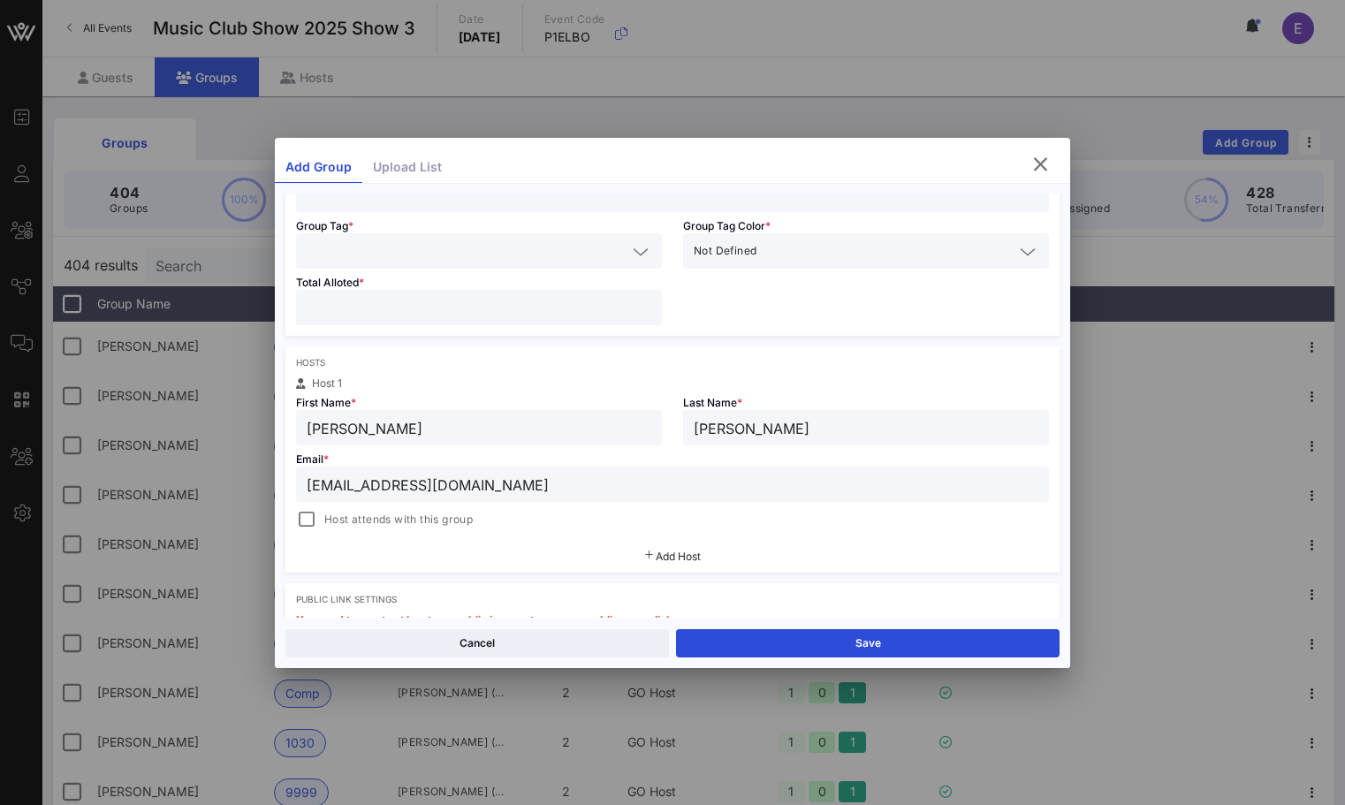
type input "*"
click at [305, 534] on div "Hosts Host 1 First Name * [PERSON_NAME] Last Name * [PERSON_NAME] Email * [EMAI…" at bounding box center [672, 459] width 774 height 226
click at [305, 516] on div at bounding box center [306, 519] width 25 height 25
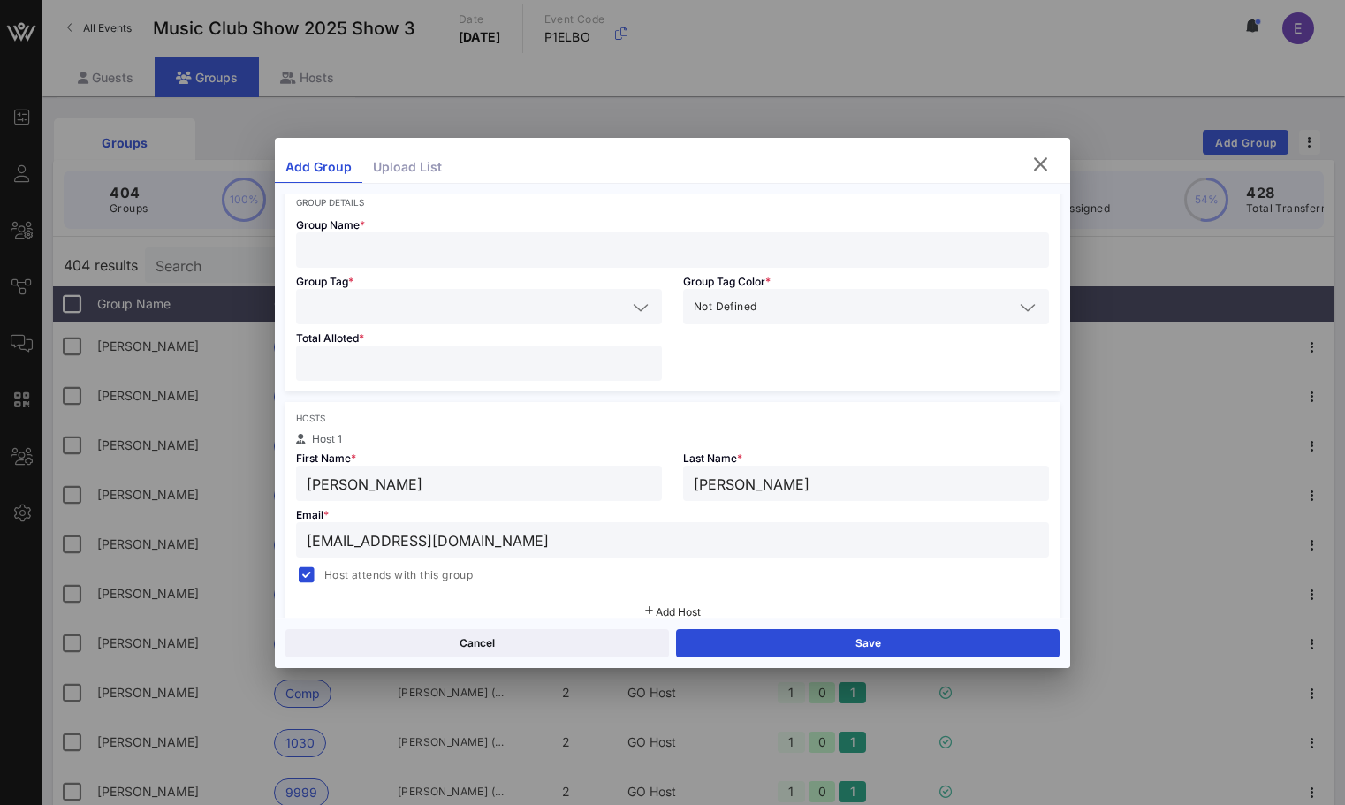
scroll to position [75, 0]
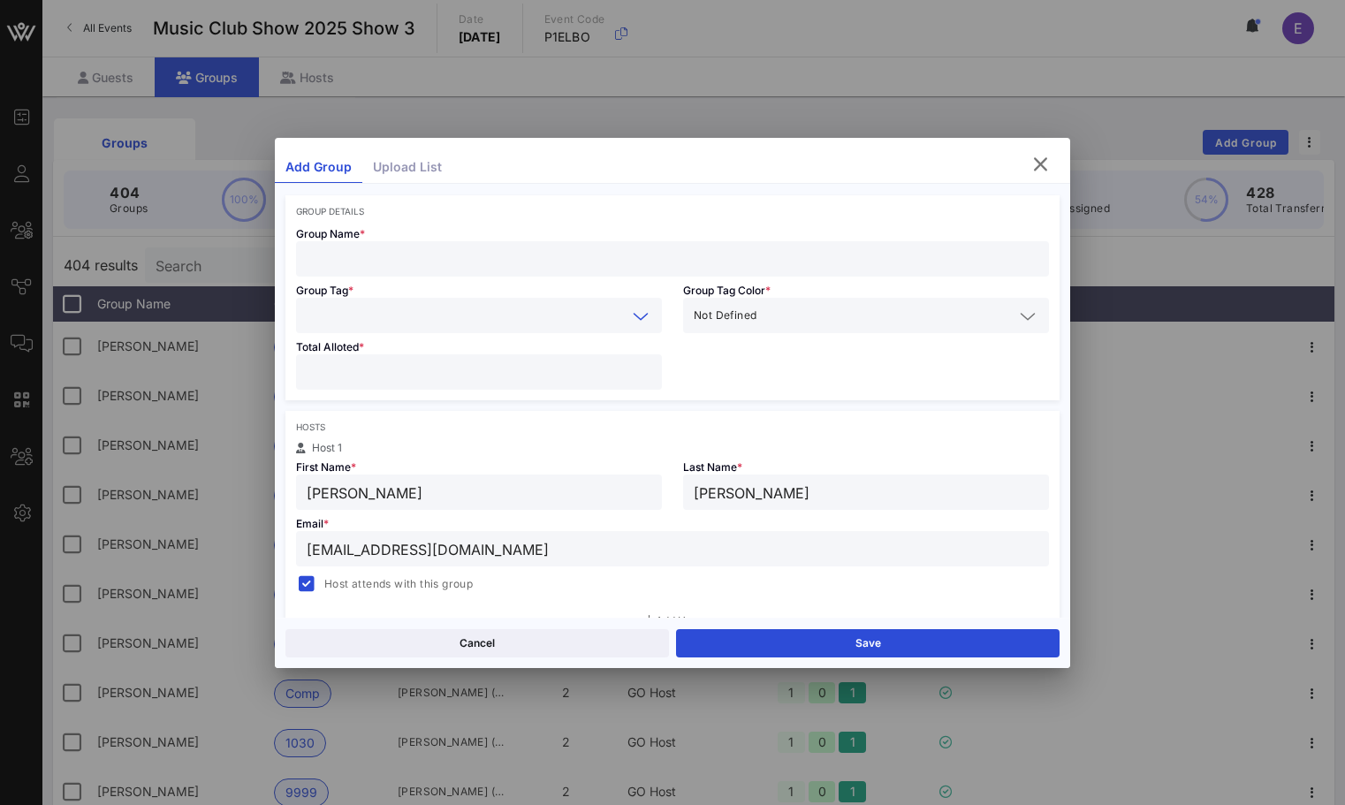
click at [319, 320] on input "text" at bounding box center [467, 315] width 320 height 23
type input "Comp"
click at [342, 364] on span "Comp" at bounding box center [337, 358] width 30 height 19
click at [345, 266] on input "text" at bounding box center [673, 258] width 732 height 23
click at [372, 243] on div "[PERSON_NAME]" at bounding box center [673, 258] width 732 height 35
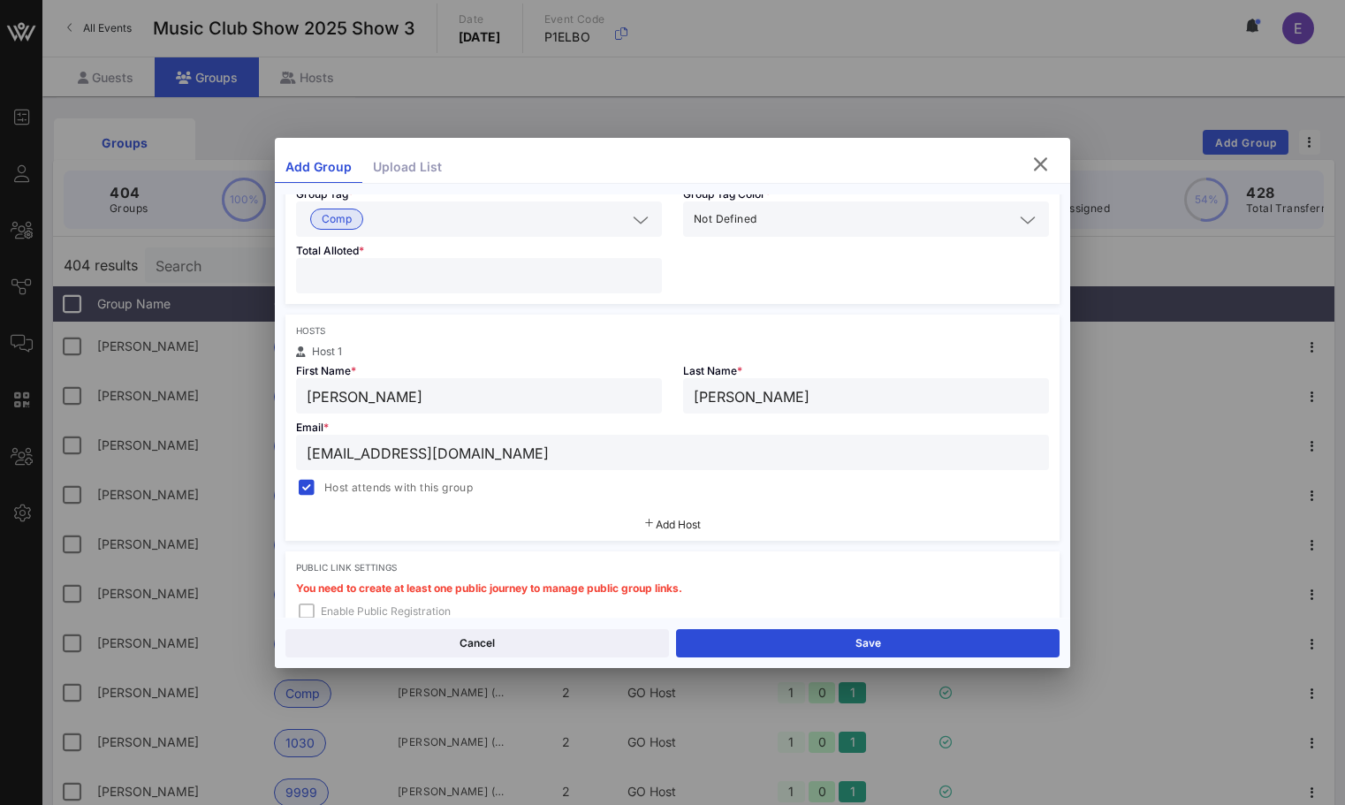
scroll to position [406, 0]
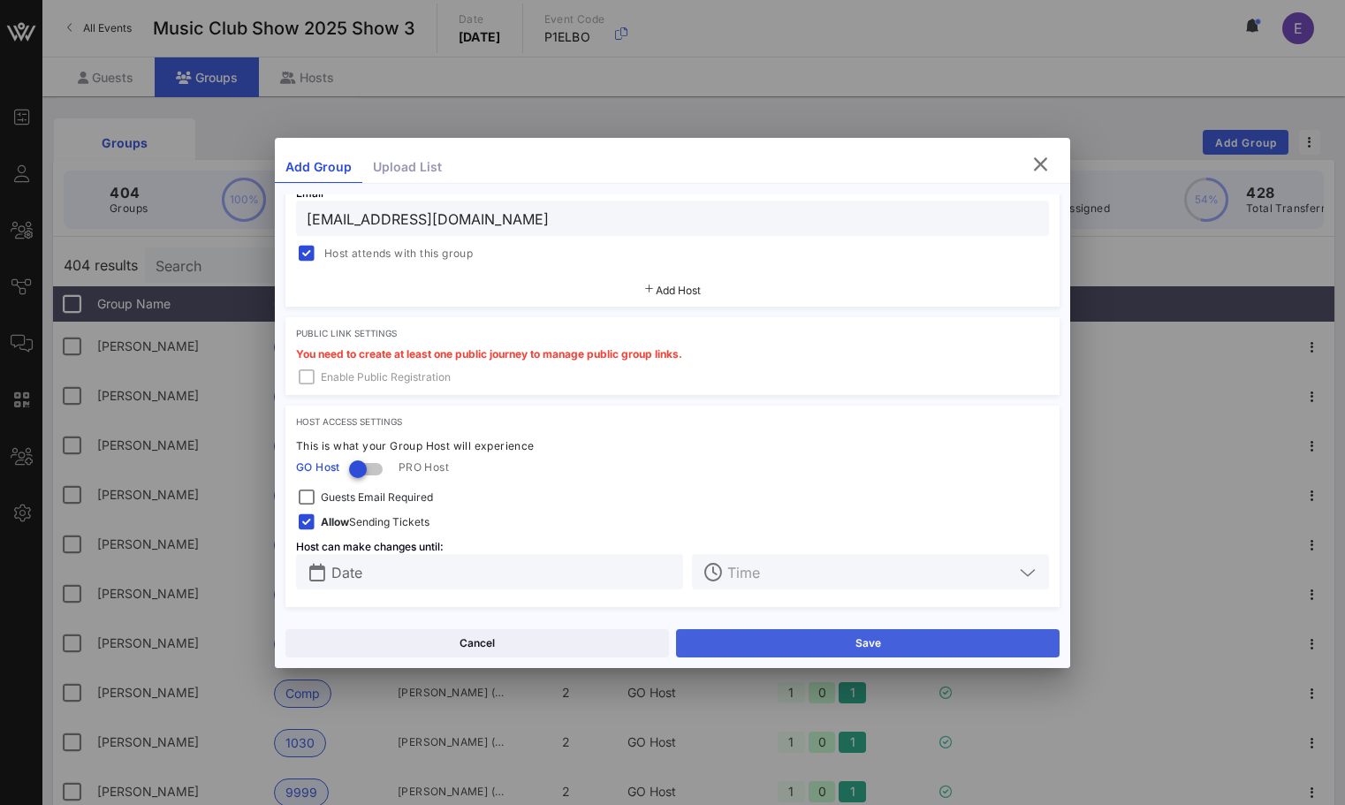
type input "[PERSON_NAME]"
click at [701, 640] on button "Save" at bounding box center [867, 643] width 383 height 28
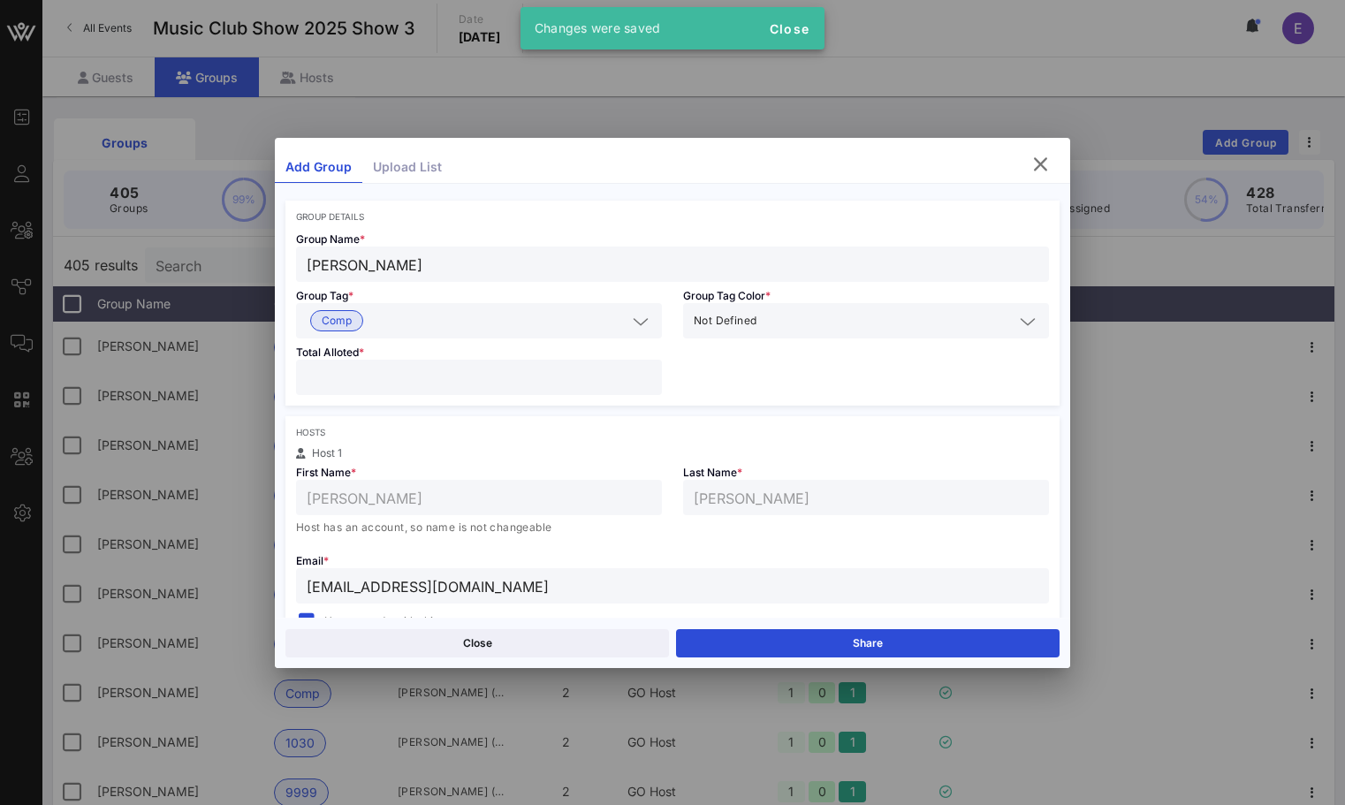
scroll to position [0, 0]
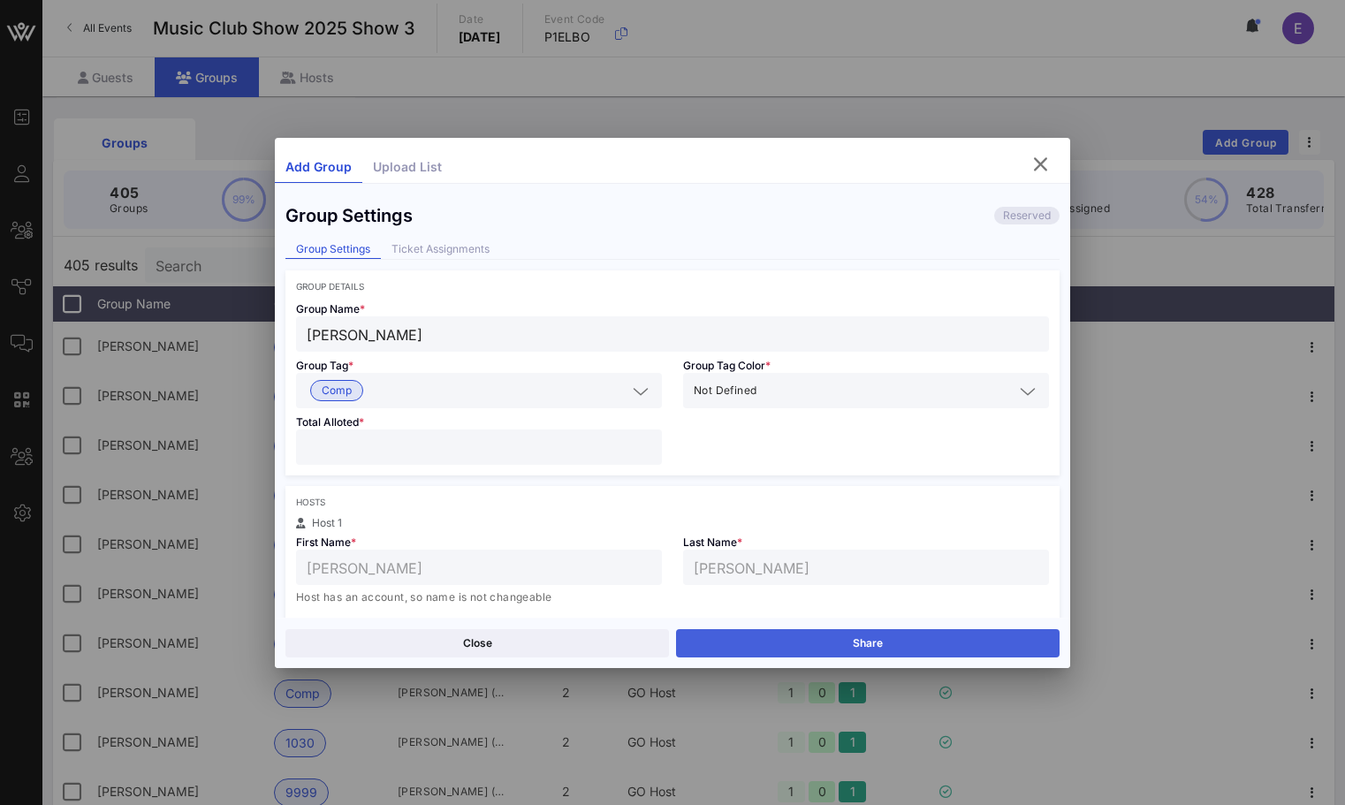
click at [763, 634] on button "Share" at bounding box center [867, 643] width 383 height 28
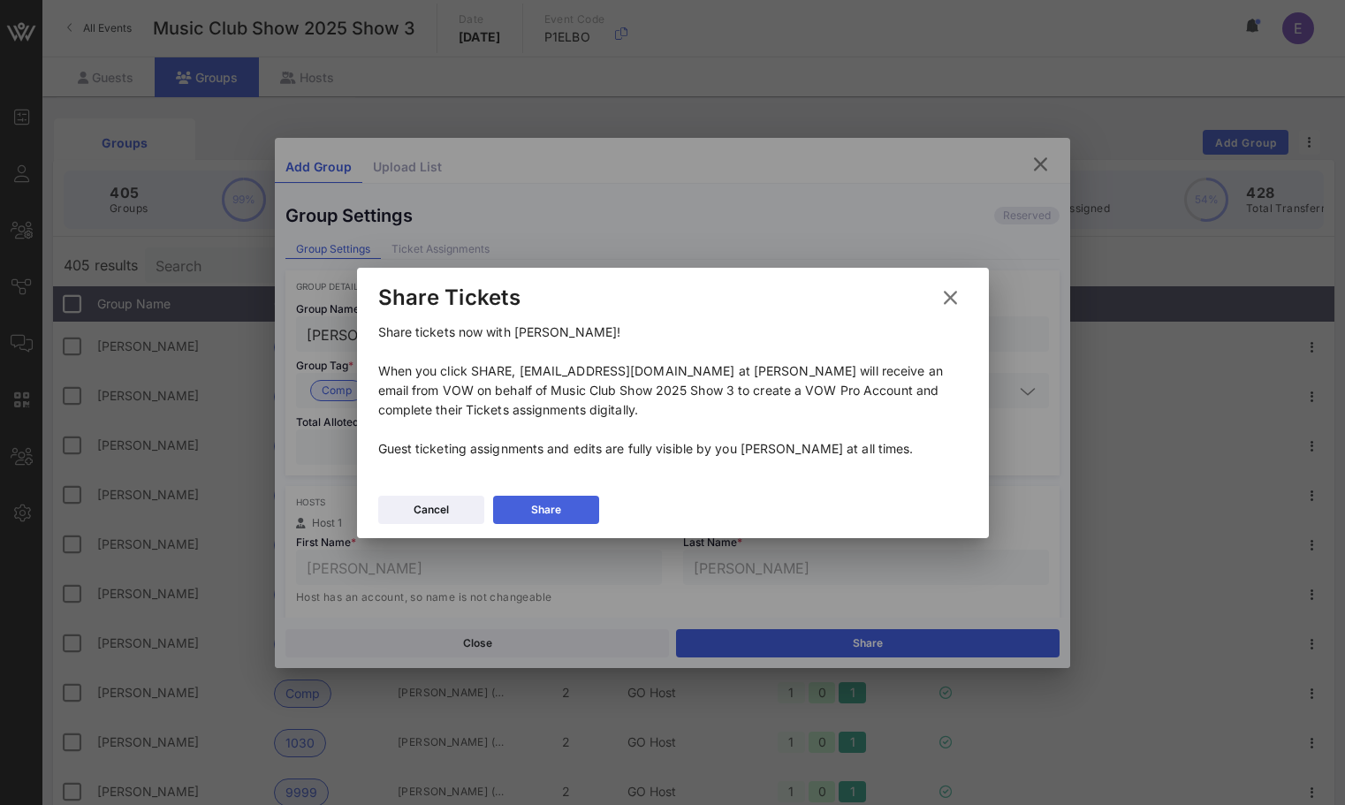
click at [582, 515] on button "Share" at bounding box center [546, 510] width 106 height 28
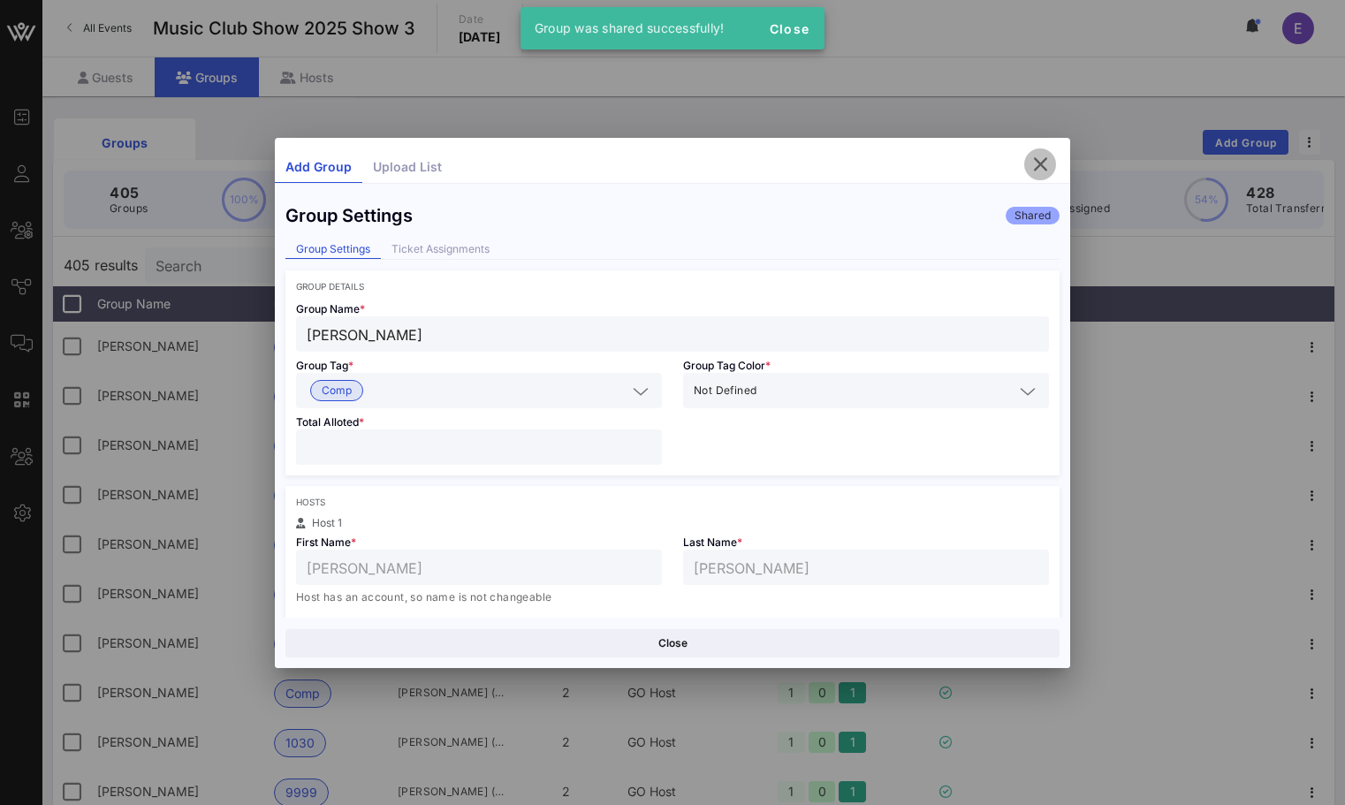
click at [1033, 162] on icon "button" at bounding box center [1039, 164] width 21 height 21
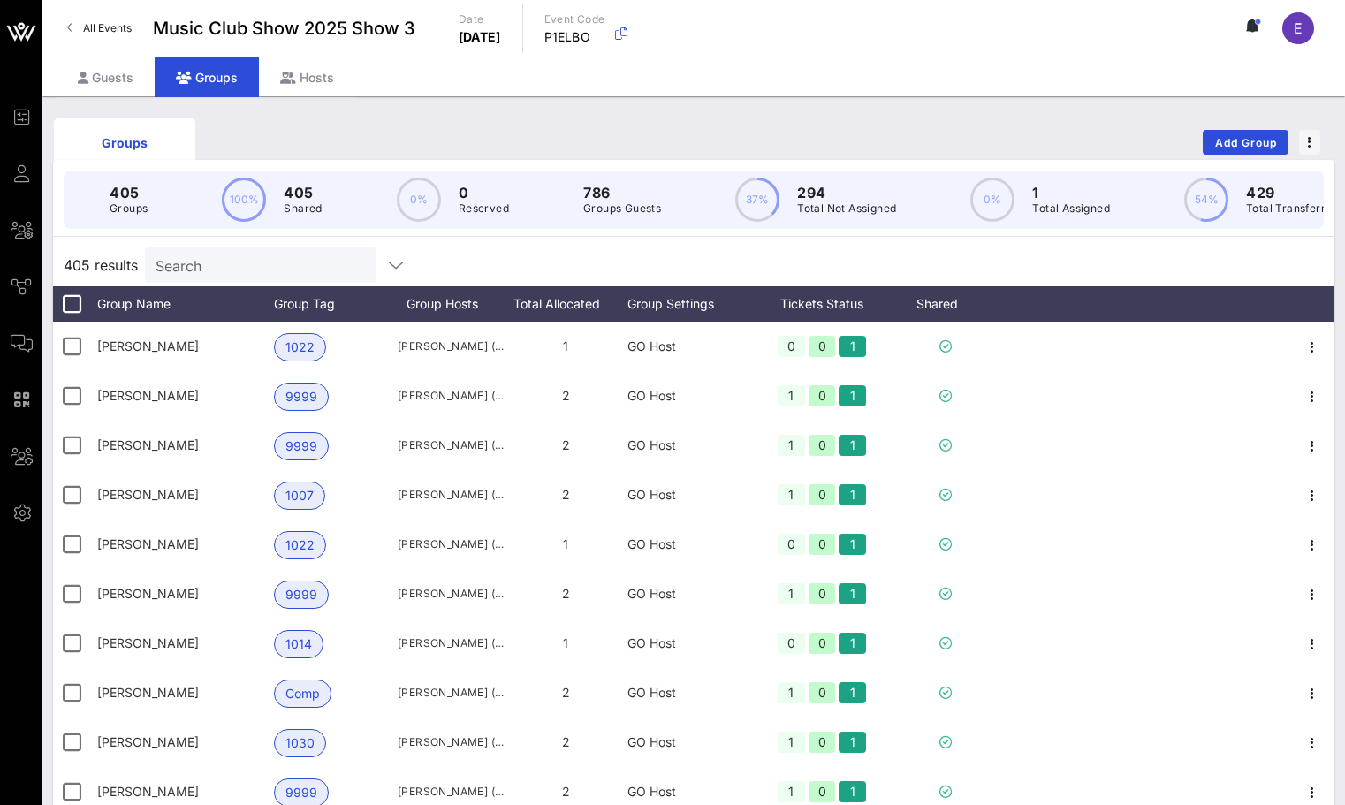
click at [108, 21] on span "All Events" at bounding box center [107, 27] width 49 height 13
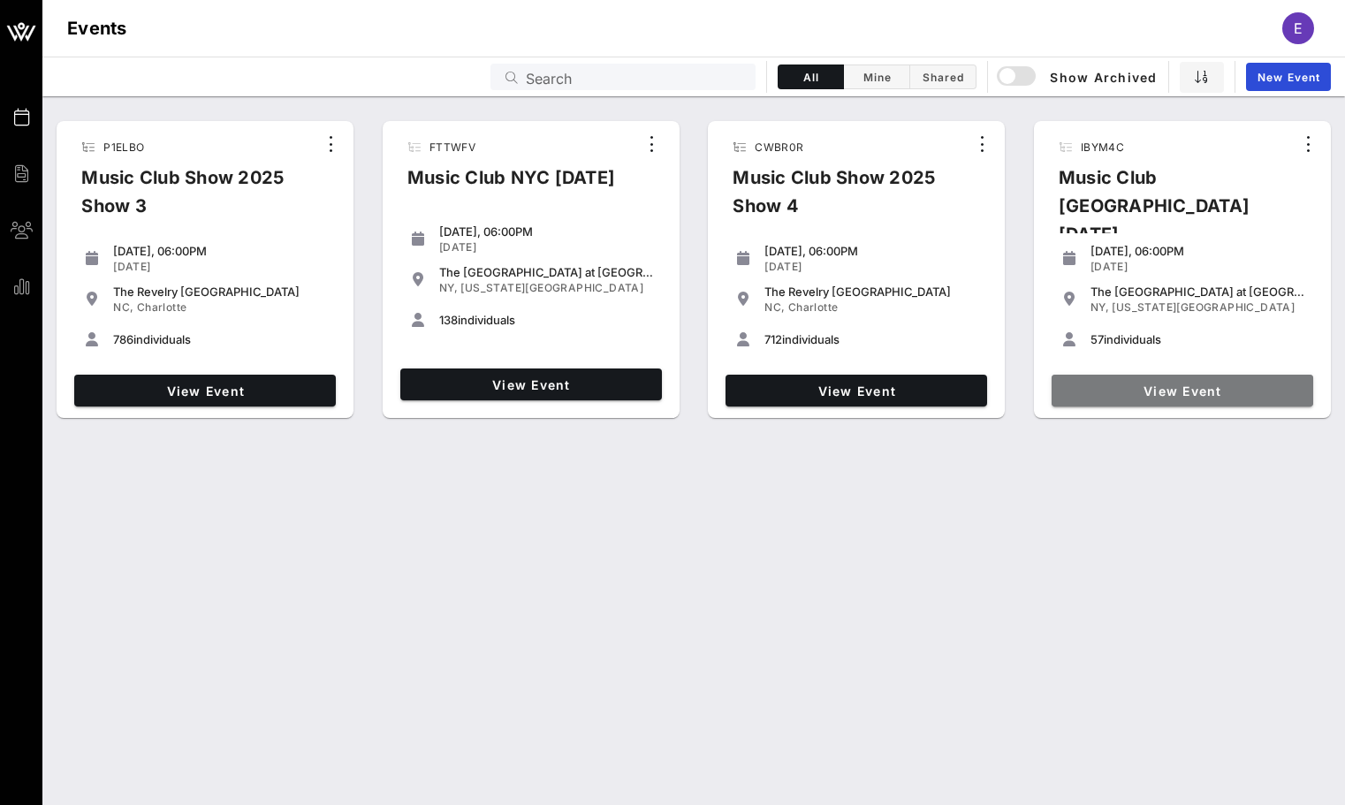
click at [1161, 385] on span "View Event" at bounding box center [1182, 390] width 247 height 15
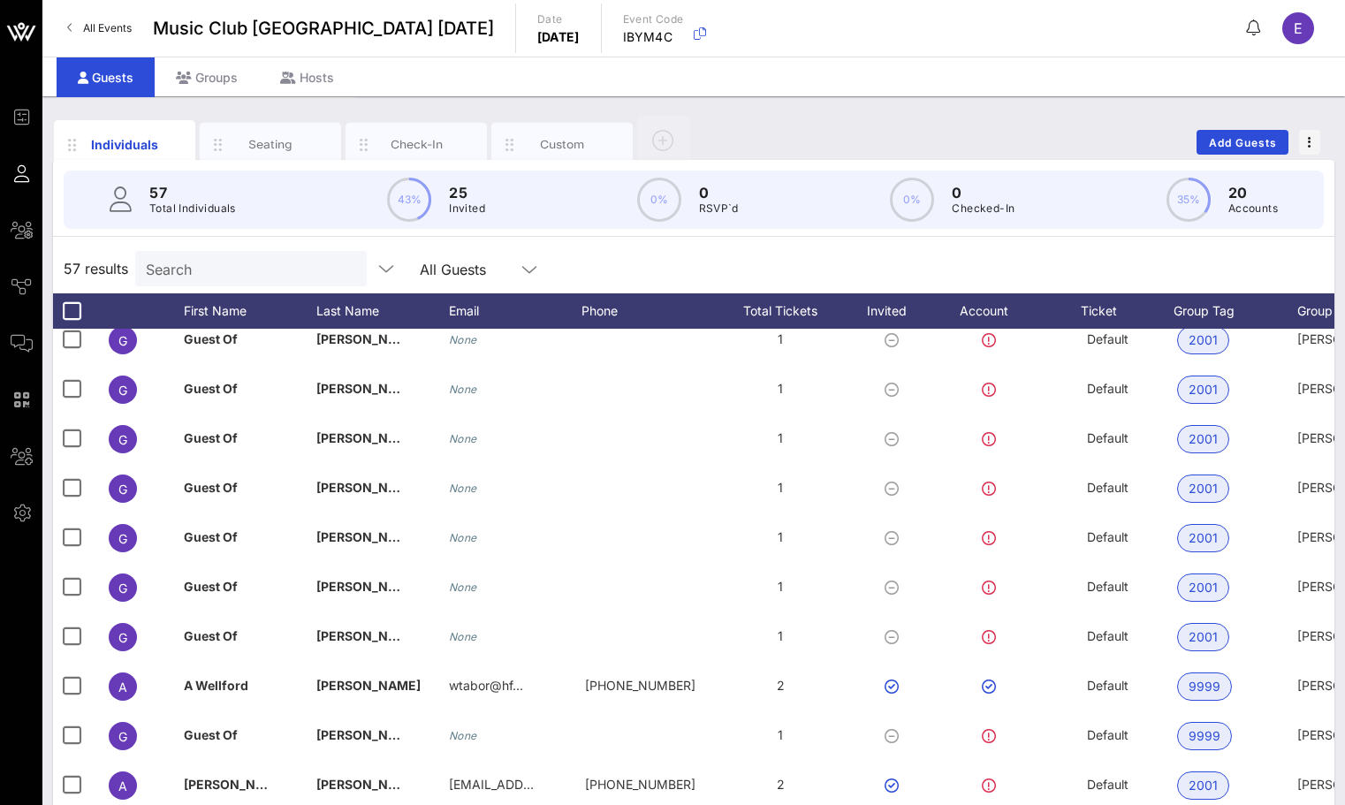
click at [66, 30] on link "All Events" at bounding box center [100, 28] width 86 height 28
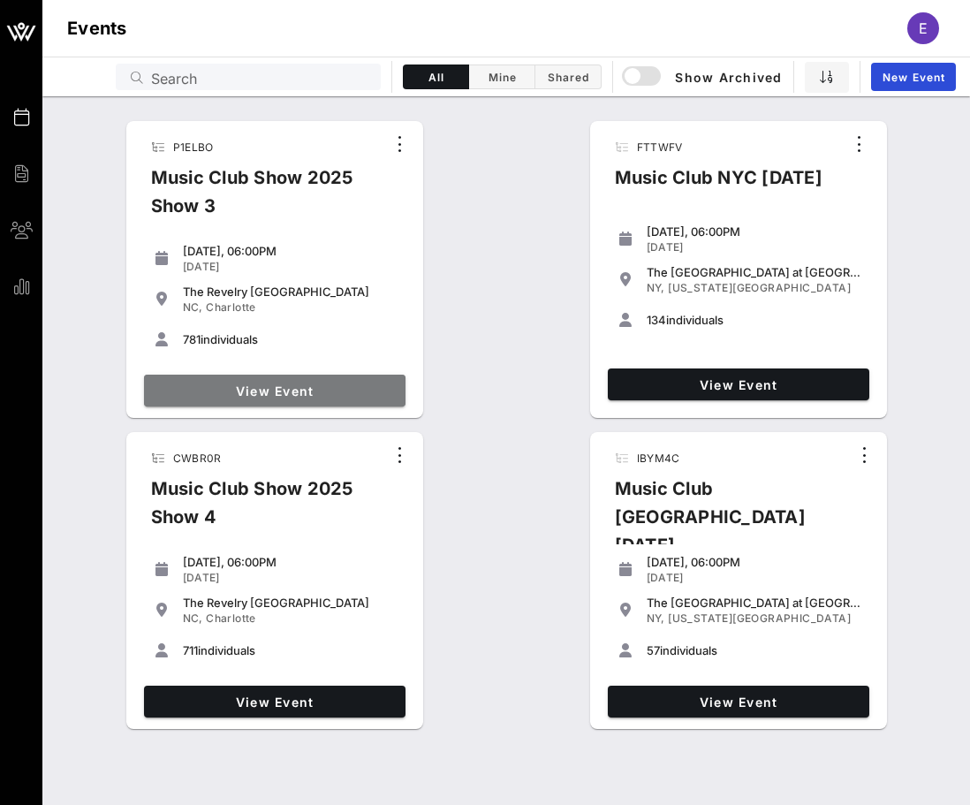
click at [386, 376] on link "View Event" at bounding box center [275, 391] width 262 height 32
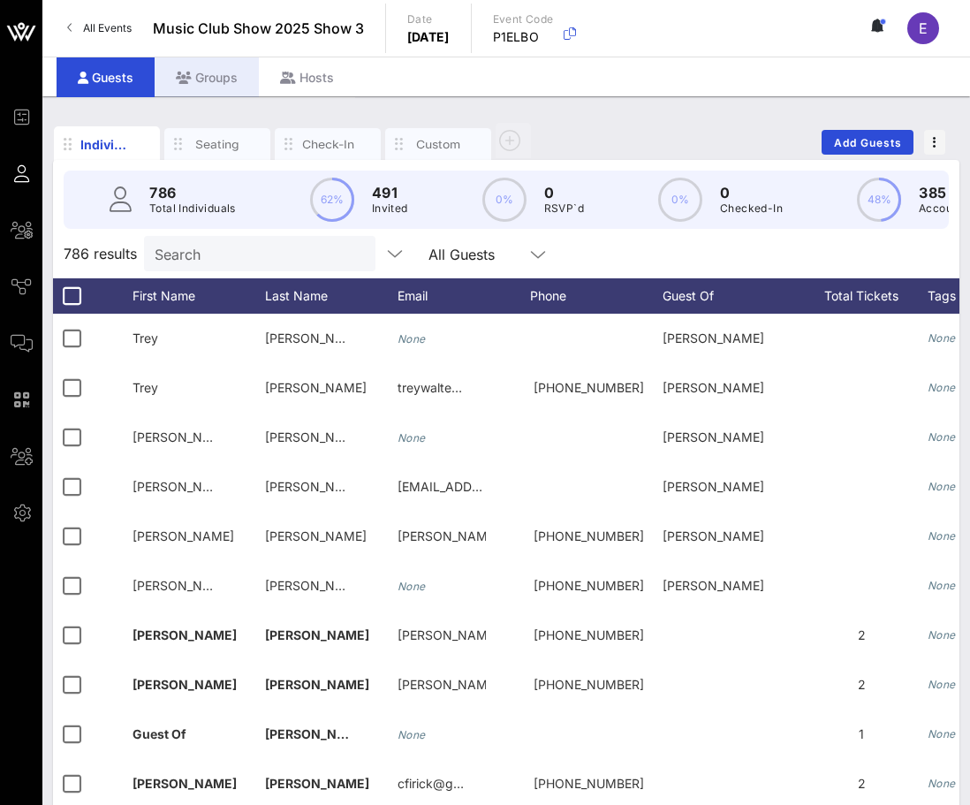
click at [218, 80] on div "Groups" at bounding box center [207, 77] width 104 height 40
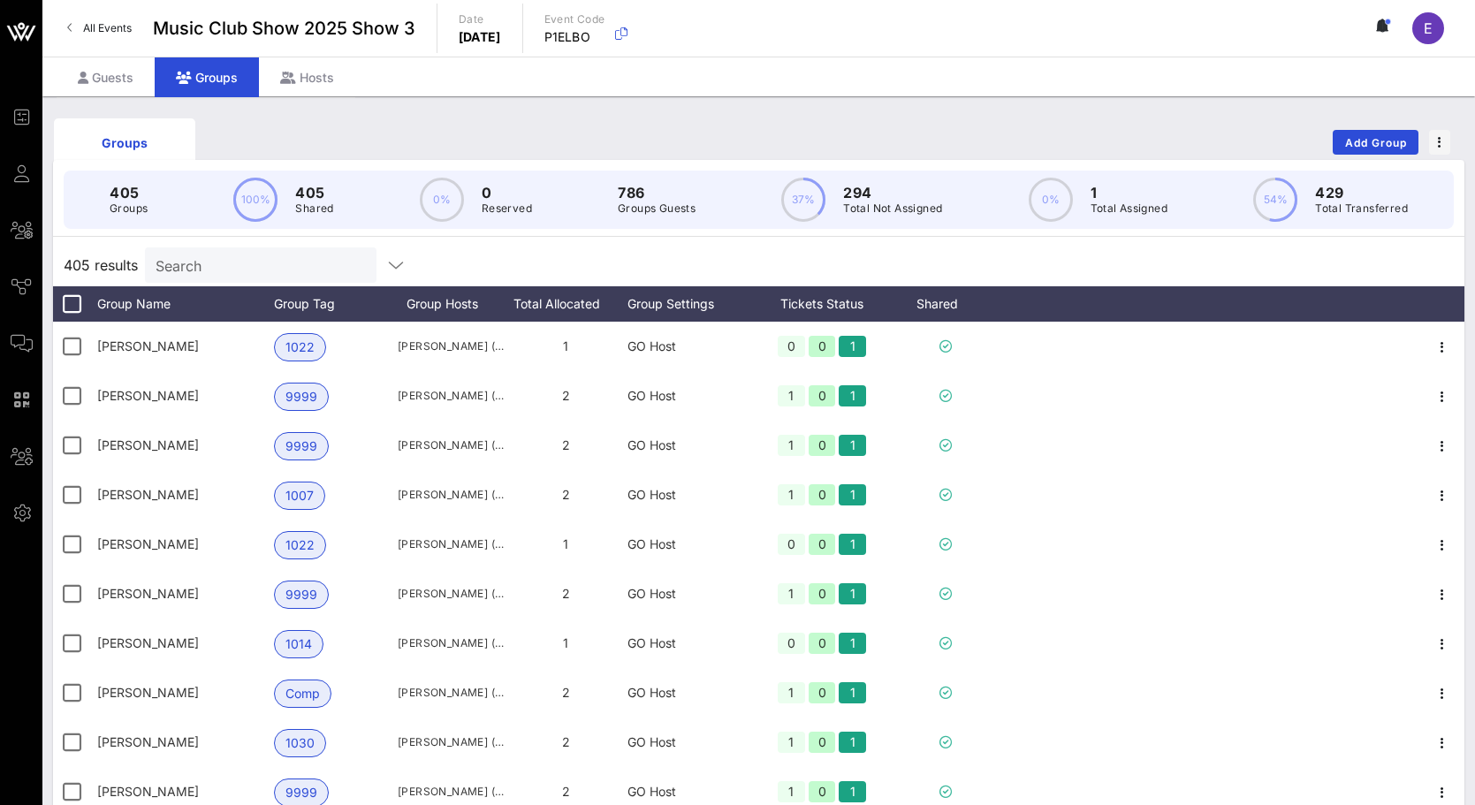
click at [112, 27] on span "All Events" at bounding box center [107, 27] width 49 height 13
